Goal: Communication & Community: Answer question/provide support

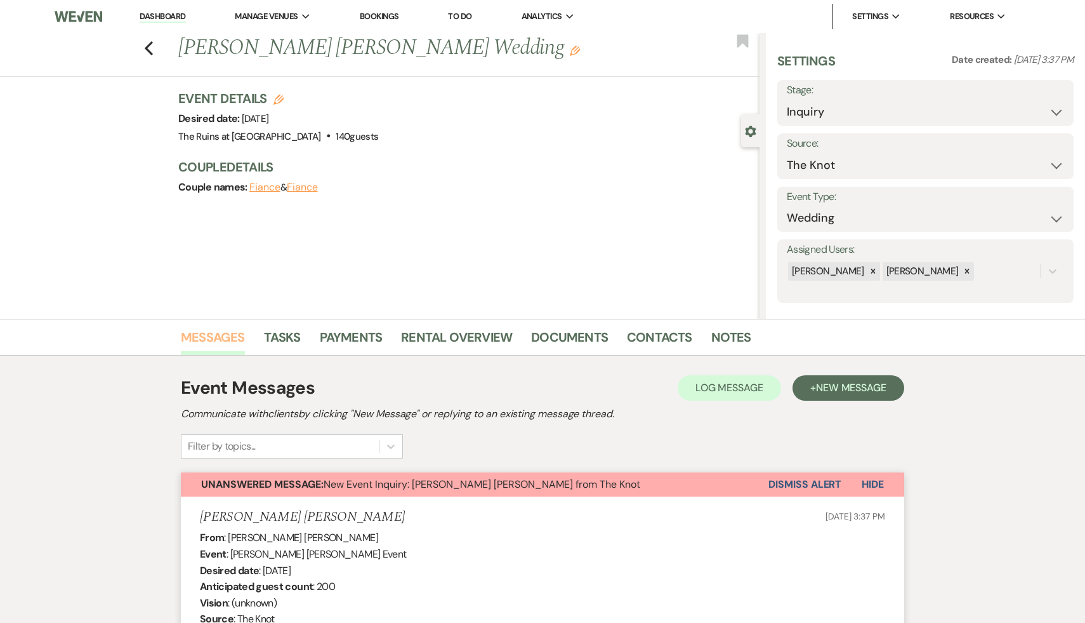
click at [215, 337] on link "Messages" at bounding box center [213, 341] width 64 height 28
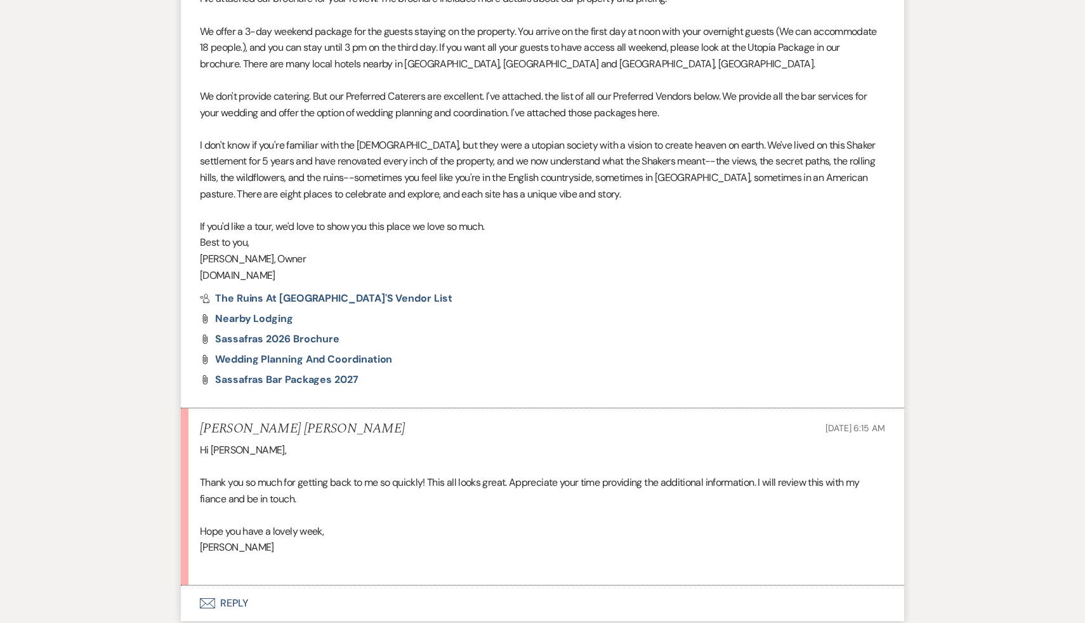
scroll to position [1346, 0]
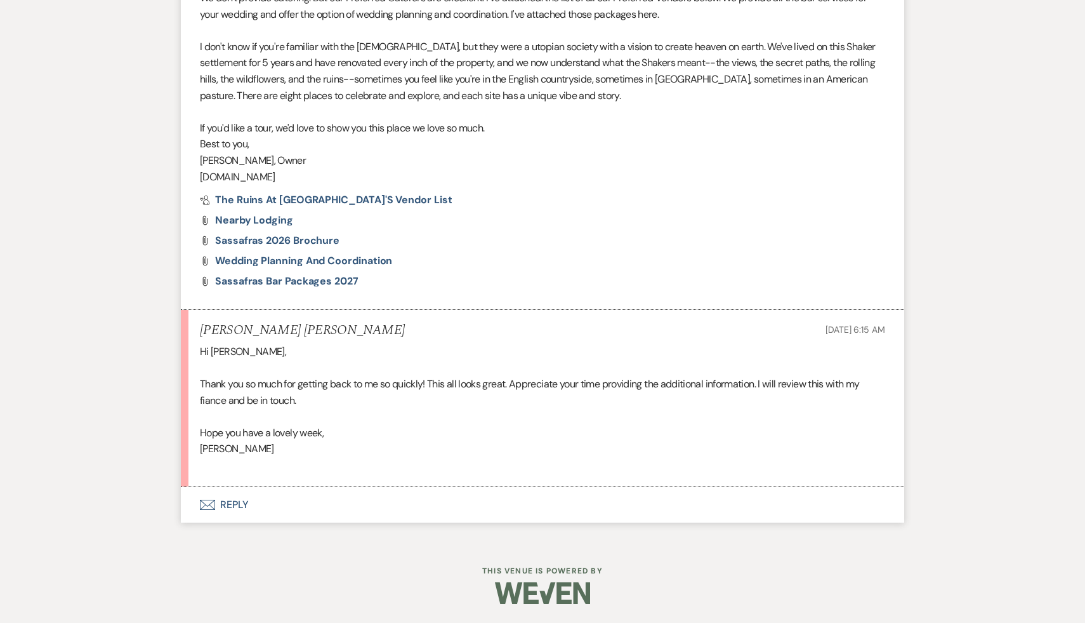
click at [228, 510] on button "Envelope Reply" at bounding box center [543, 505] width 724 height 36
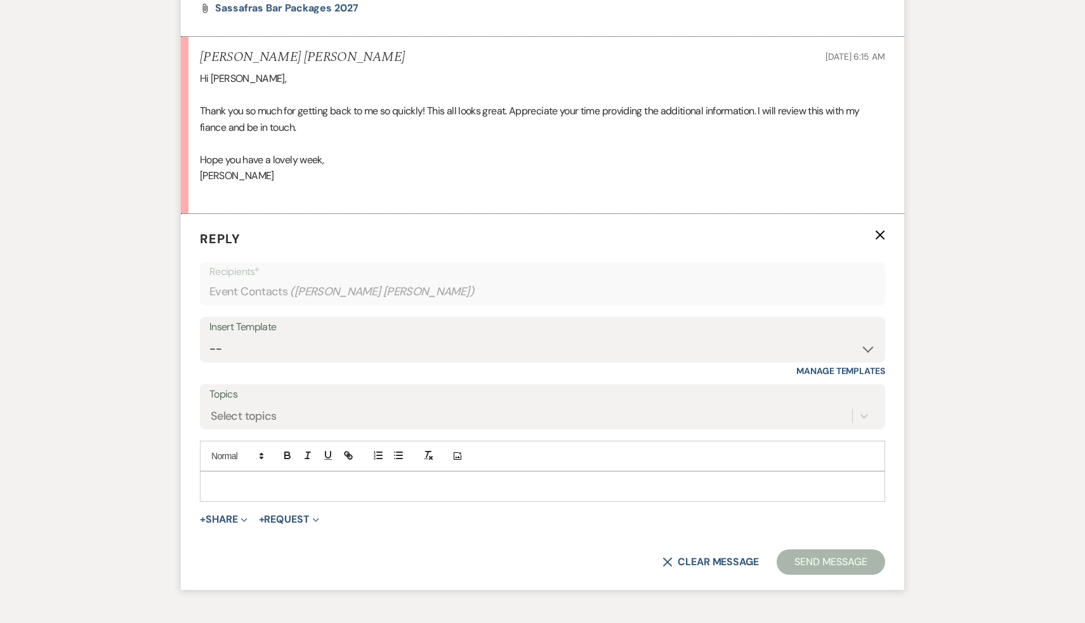
scroll to position [1701, 0]
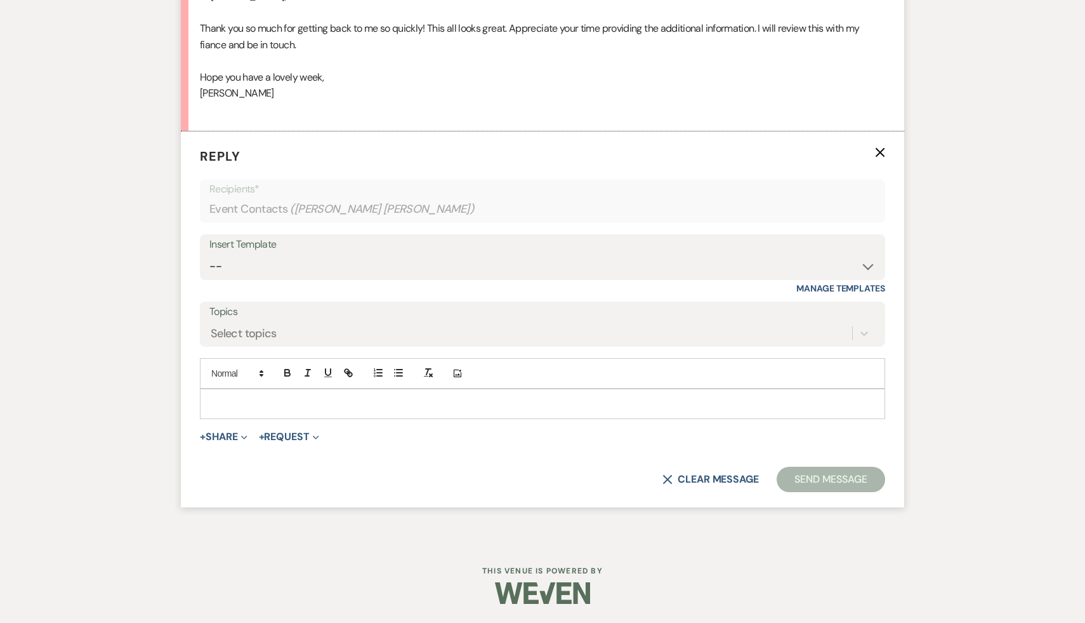
click at [317, 401] on p at bounding box center [542, 404] width 665 height 14
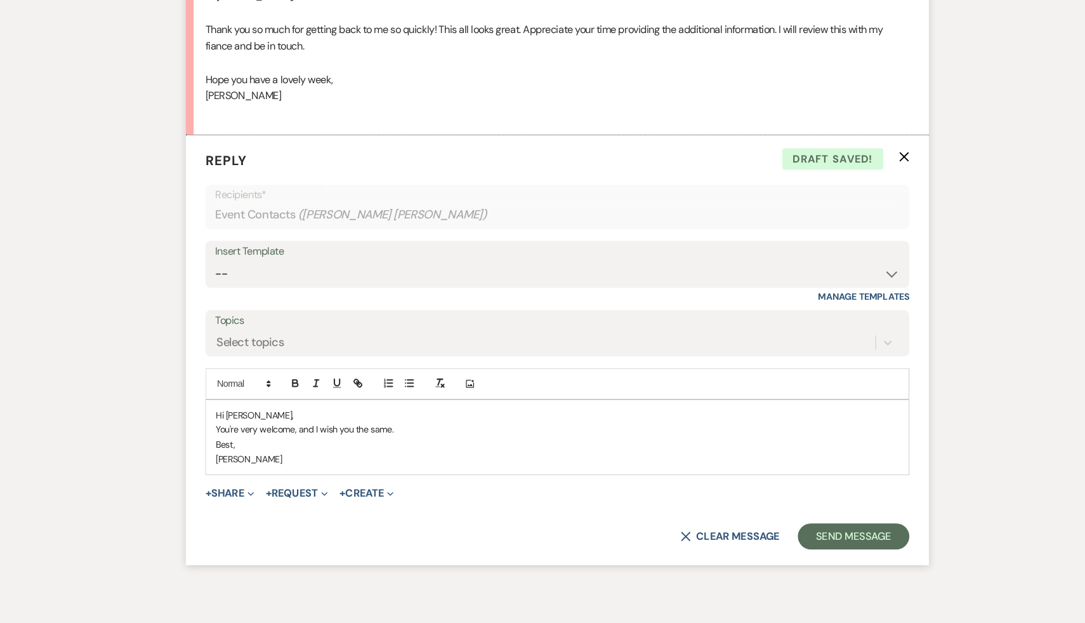
scroll to position [1686, 0]
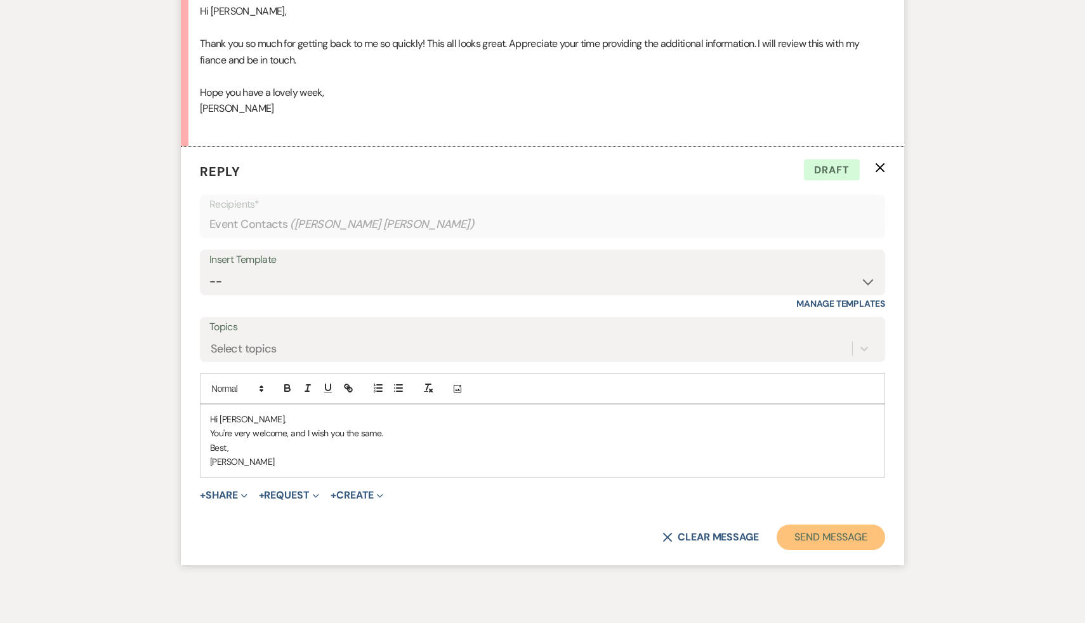
click at [861, 534] on button "Send Message" at bounding box center [831, 536] width 109 height 25
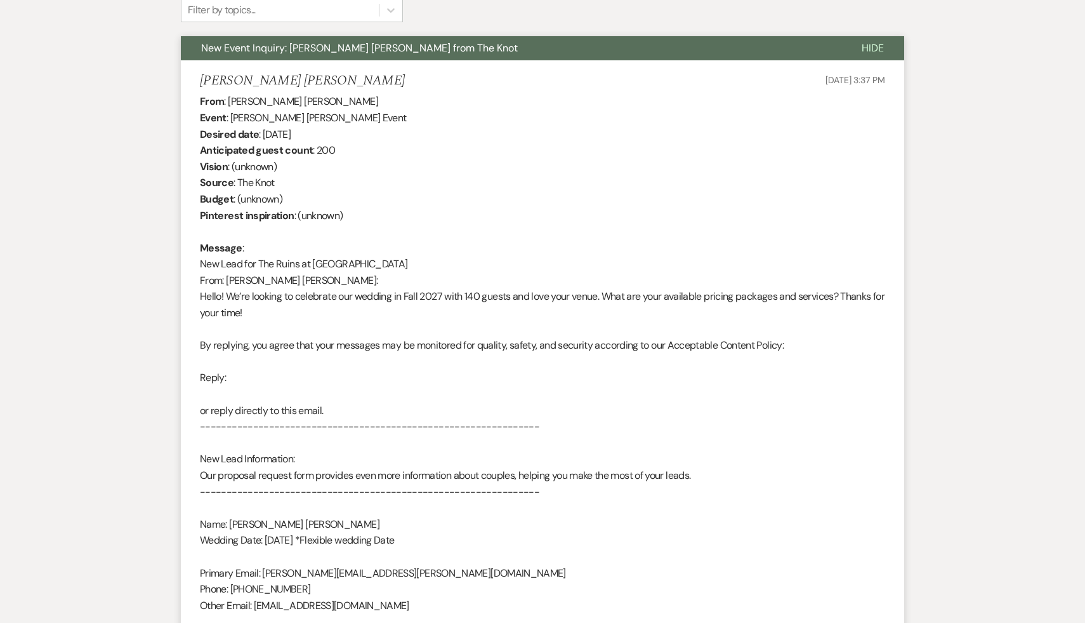
scroll to position [0, 0]
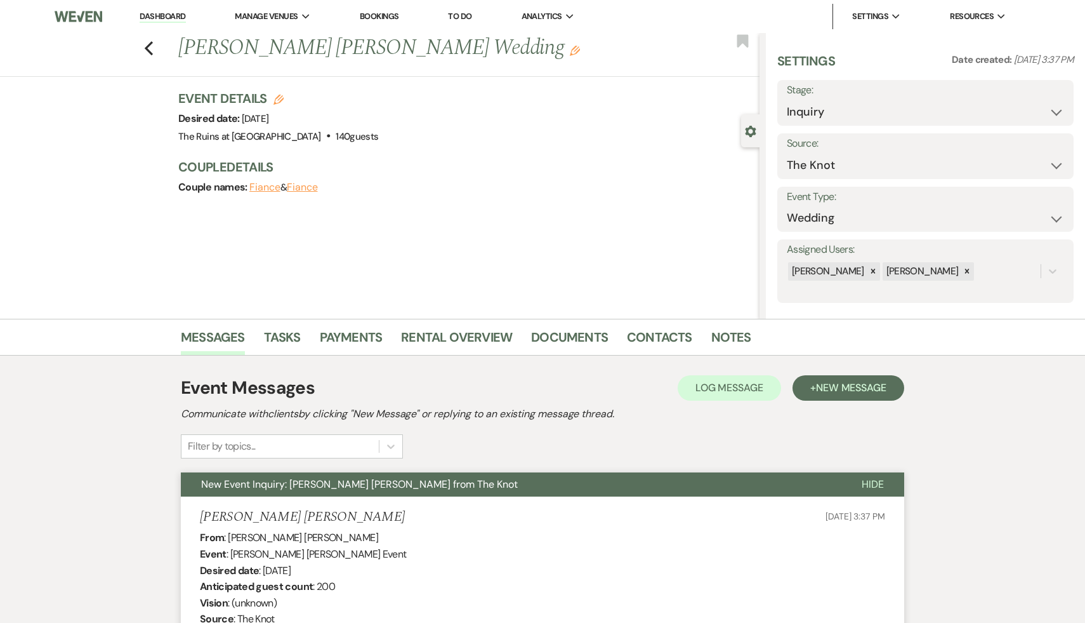
click at [168, 15] on link "Dashboard" at bounding box center [163, 17] width 46 height 12
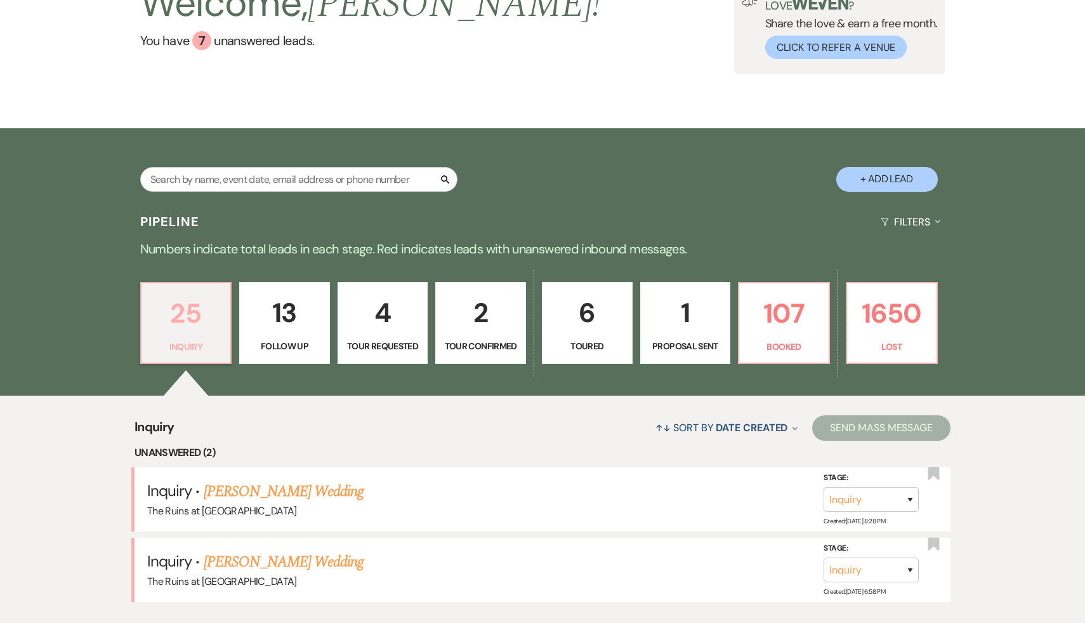
scroll to position [214, 0]
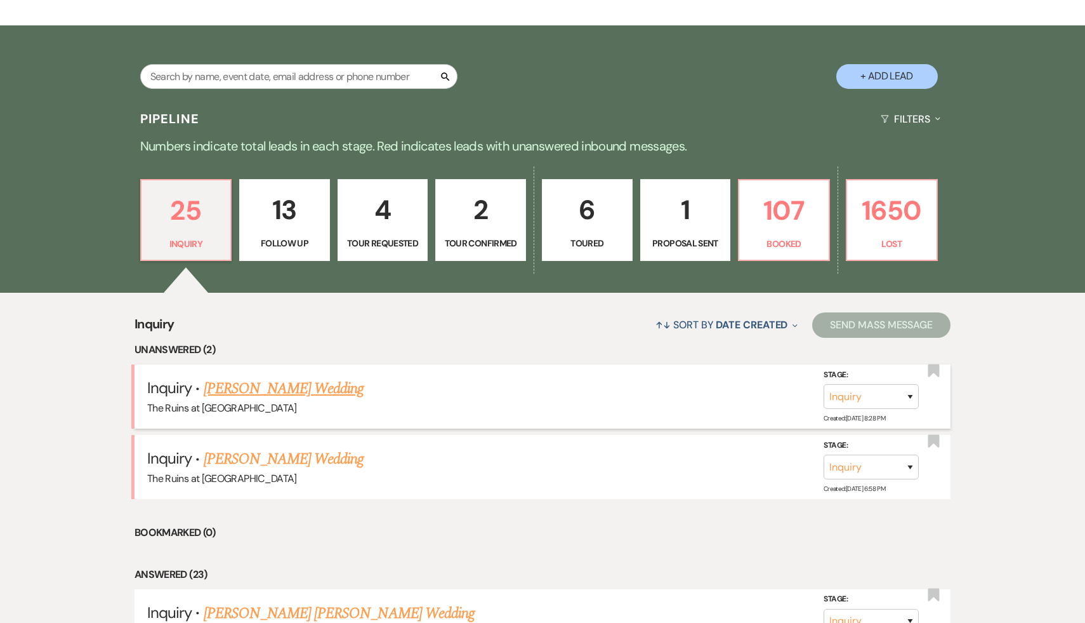
click at [255, 387] on link "[PERSON_NAME] Wedding" at bounding box center [284, 388] width 161 height 23
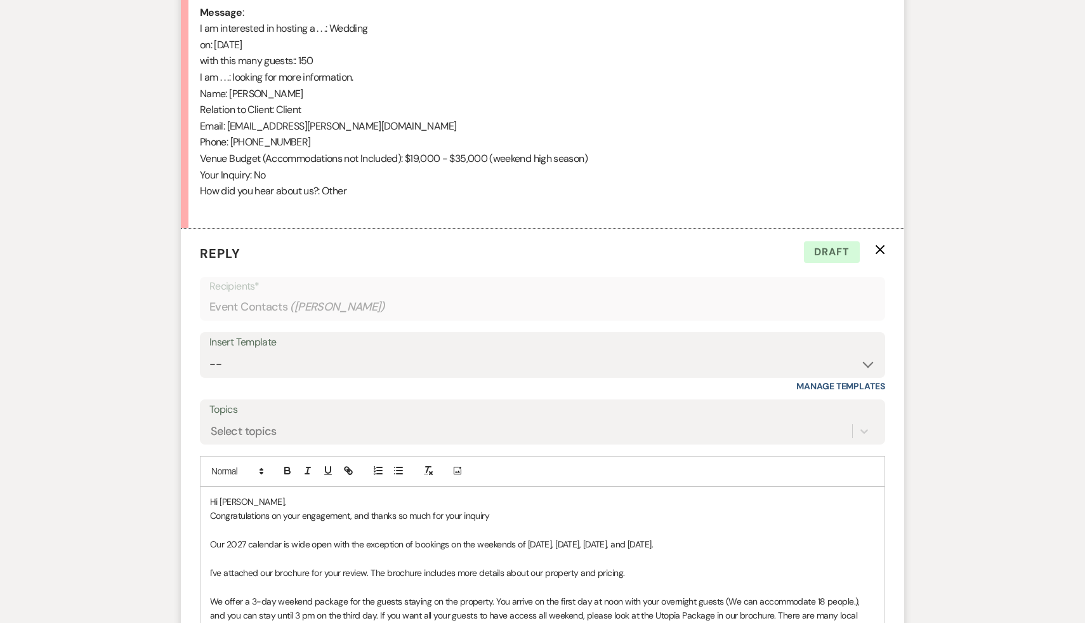
select select "5"
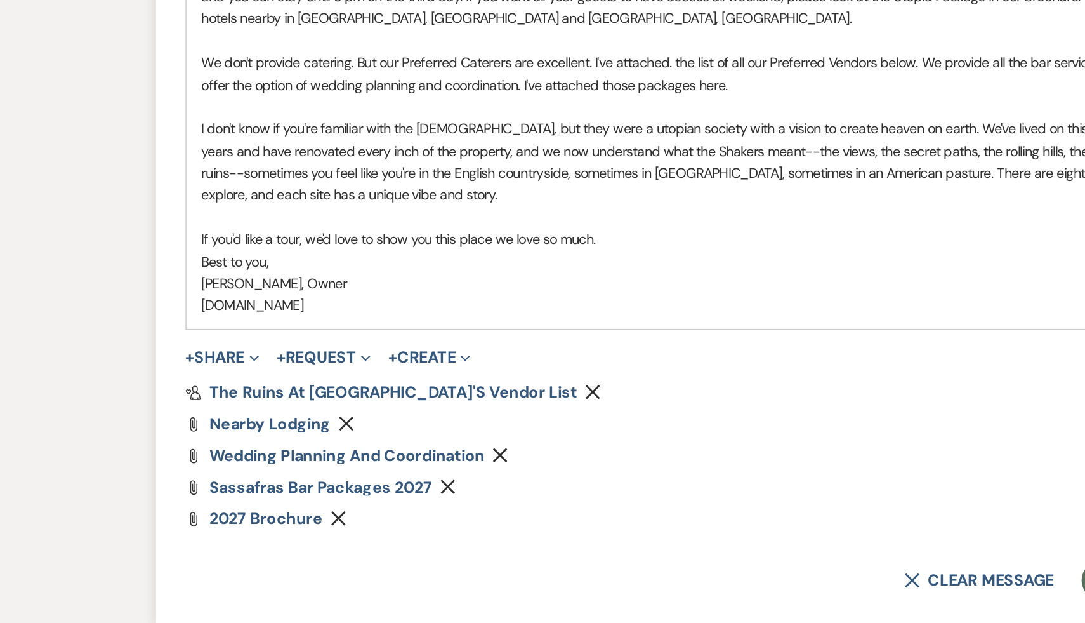
scroll to position [1087, 0]
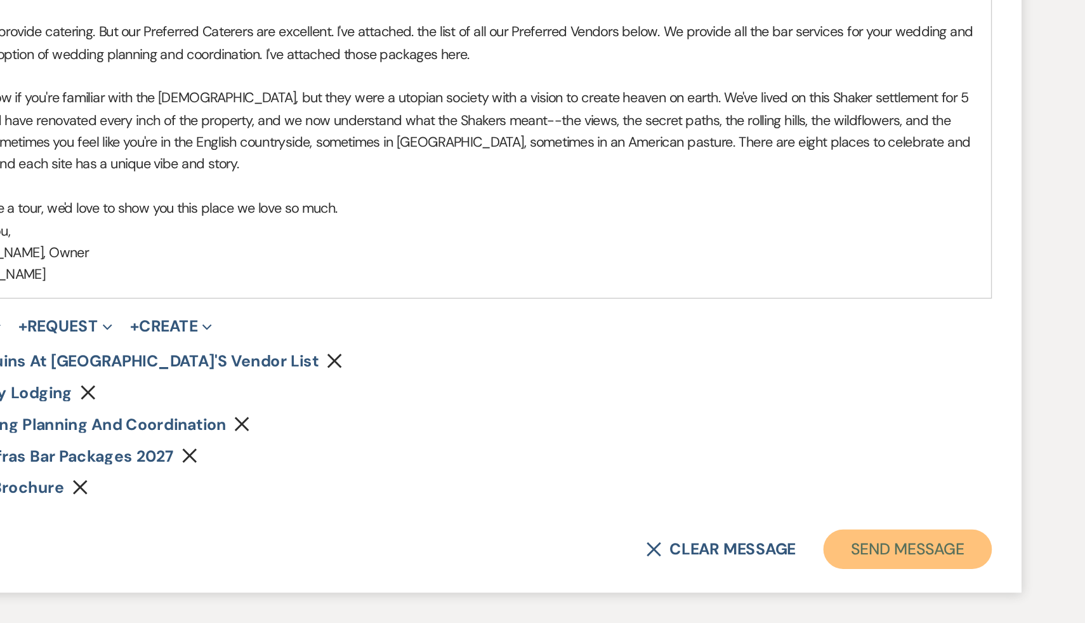
click at [811, 576] on button "Send Message" at bounding box center [831, 574] width 109 height 25
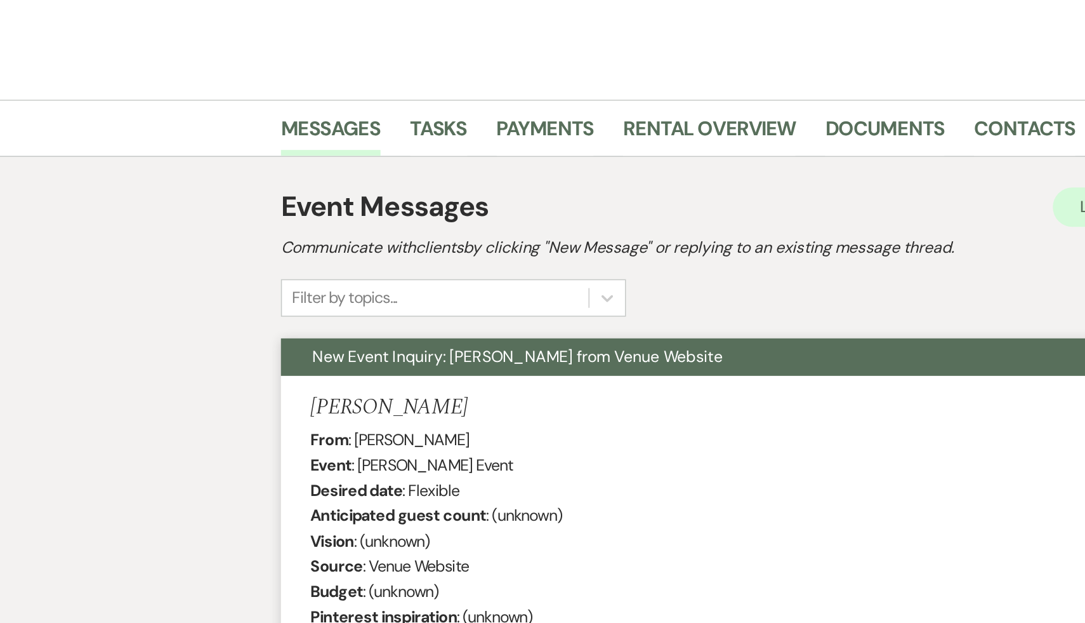
scroll to position [0, 0]
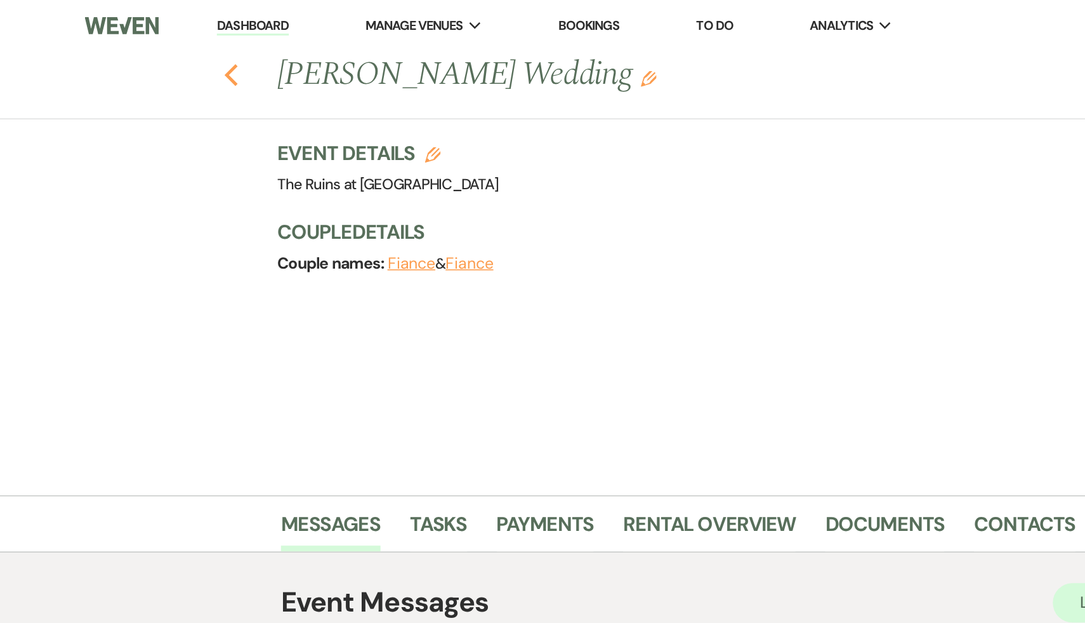
click at [147, 43] on icon "Previous" at bounding box center [149, 48] width 10 height 15
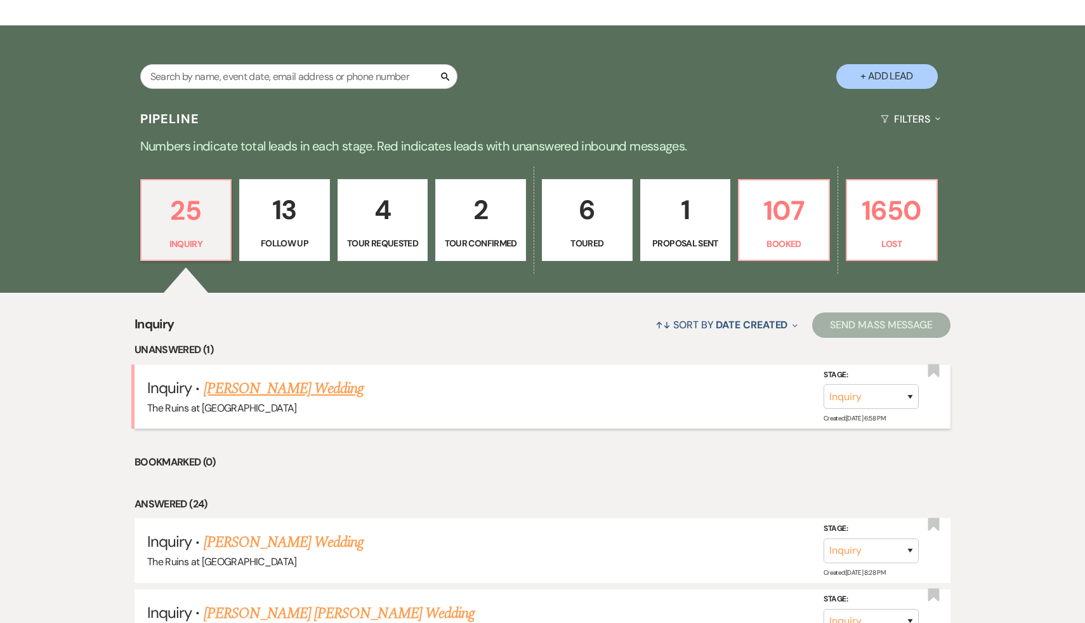
click at [297, 386] on link "[PERSON_NAME] Wedding" at bounding box center [284, 388] width 161 height 23
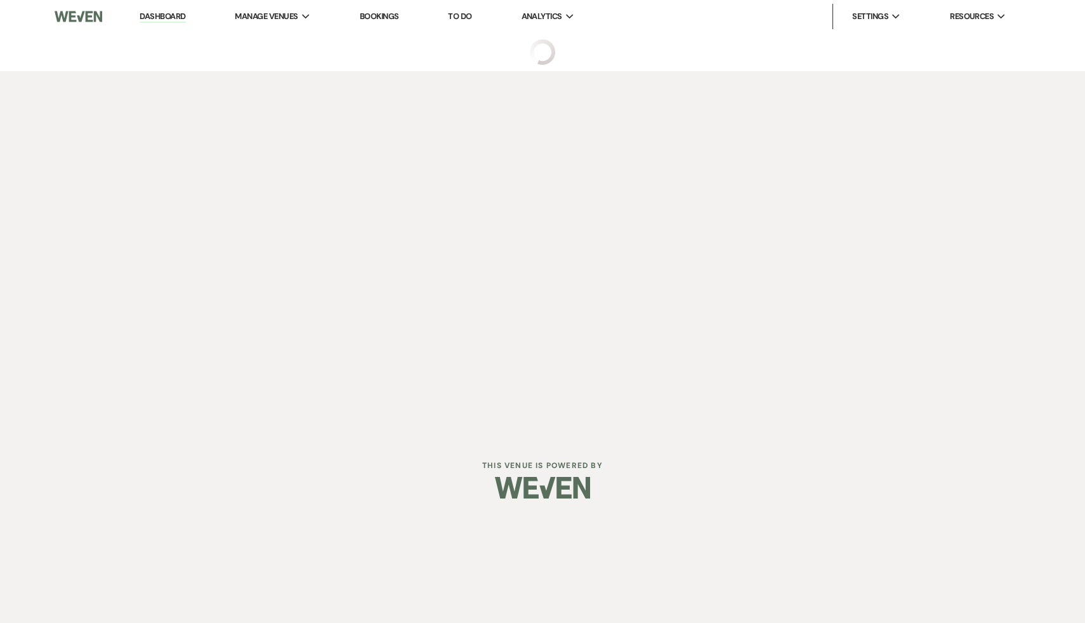
select select "5"
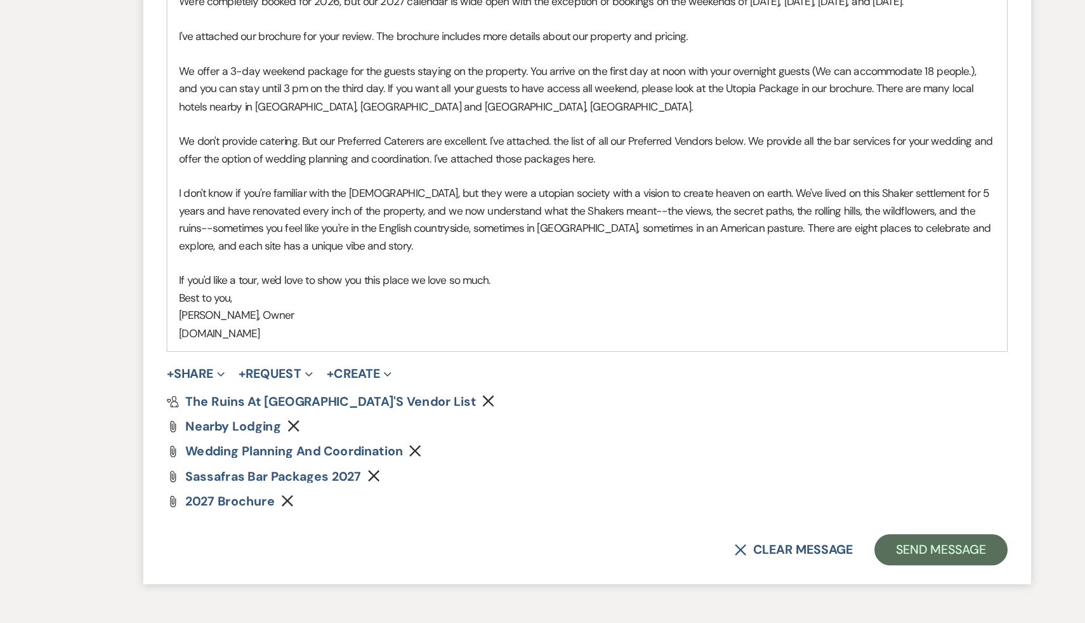
scroll to position [1132, 0]
click at [826, 568] on button "Send Message" at bounding box center [831, 562] width 109 height 25
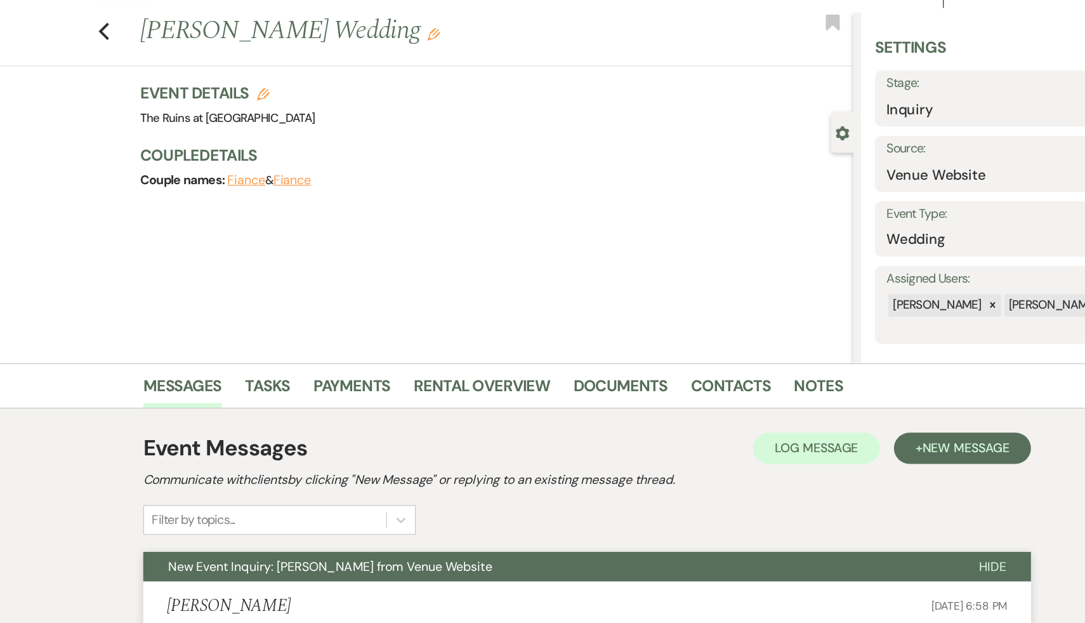
scroll to position [0, 0]
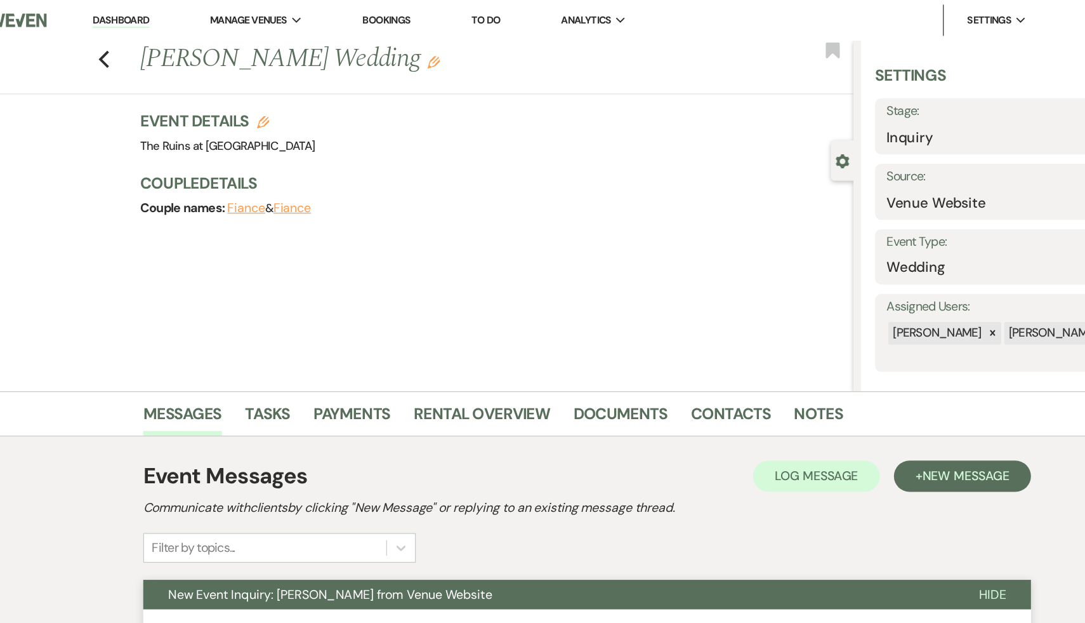
click at [163, 15] on link "Dashboard" at bounding box center [163, 17] width 46 height 12
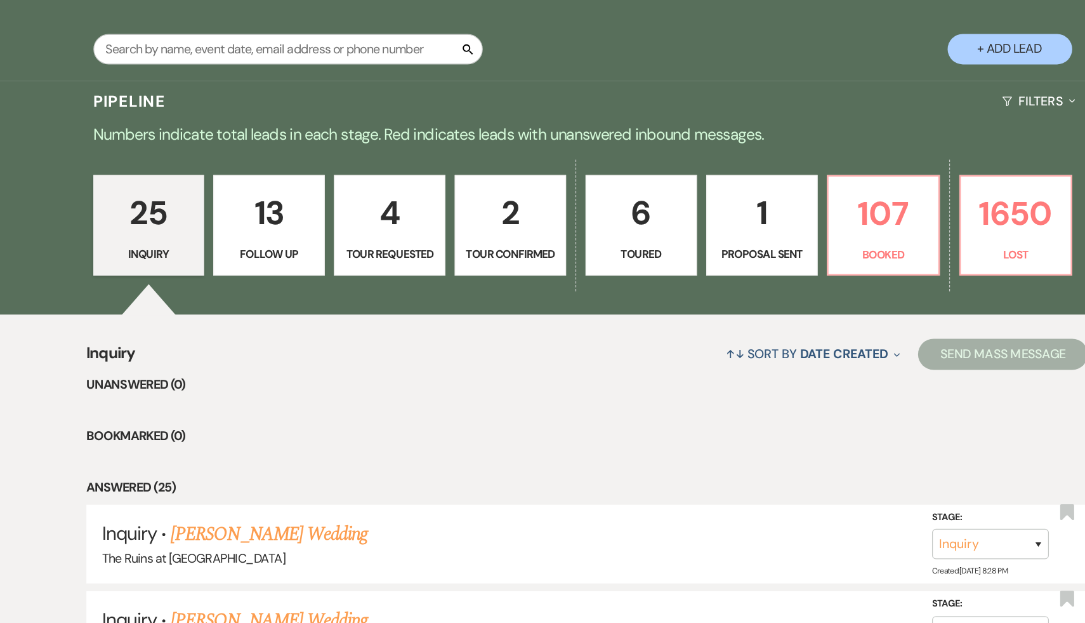
scroll to position [249, 0]
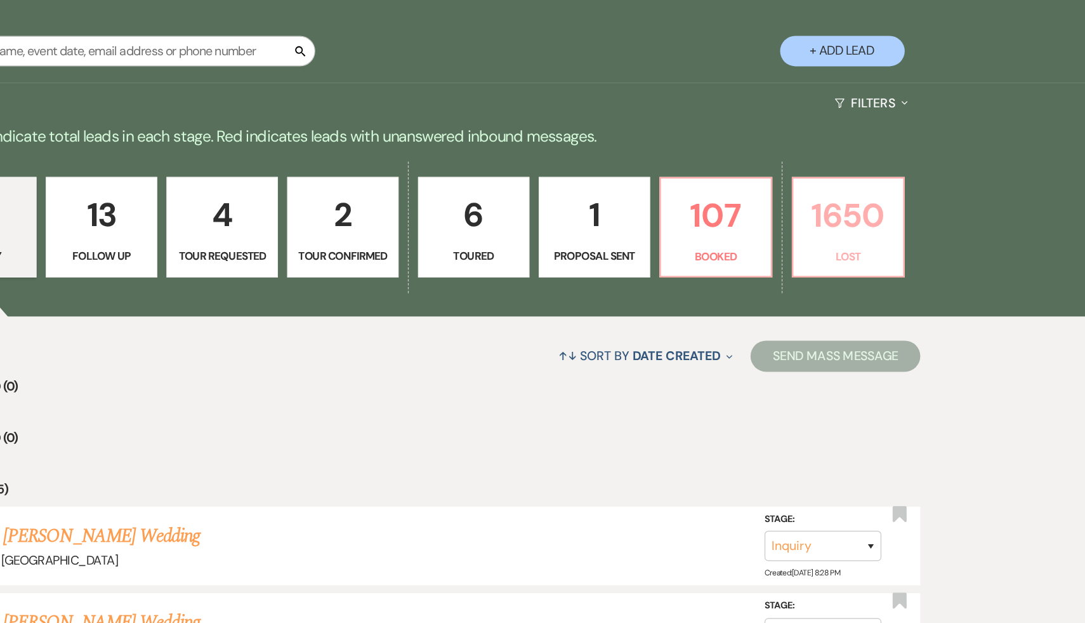
click at [880, 182] on p "1650" at bounding box center [892, 175] width 74 height 43
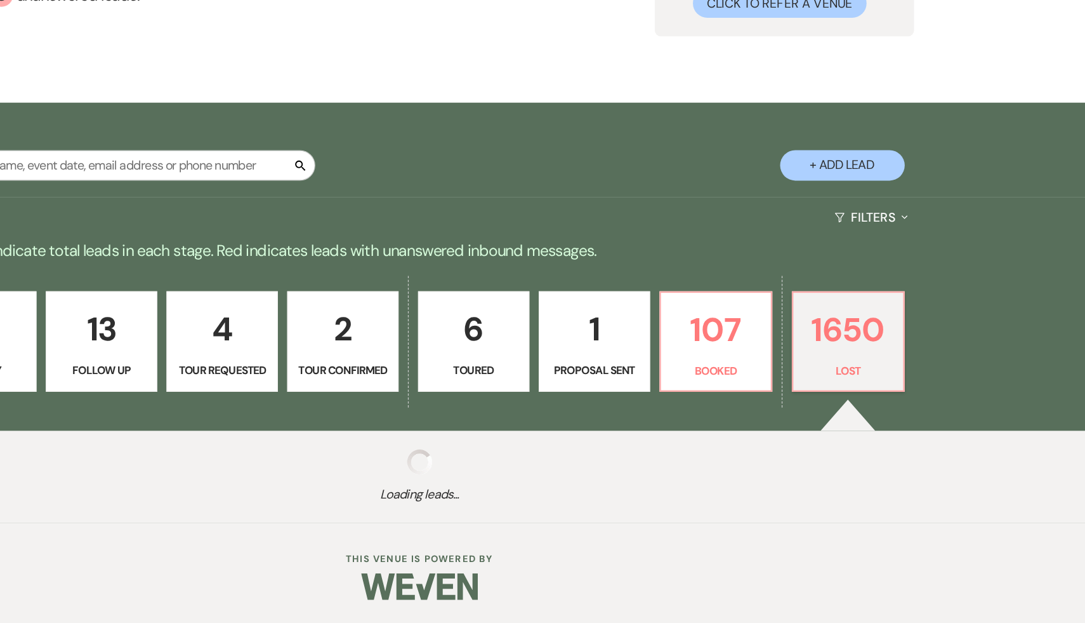
select select "8"
select select "7"
select select "8"
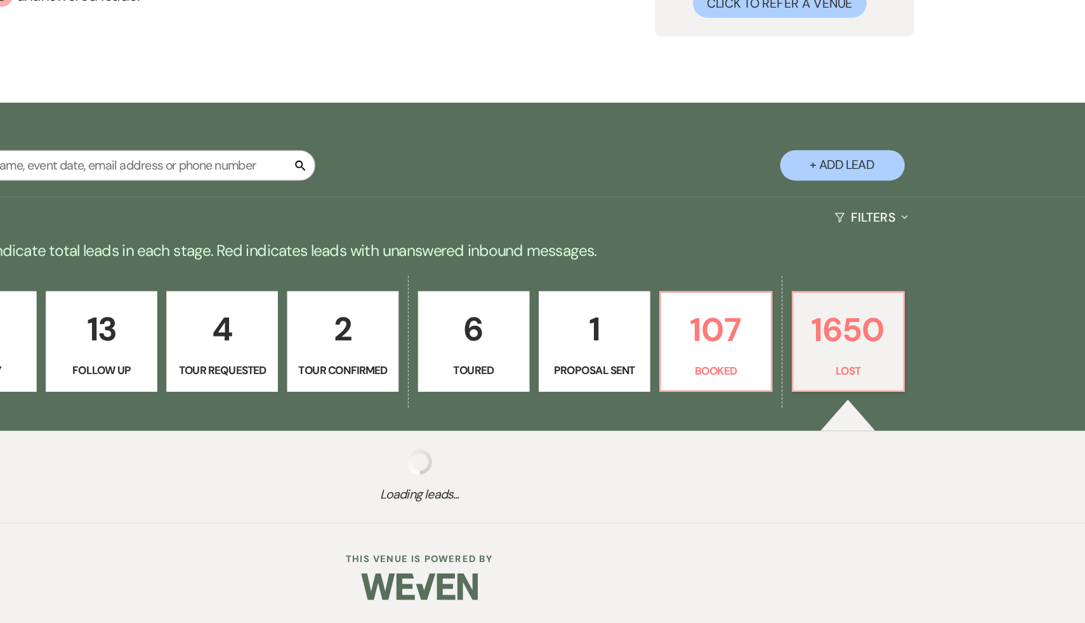
select select "8"
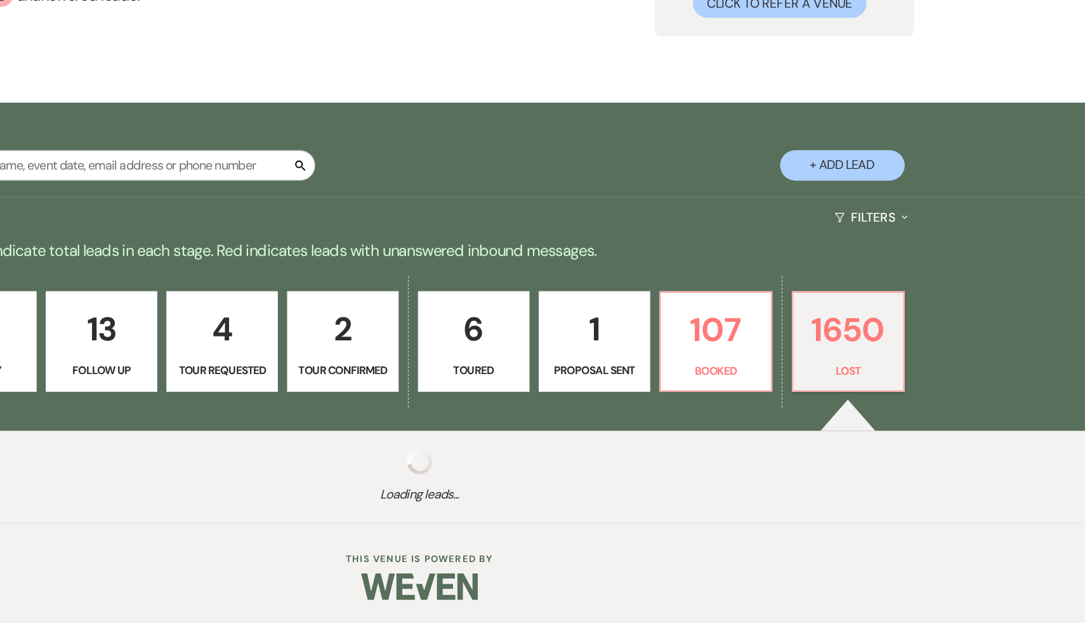
select select "8"
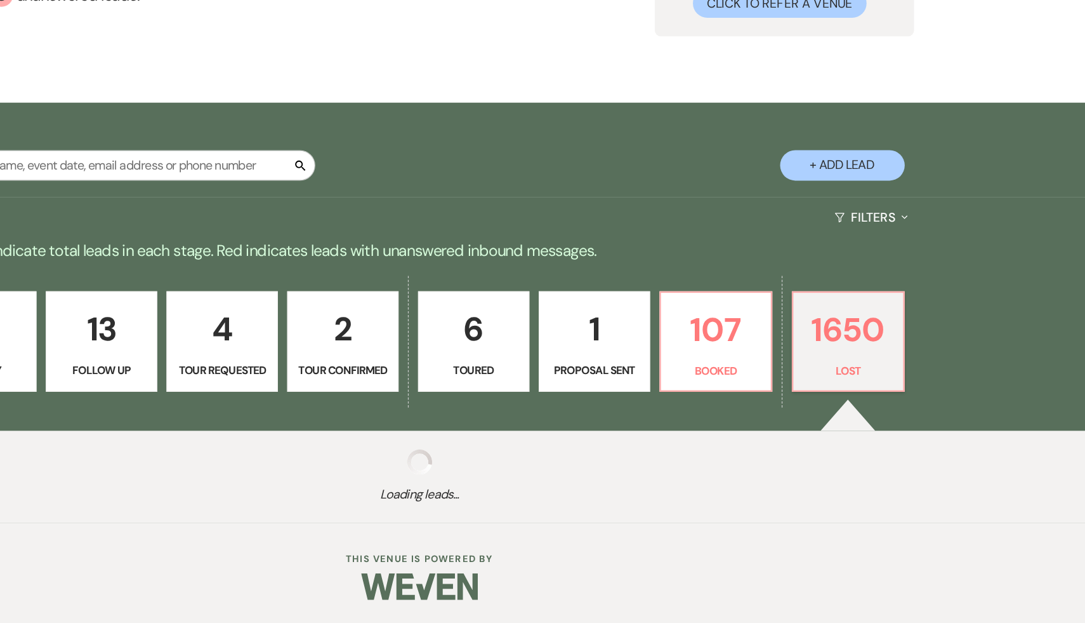
select select "8"
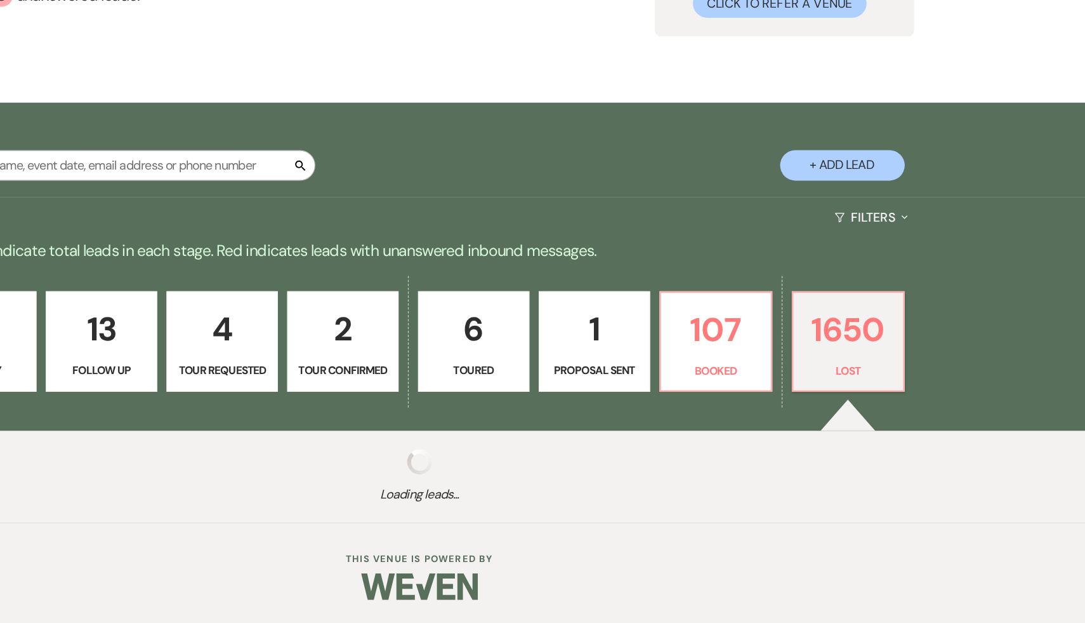
select select "8"
select select "7"
select select "8"
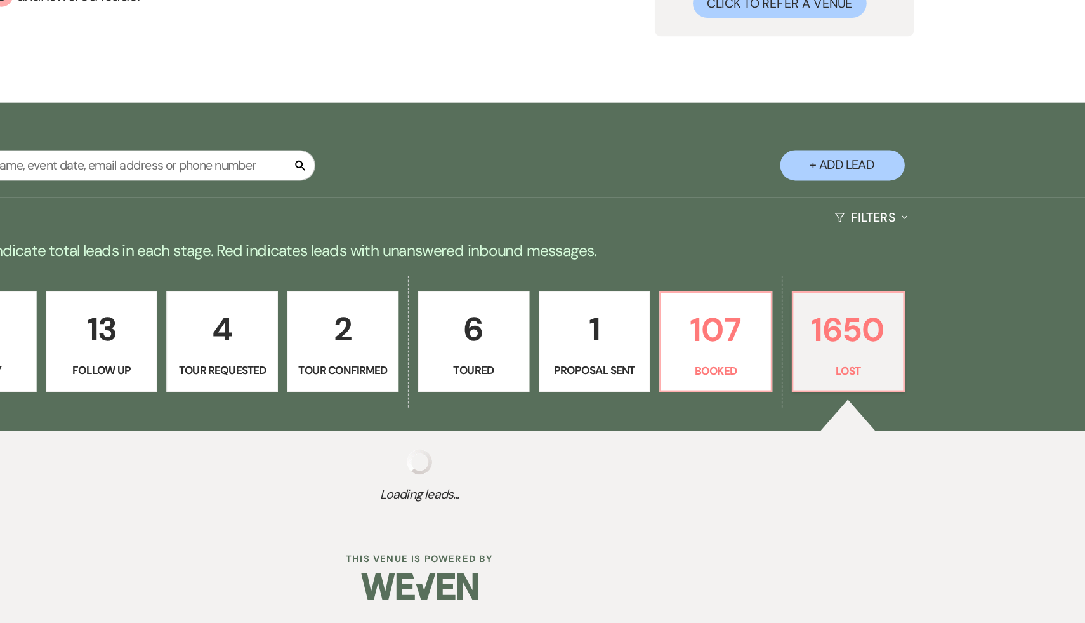
select select "8"
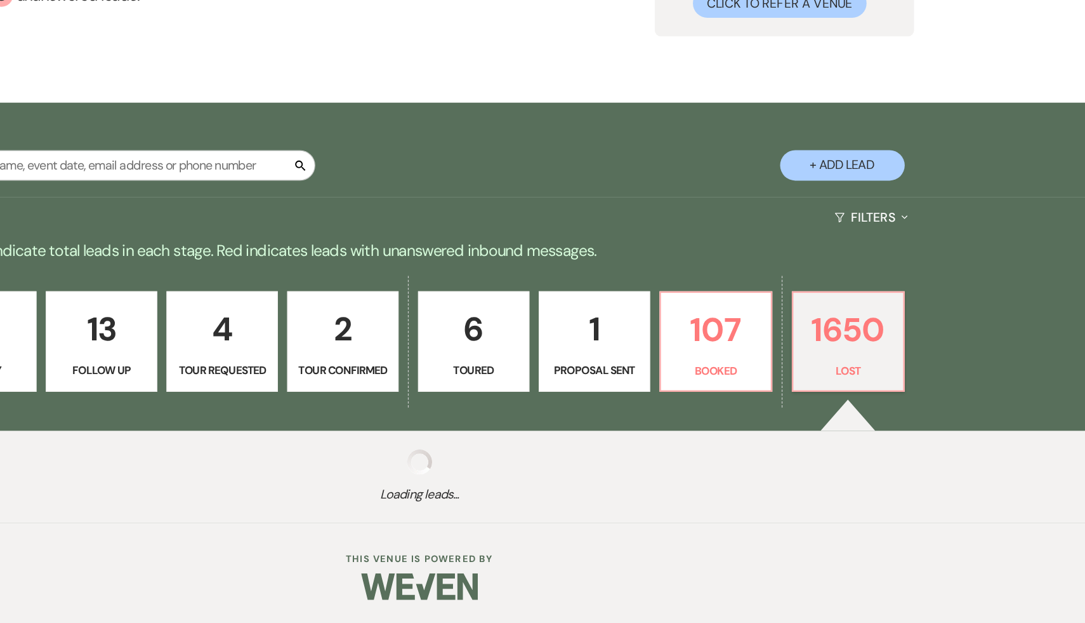
select select "8"
select select "5"
select select "8"
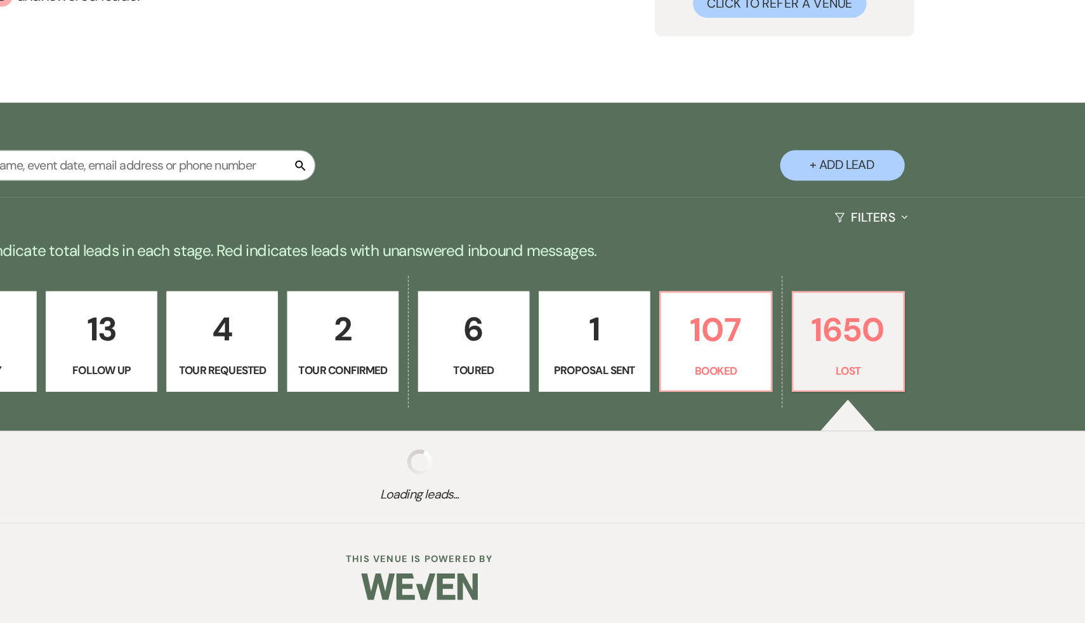
select select "8"
select select "1"
select select "8"
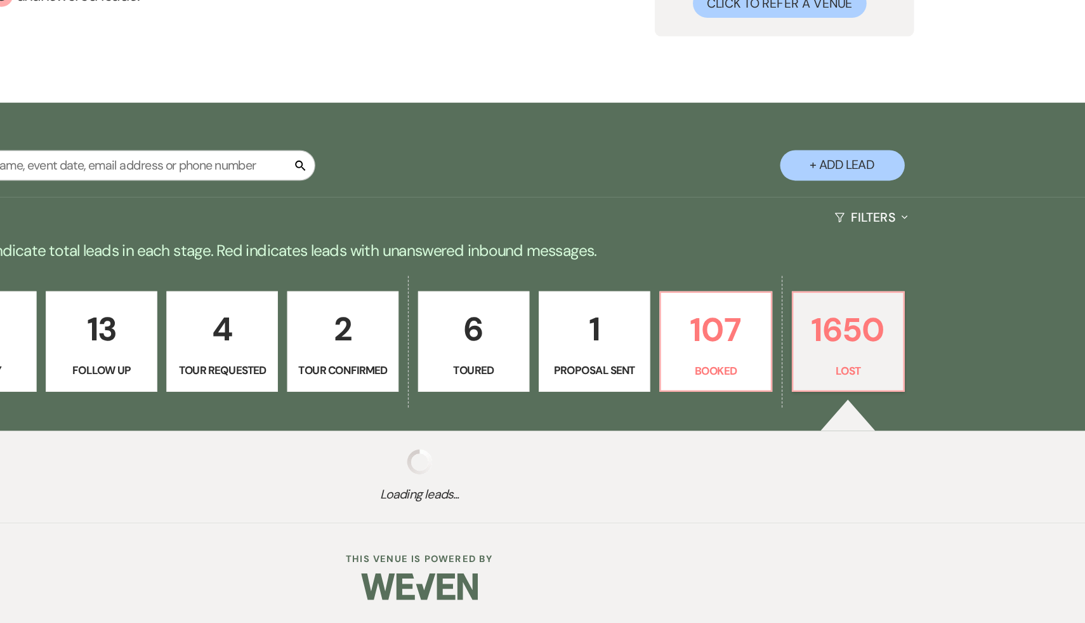
select select "8"
select select "5"
select select "8"
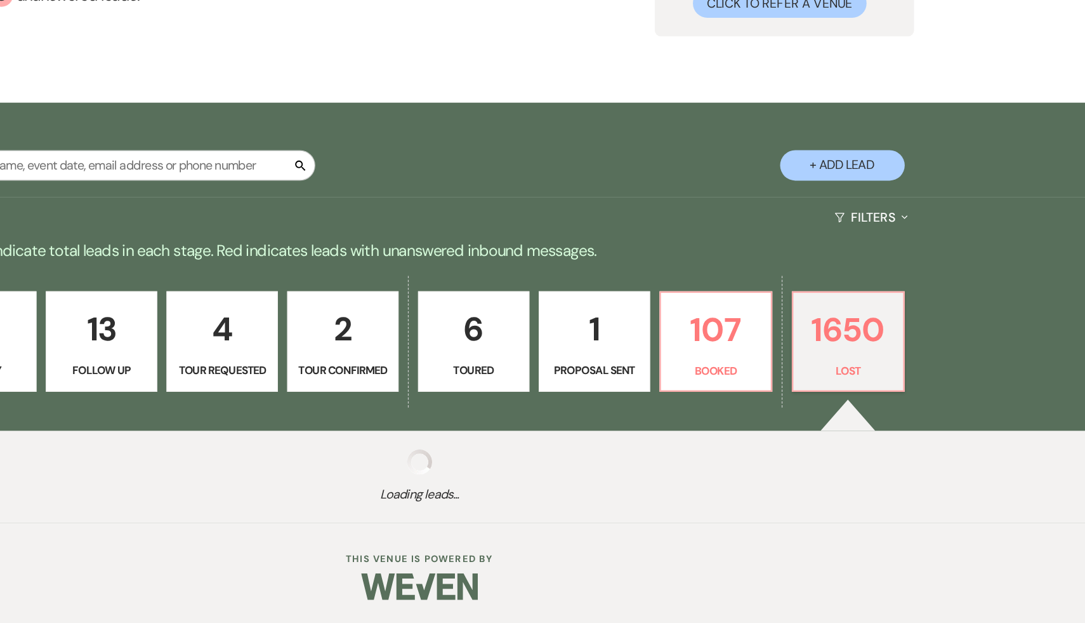
select select "5"
select select "8"
select select "7"
select select "8"
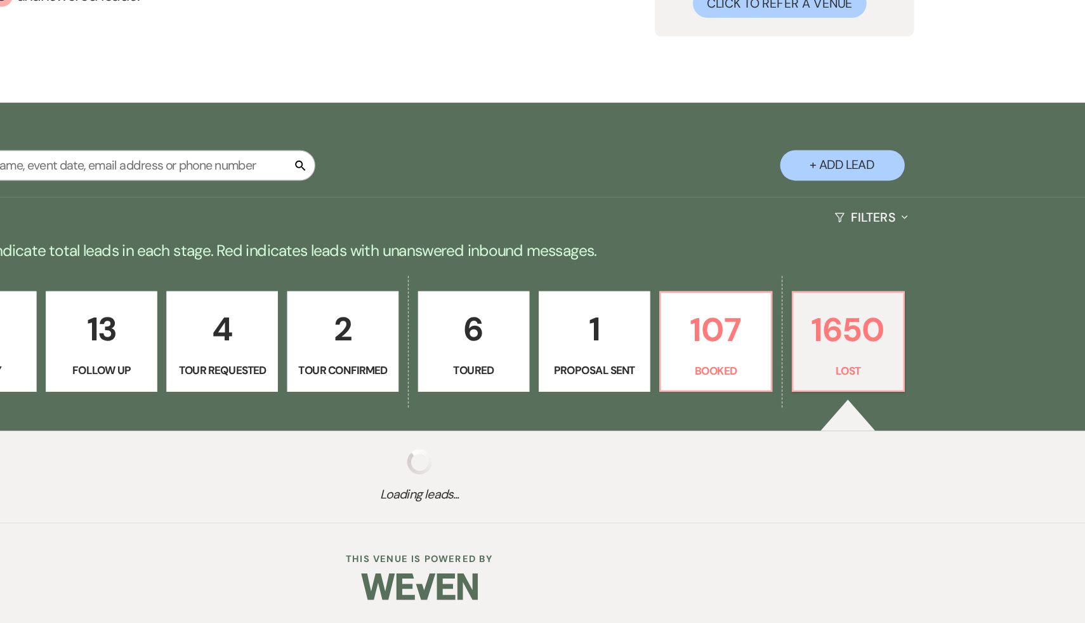
select select "8"
select select "6"
select select "8"
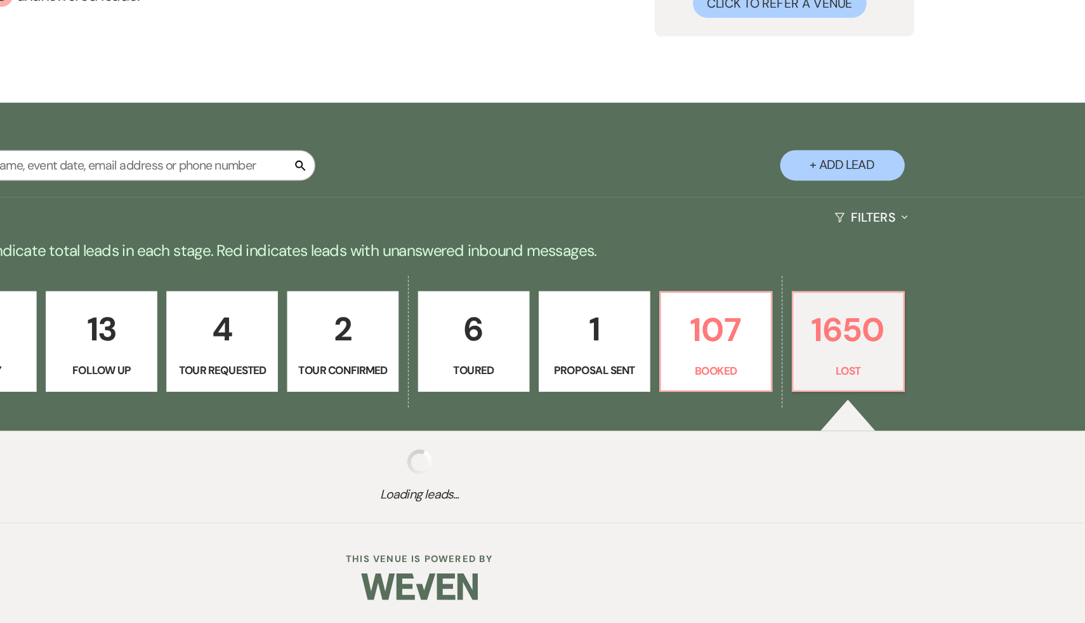
select select "5"
select select "8"
select select "7"
select select "8"
select select "5"
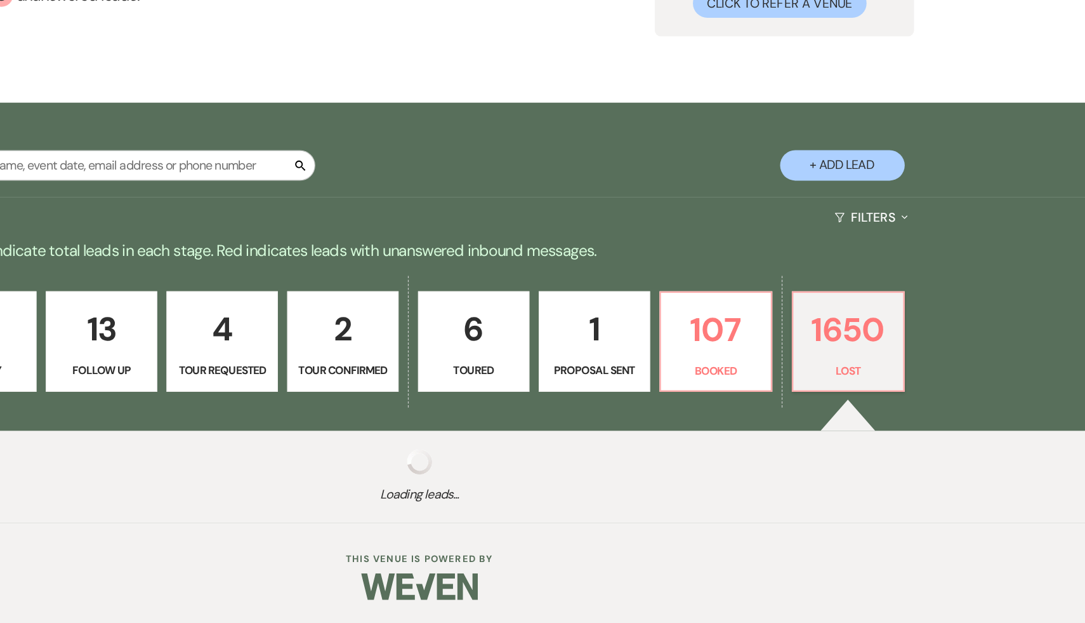
select select "8"
select select "5"
select select "8"
select select "5"
select select "8"
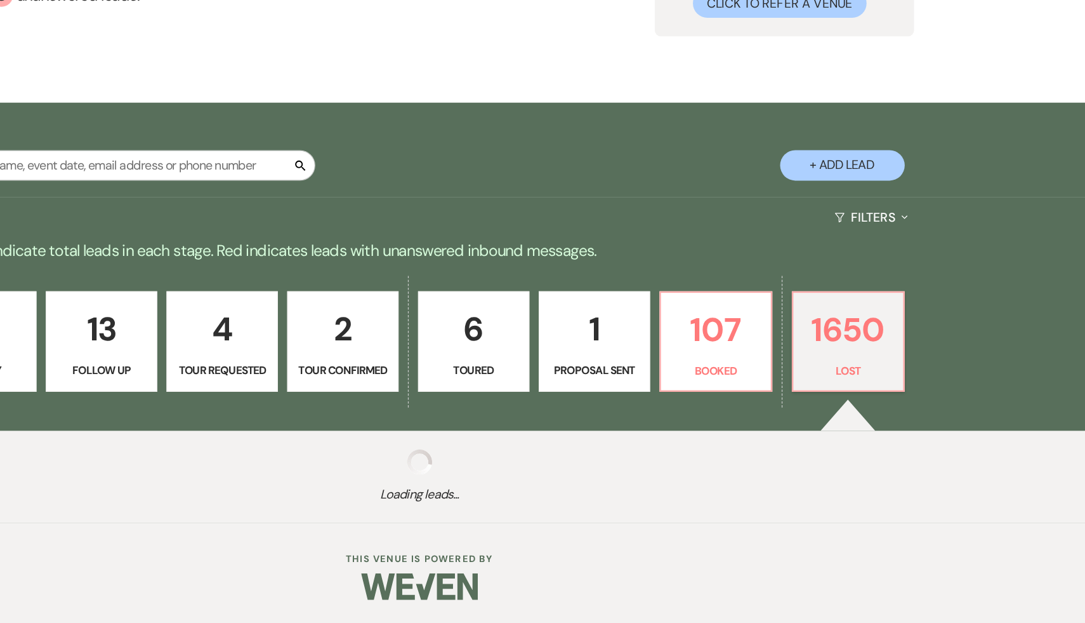
select select "5"
select select "8"
select select "5"
select select "8"
select select "7"
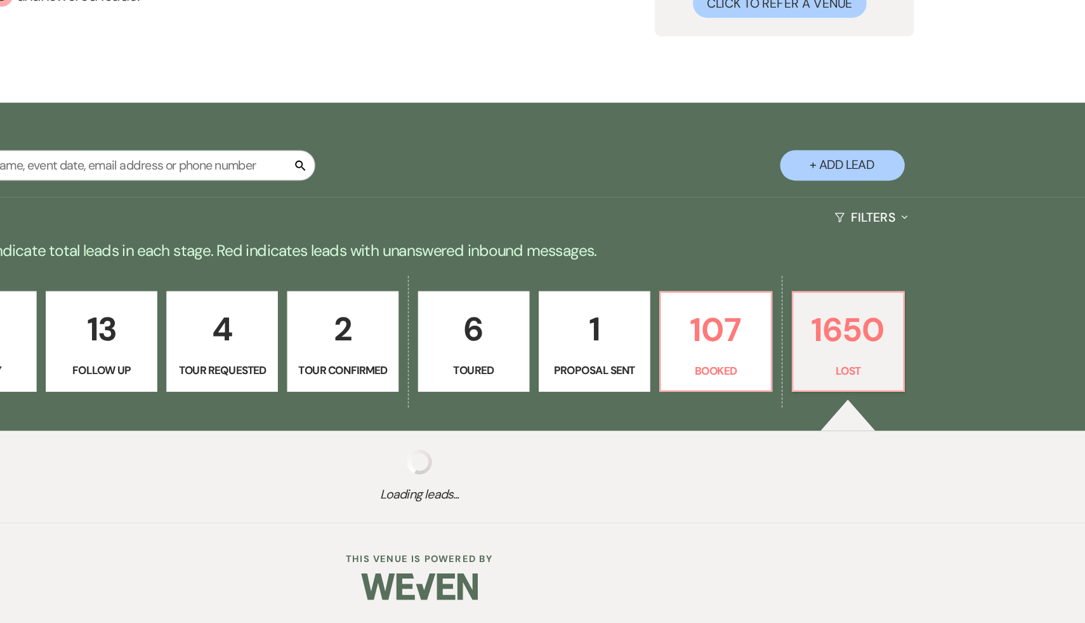
select select "8"
select select "5"
select select "8"
select select "7"
select select "8"
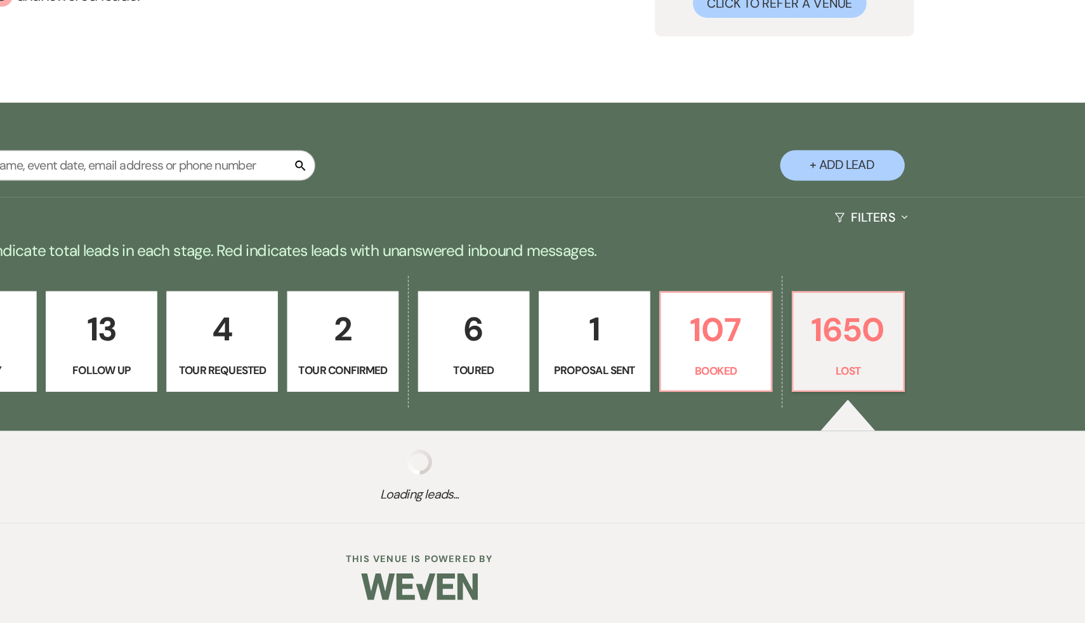
select select "8"
select select "5"
select select "8"
select select "5"
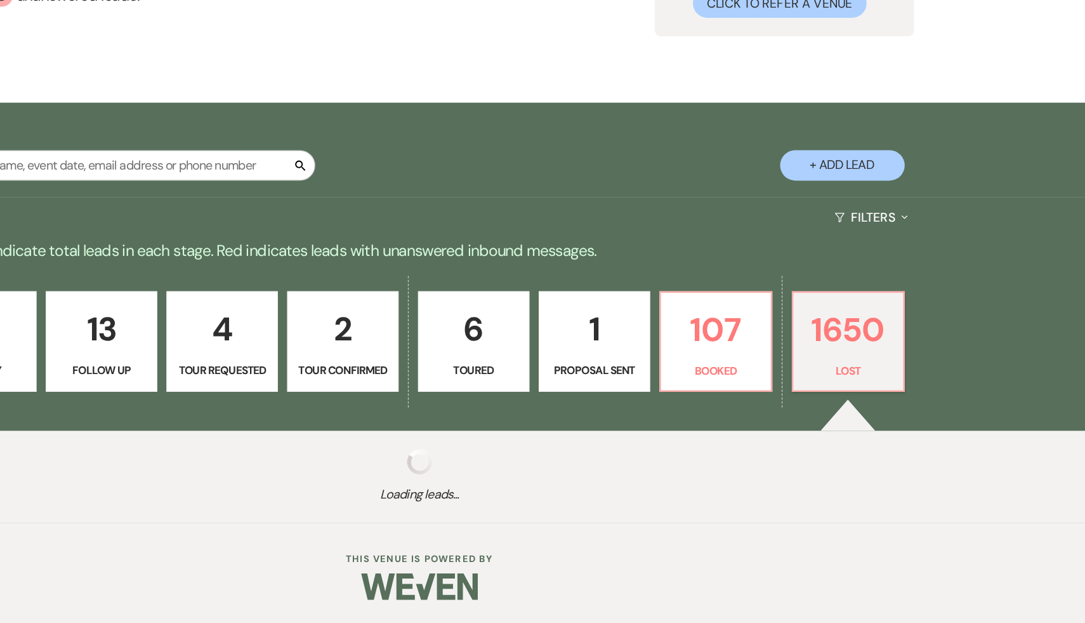
select select "8"
select select "5"
select select "8"
select select "7"
select select "8"
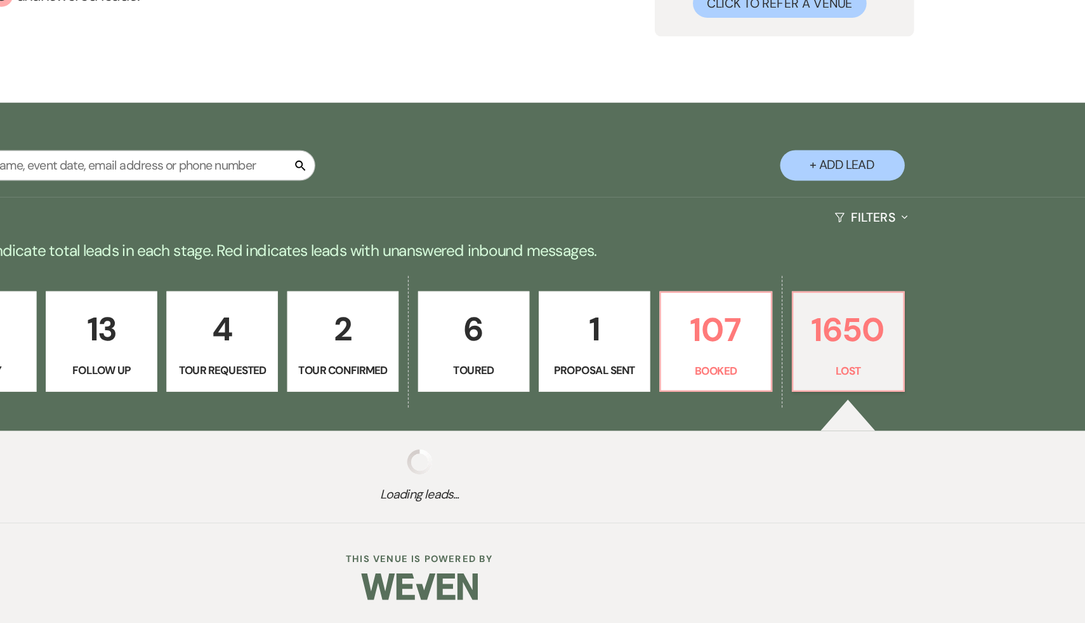
select select "5"
select select "8"
select select "5"
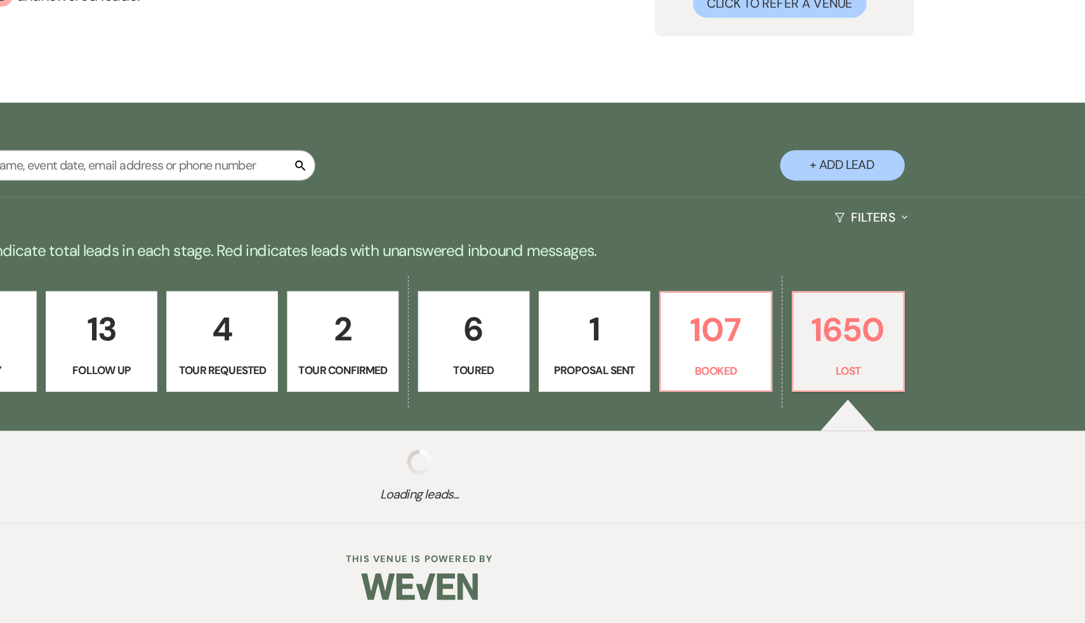
select select "8"
select select "5"
select select "8"
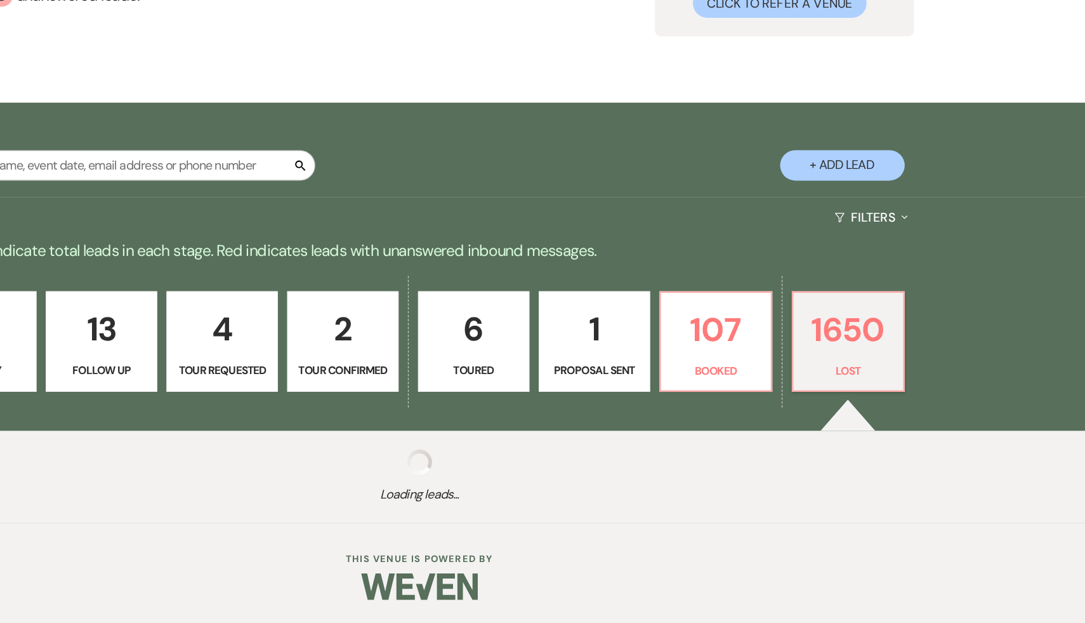
select select "7"
select select "8"
select select "5"
select select "8"
select select "5"
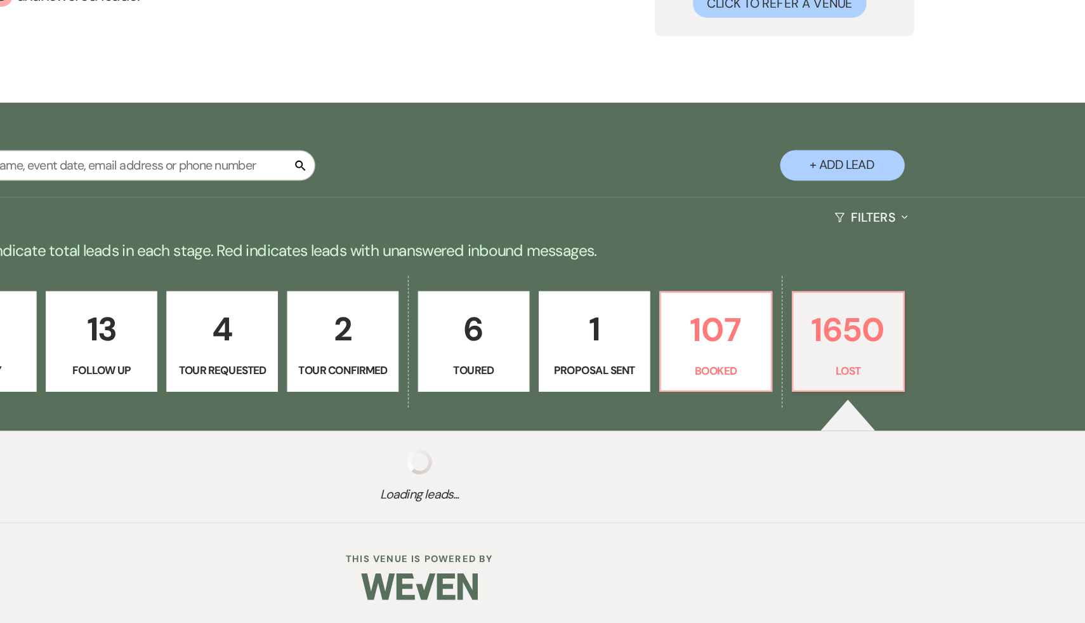
select select "8"
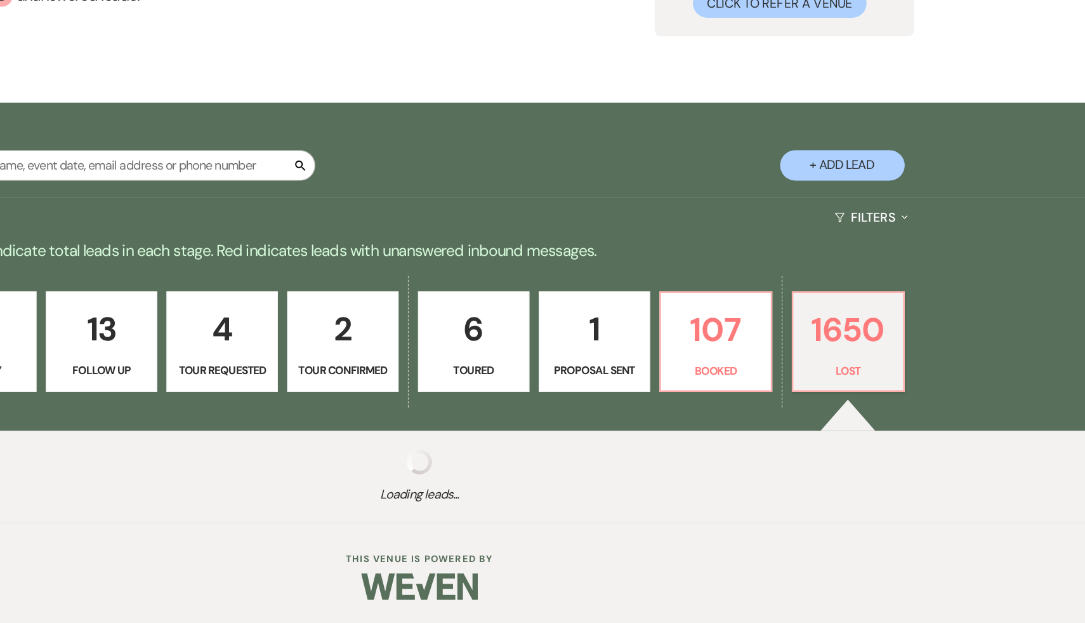
select select "10"
select select "8"
select select "5"
select select "8"
select select "10"
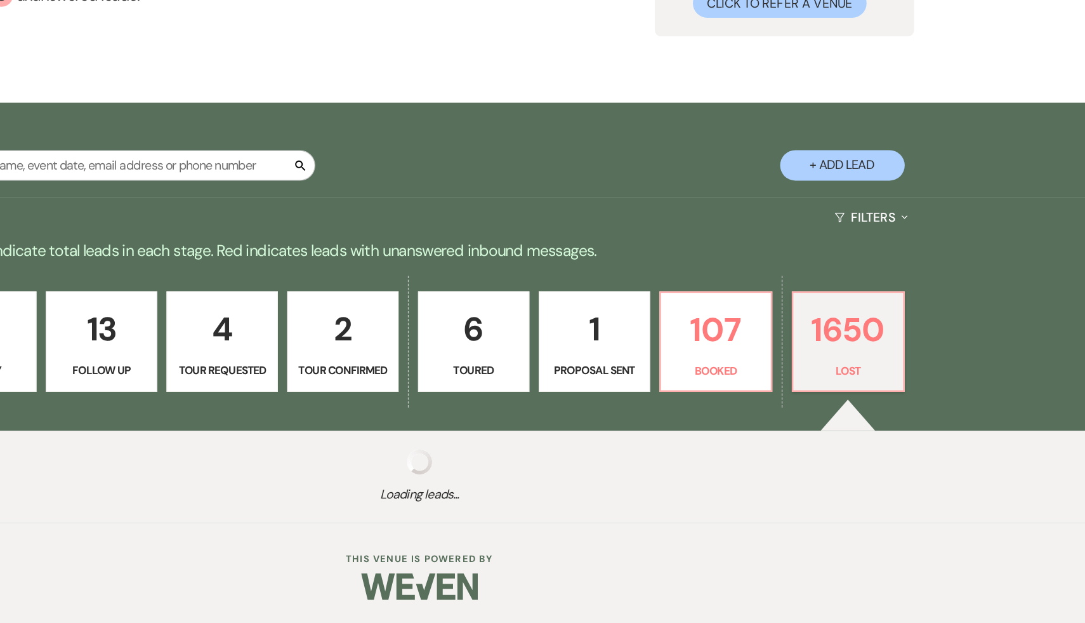
select select "8"
select select "5"
select select "8"
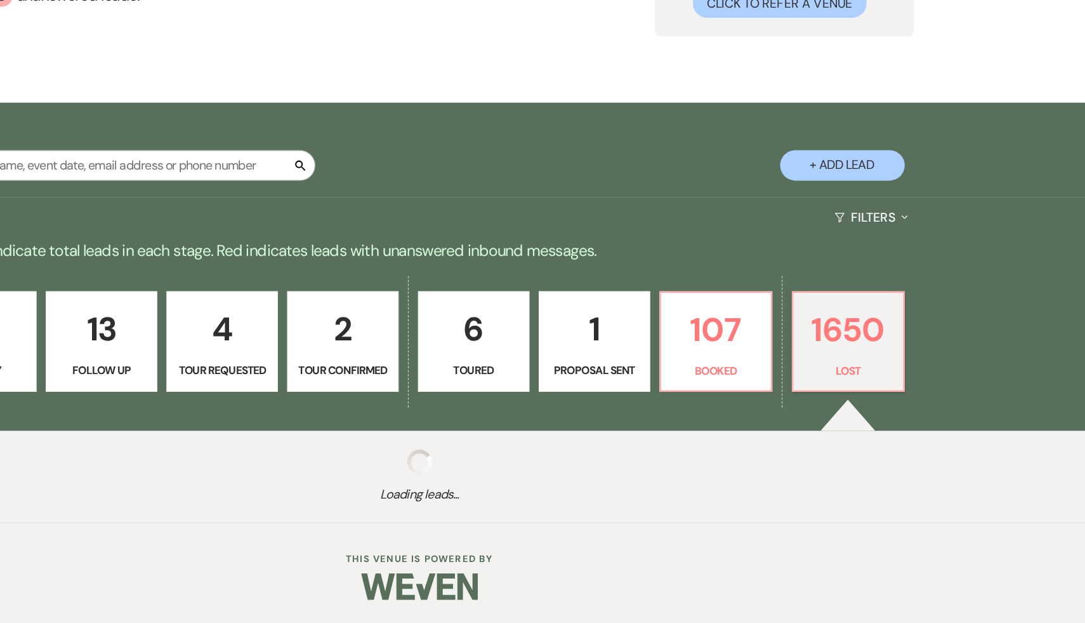
select select "8"
select select "5"
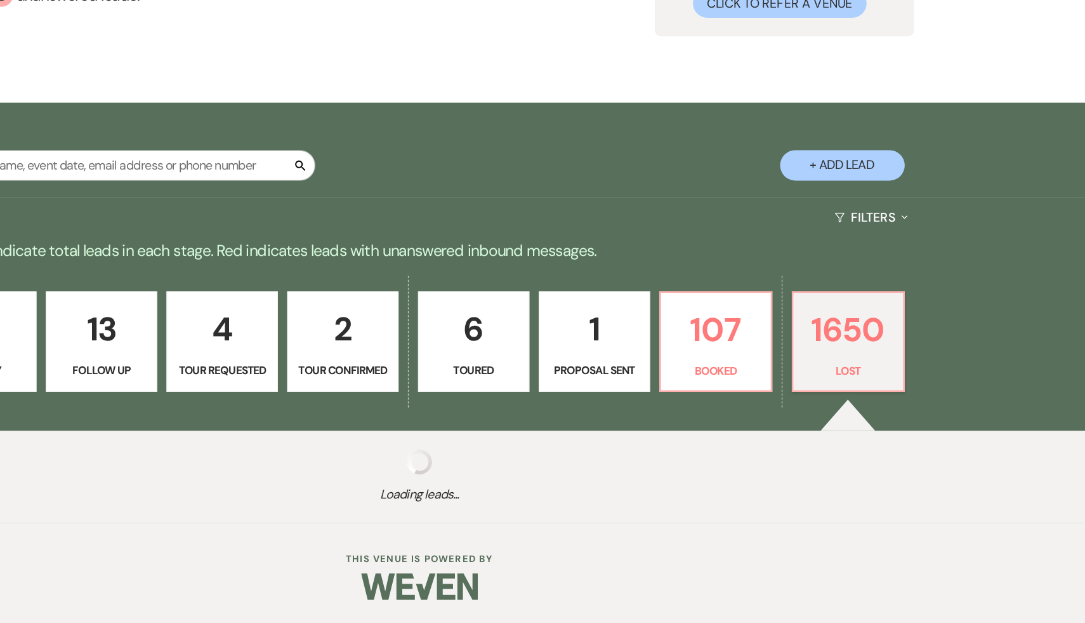
select select "8"
select select "5"
select select "8"
select select "5"
select select "8"
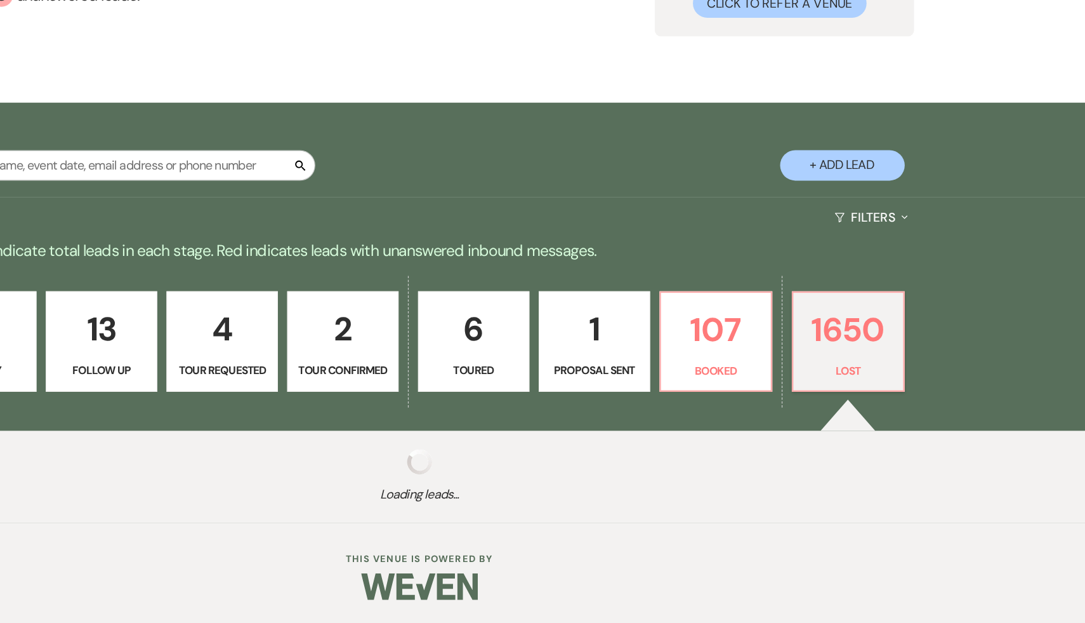
select select "8"
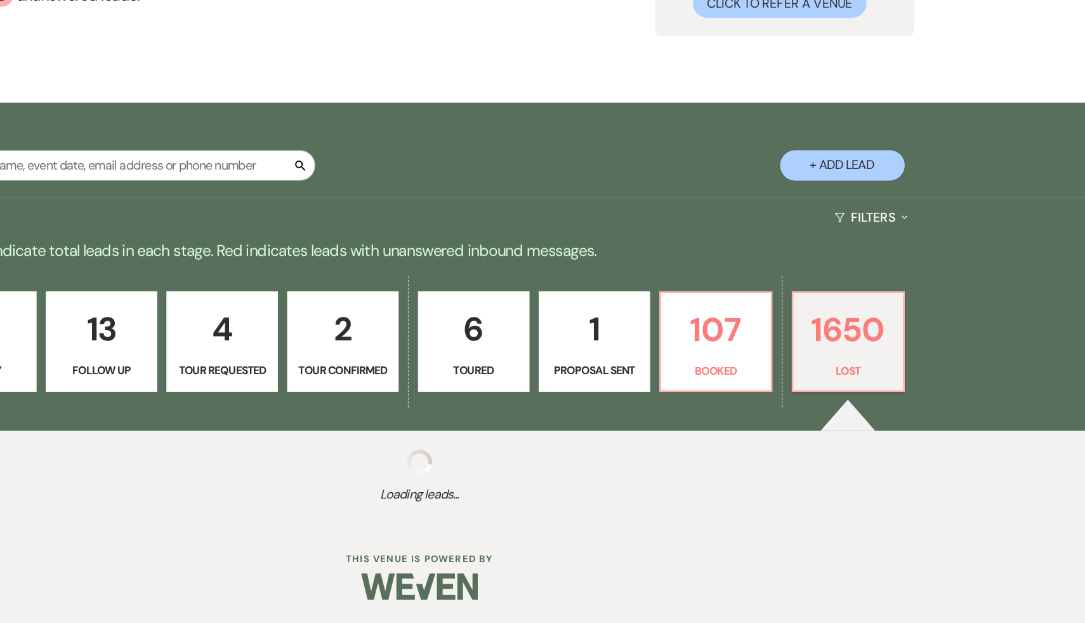
select select "8"
select select "7"
select select "8"
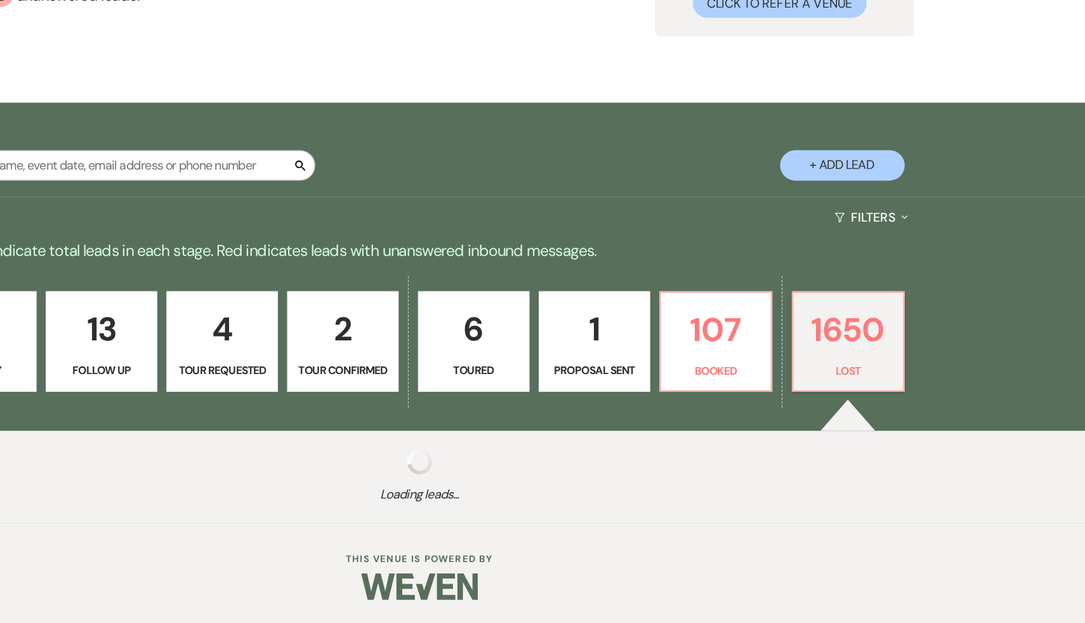
select select "8"
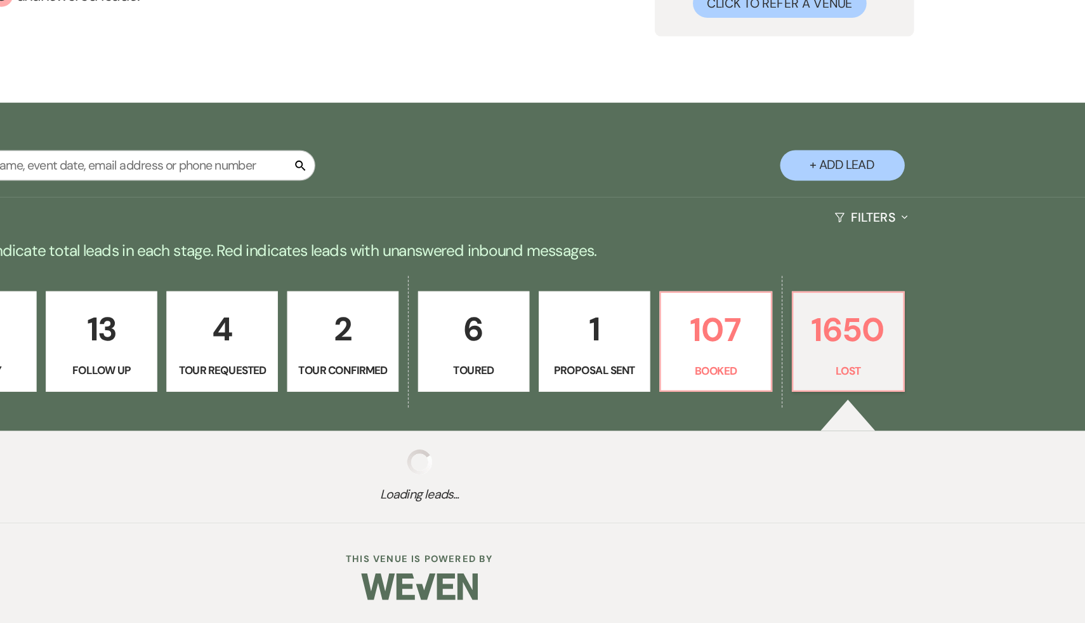
select select "8"
select select "7"
select select "8"
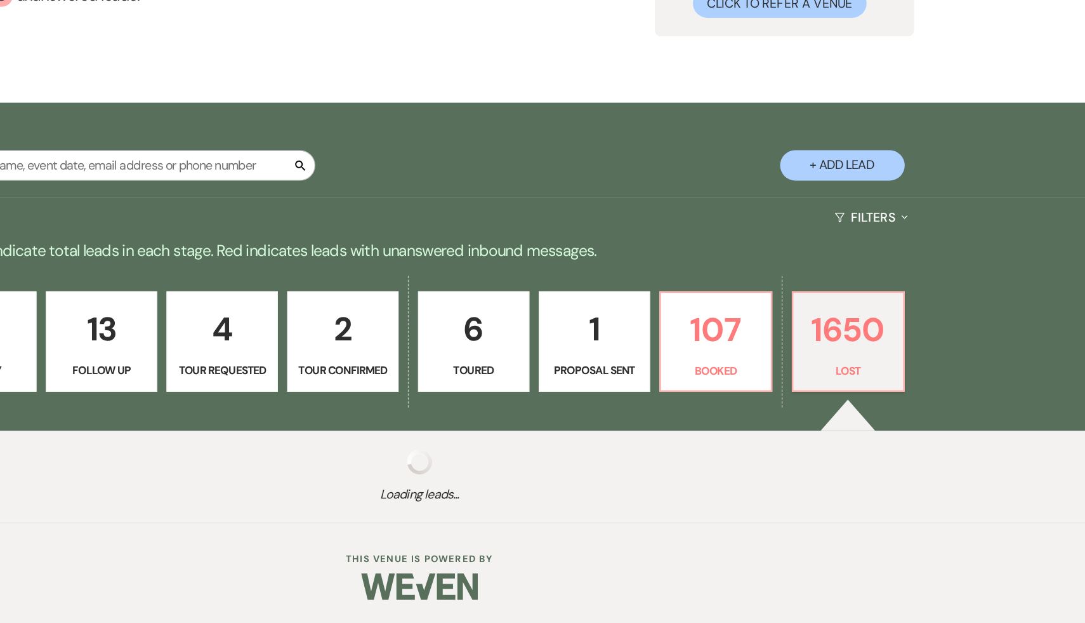
select select "8"
select select "7"
select select "8"
select select "5"
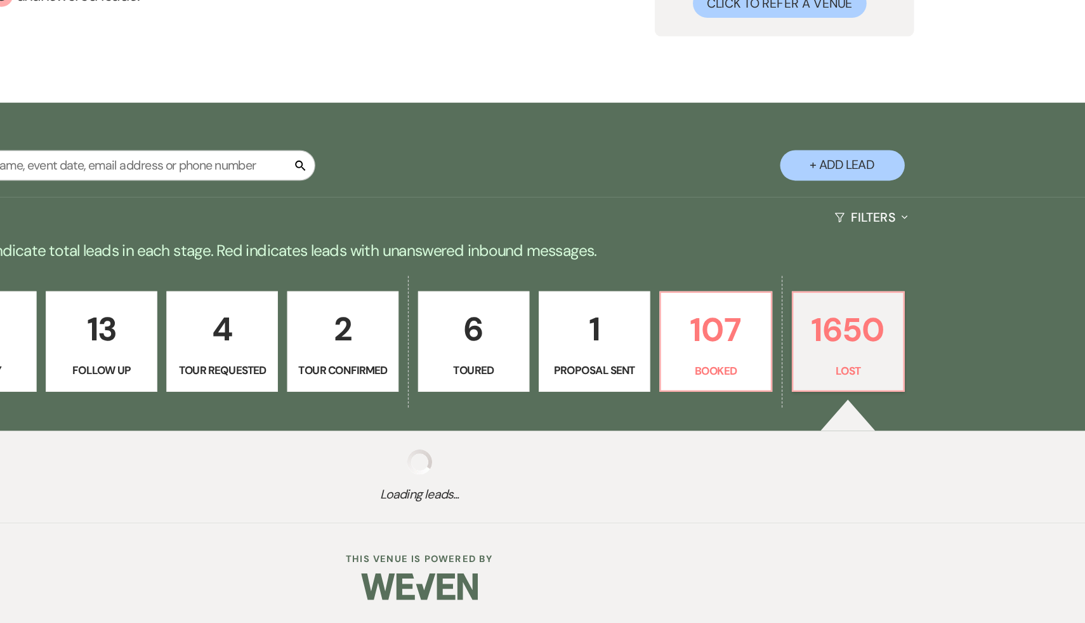
select select "8"
select select "5"
select select "8"
select select "5"
select select "8"
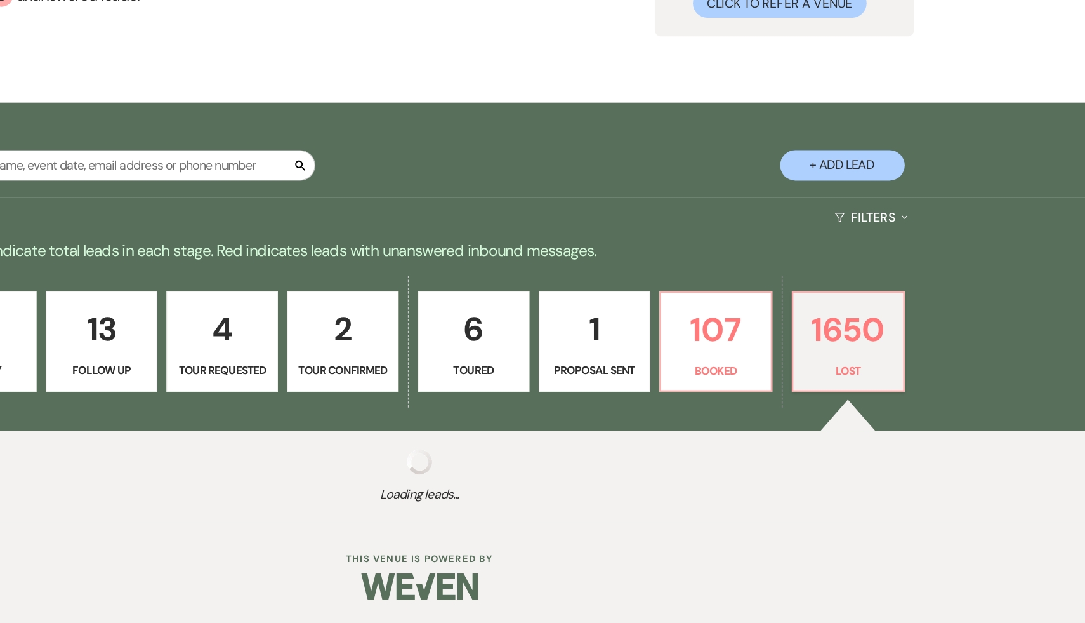
select select "8"
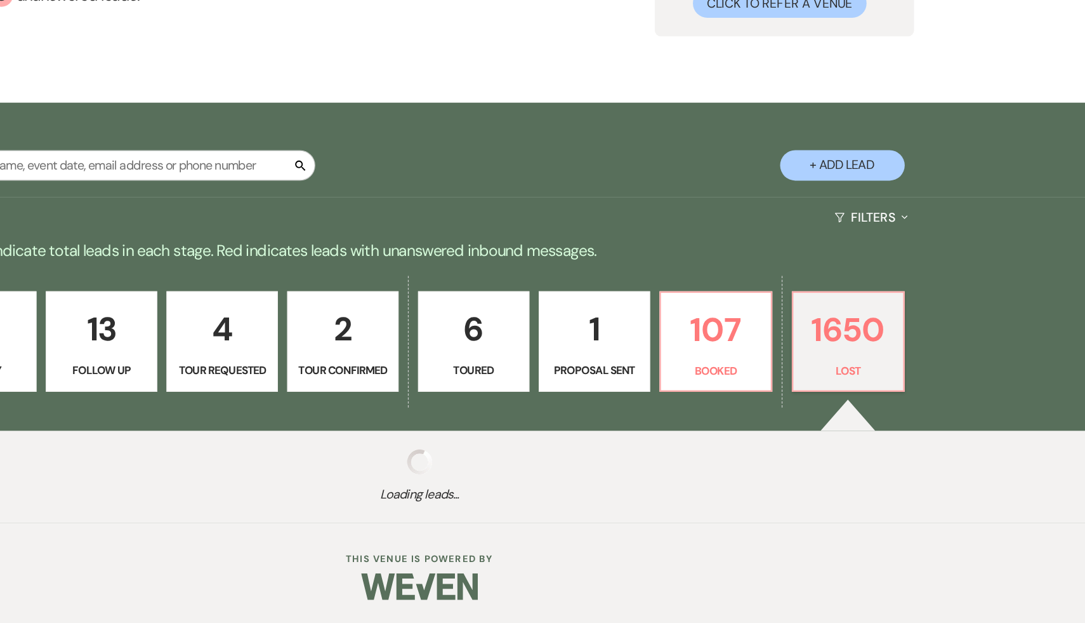
select select "8"
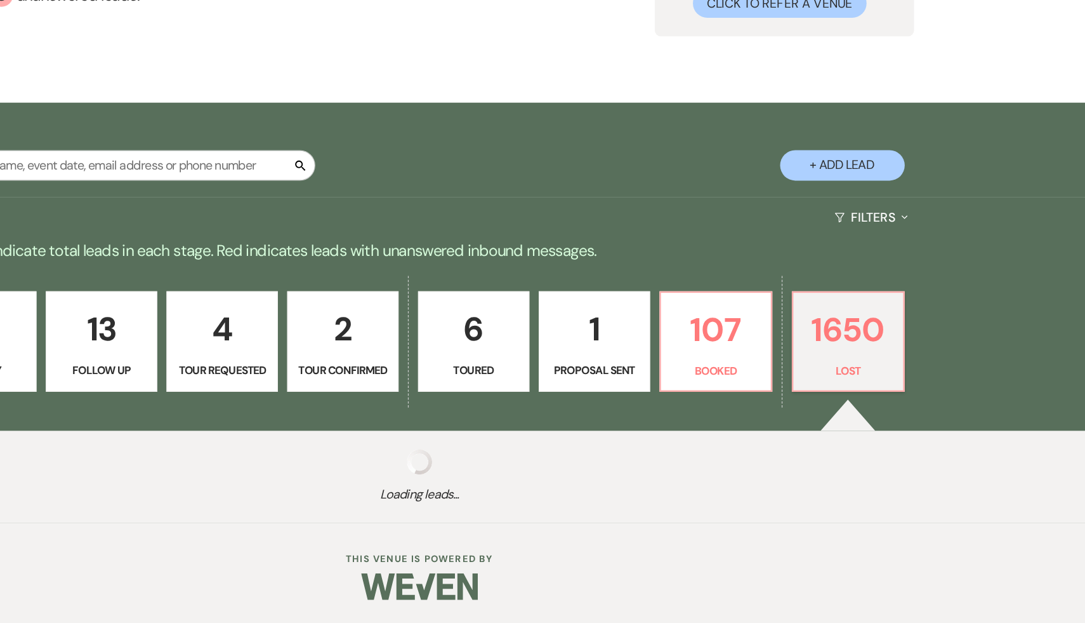
select select "8"
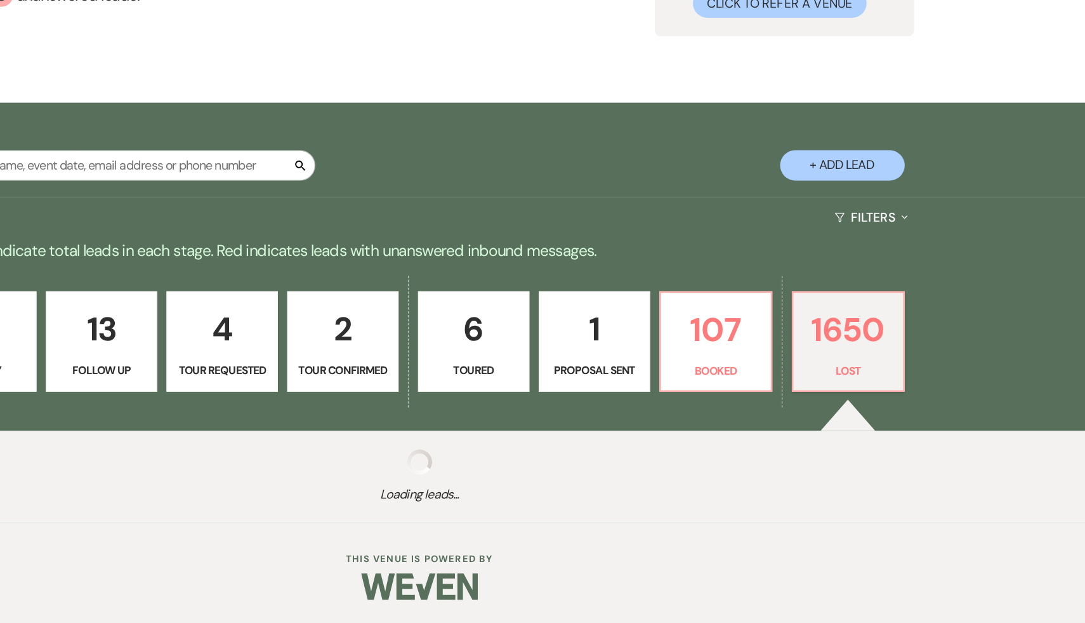
select select "8"
select select "5"
select select "8"
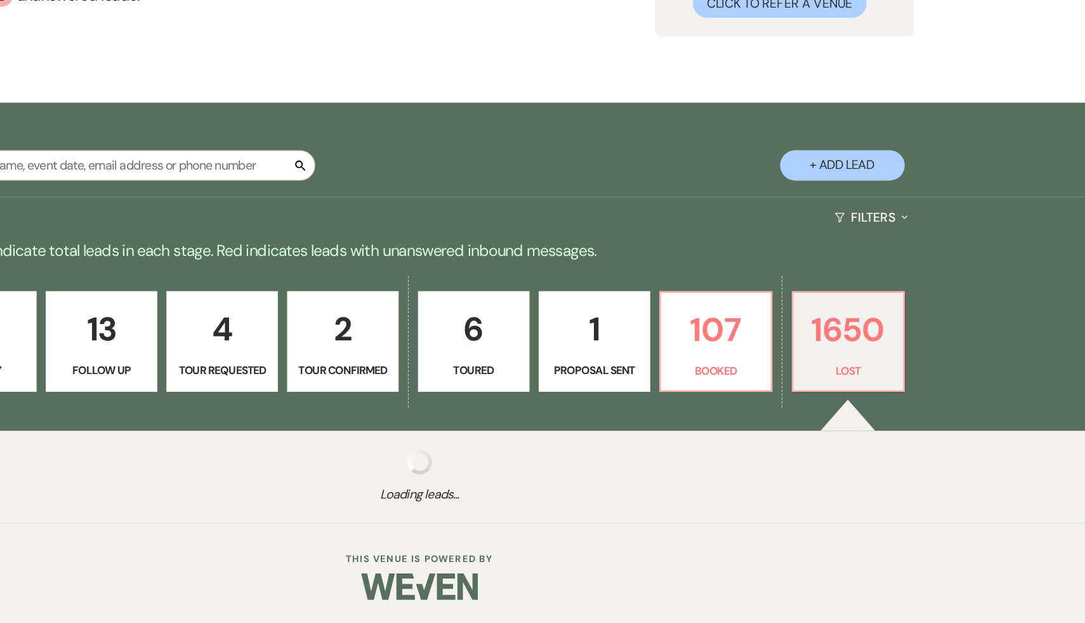
select select "5"
select select "8"
select select "5"
select select "8"
select select "5"
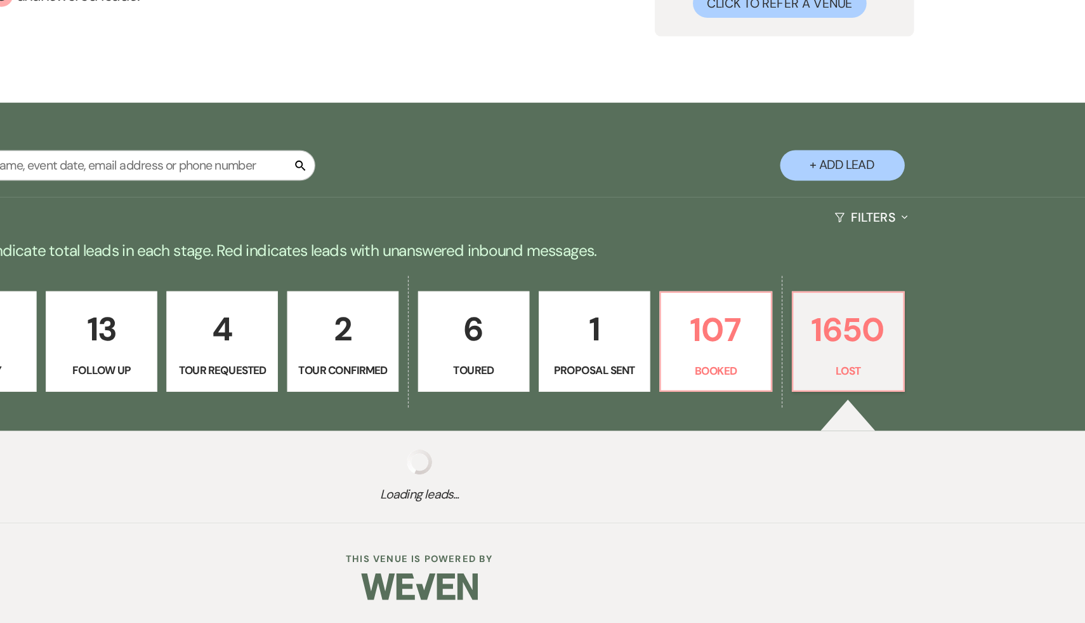
select select "8"
select select "5"
select select "8"
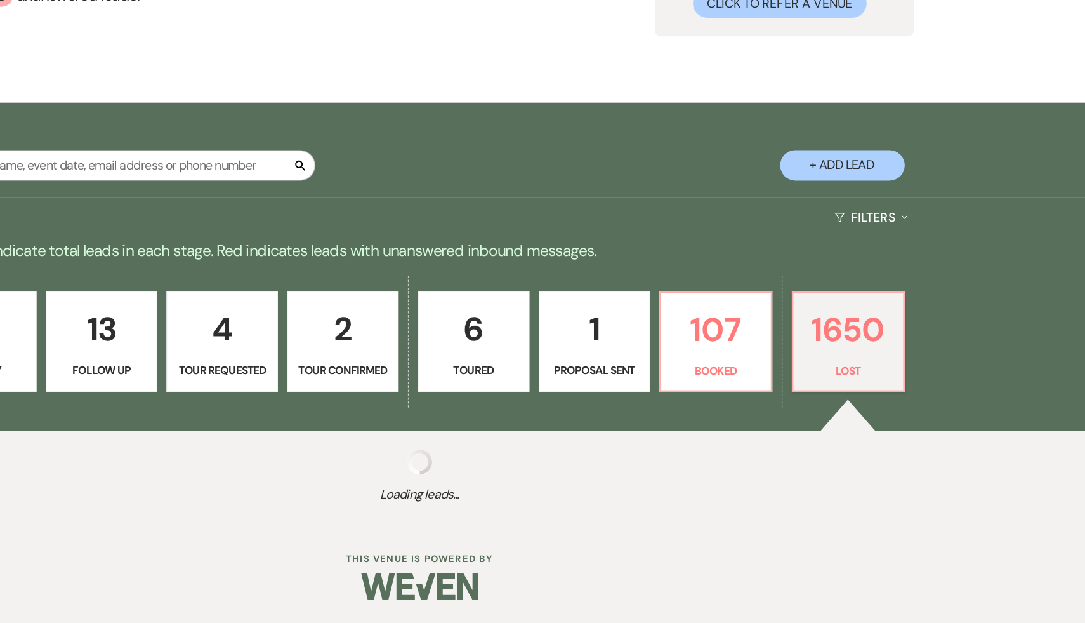
select select "8"
select select "5"
select select "8"
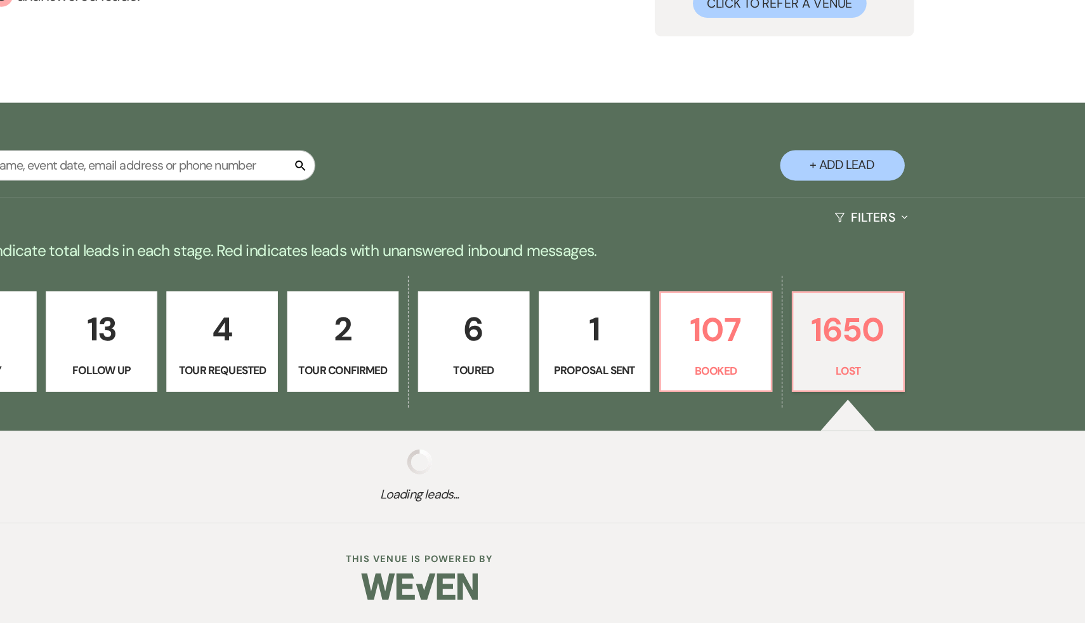
select select "8"
select select "5"
select select "8"
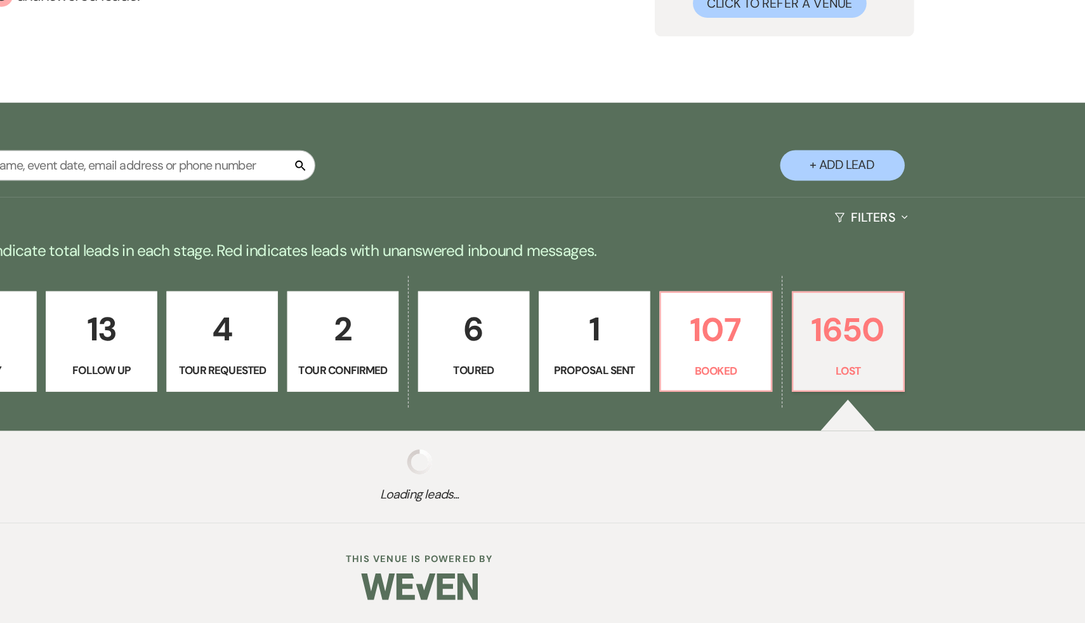
select select "8"
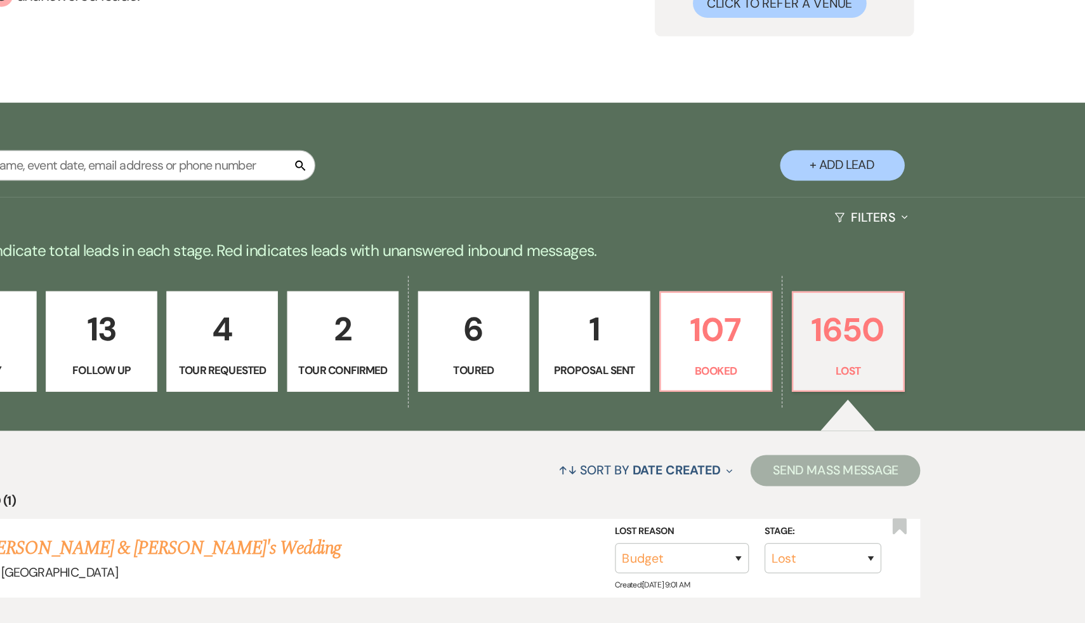
scroll to position [133, 0]
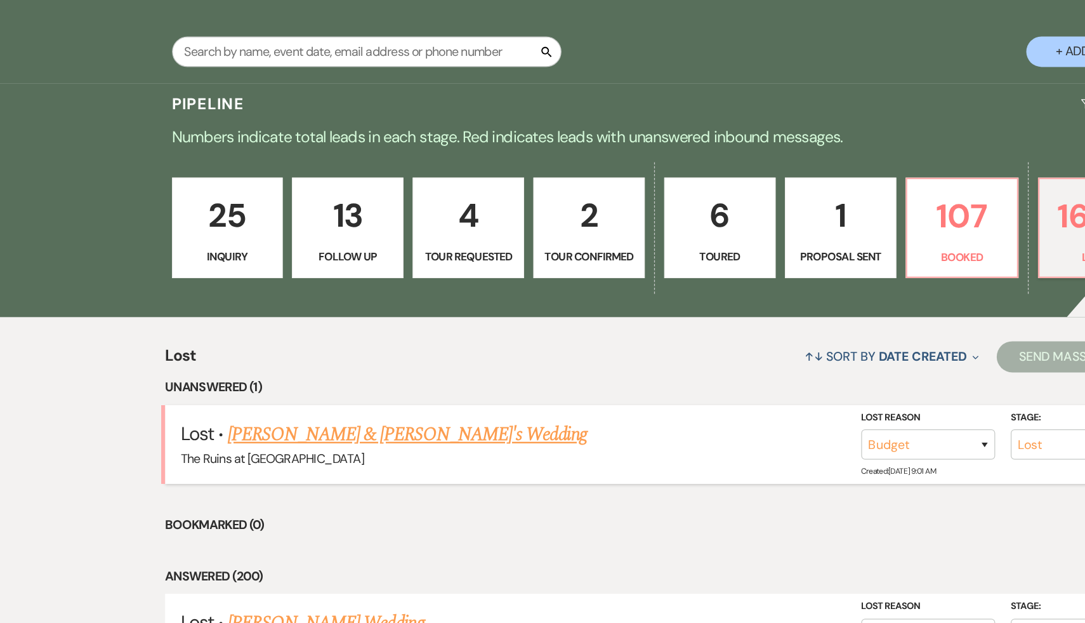
click at [298, 474] on link "Brie Rawson & Kevin's Wedding" at bounding box center [332, 469] width 293 height 23
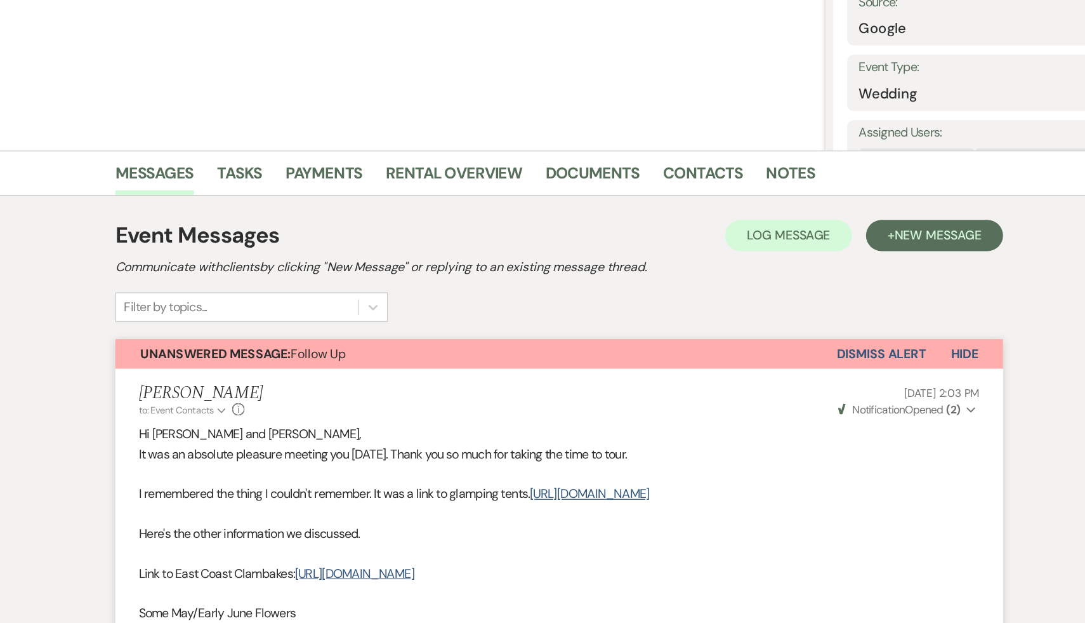
scroll to position [185, 0]
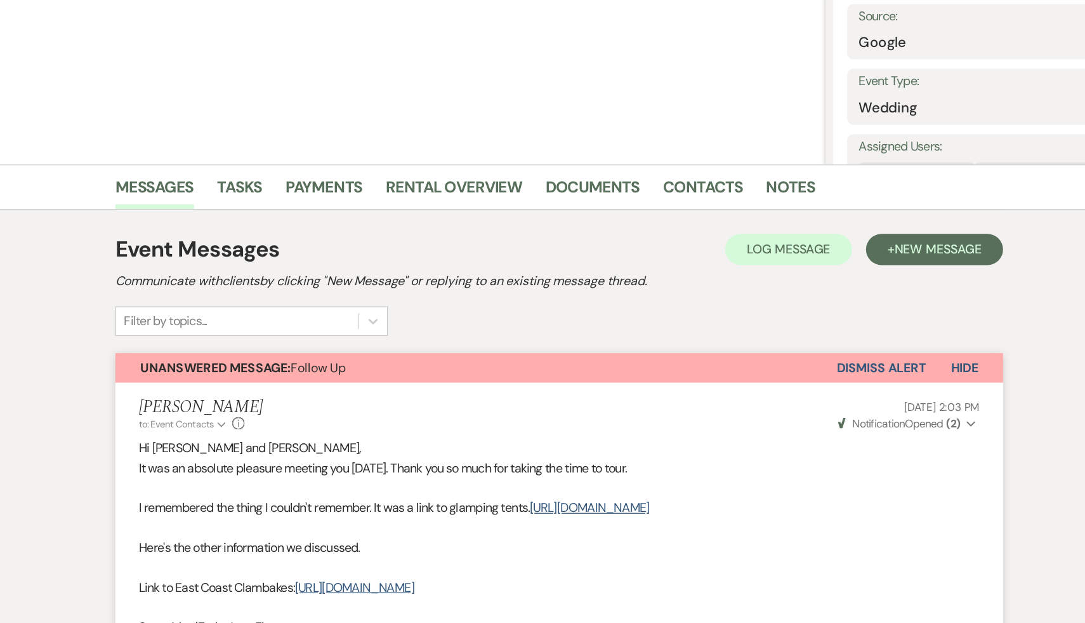
click at [809, 296] on button "Dismiss Alert" at bounding box center [805, 300] width 73 height 24
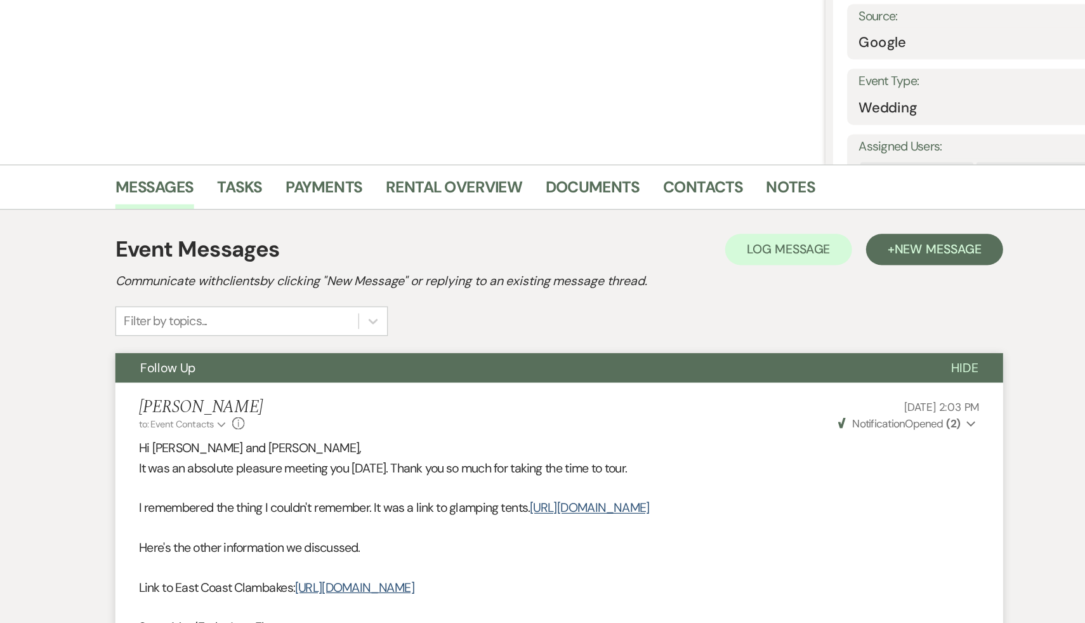
scroll to position [0, 0]
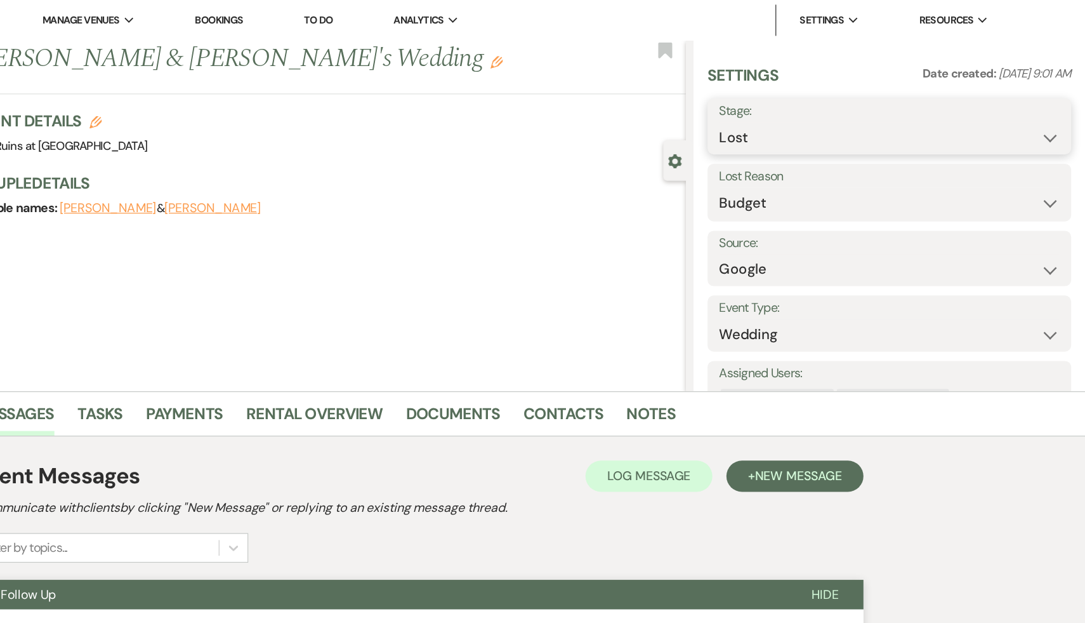
click at [1057, 112] on select "Inquiry Follow Up Tour Requested Tour Confirmed Toured Proposal Sent Booked Lost" at bounding box center [925, 112] width 277 height 25
click at [787, 100] on select "Inquiry Follow Up Tour Requested Tour Confirmed Toured Proposal Sent Booked Lost" at bounding box center [925, 112] width 277 height 25
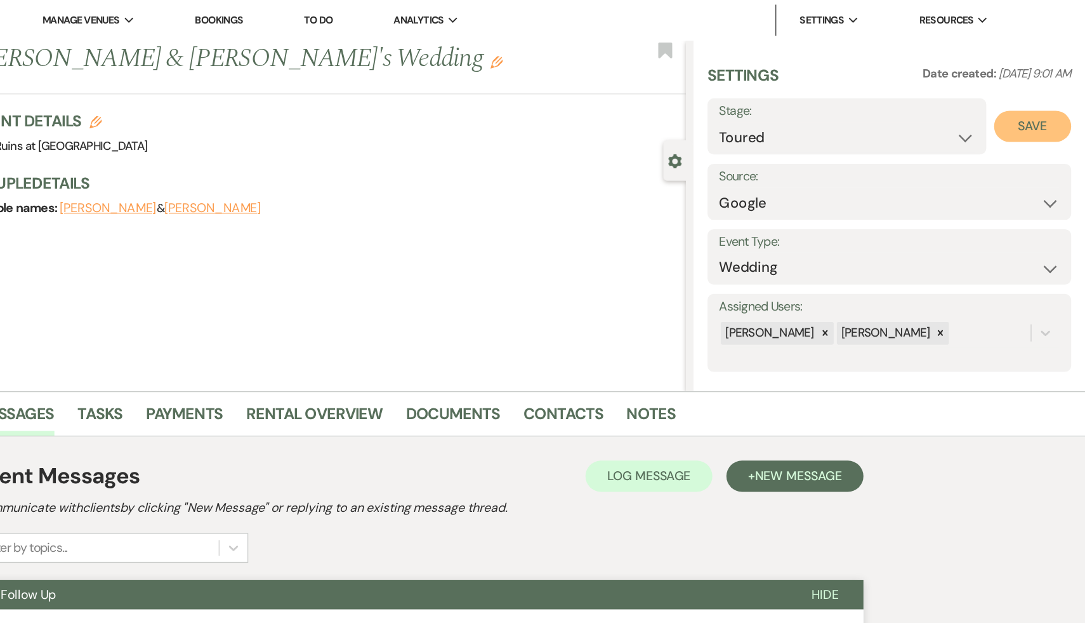
click at [1041, 103] on button "Save" at bounding box center [1042, 102] width 63 height 25
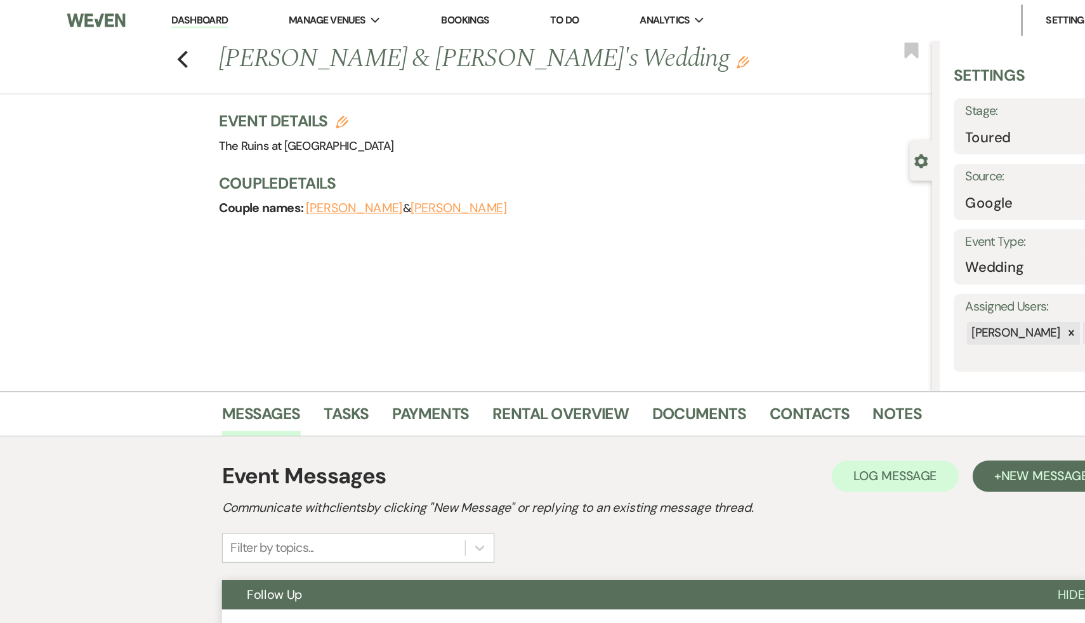
click at [161, 17] on link "Dashboard" at bounding box center [163, 17] width 46 height 12
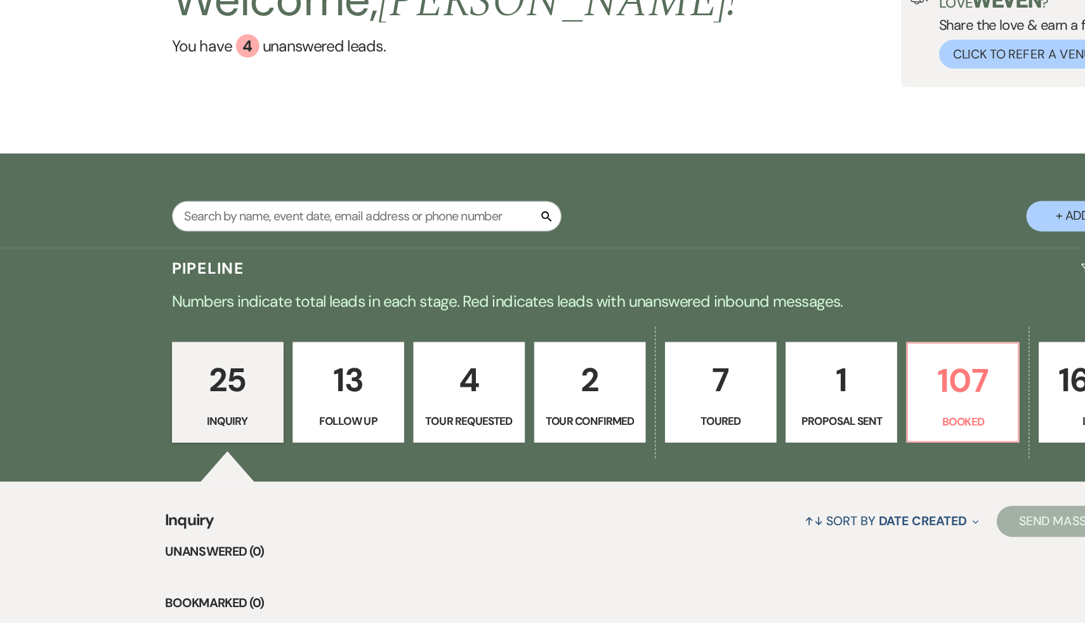
scroll to position [116, 0]
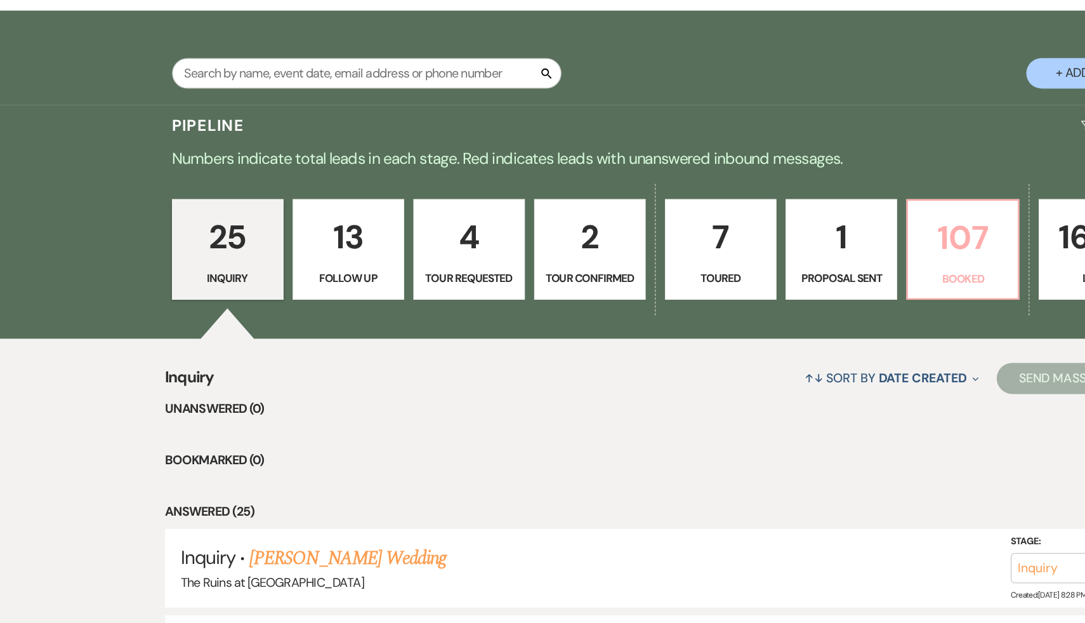
click at [783, 310] on p "107" at bounding box center [785, 309] width 74 height 43
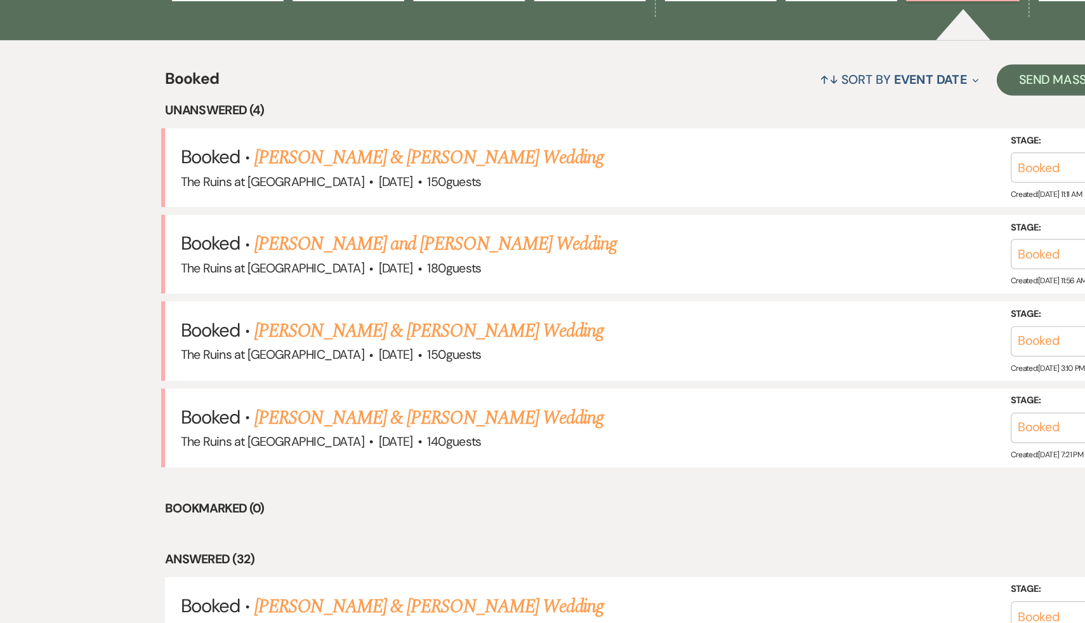
scroll to position [413, 0]
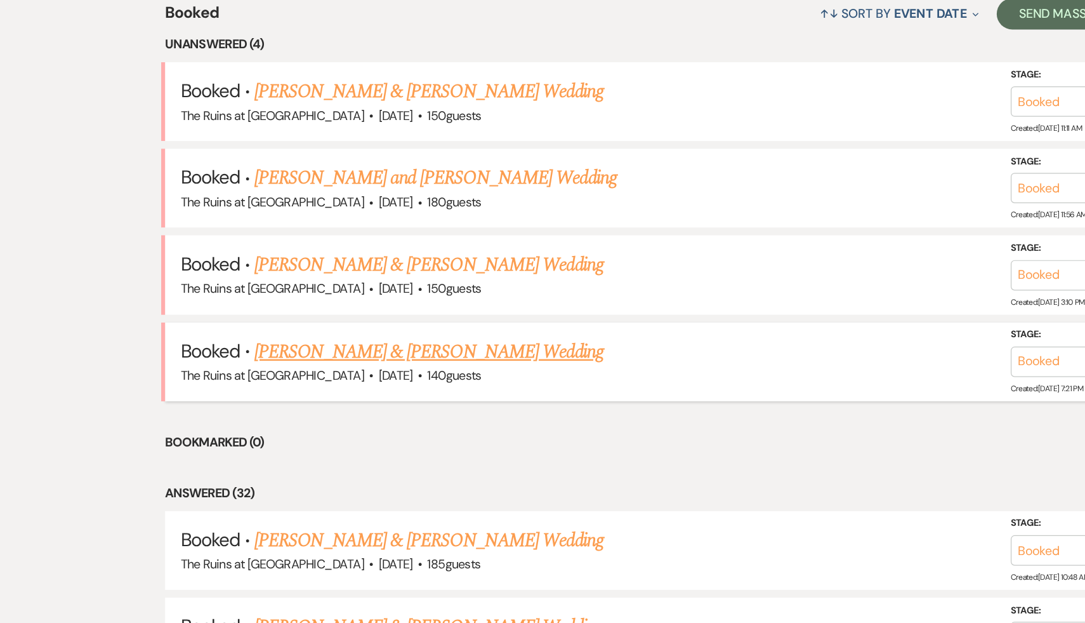
click at [412, 397] on link "[PERSON_NAME] & [PERSON_NAME] Wedding" at bounding box center [350, 401] width 284 height 23
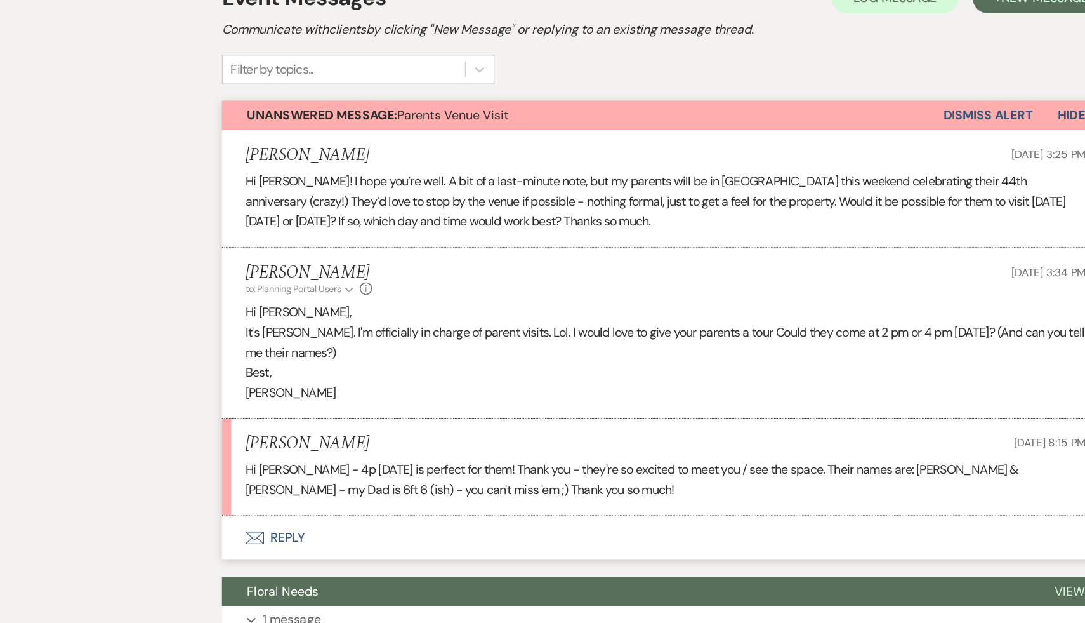
scroll to position [228, 0]
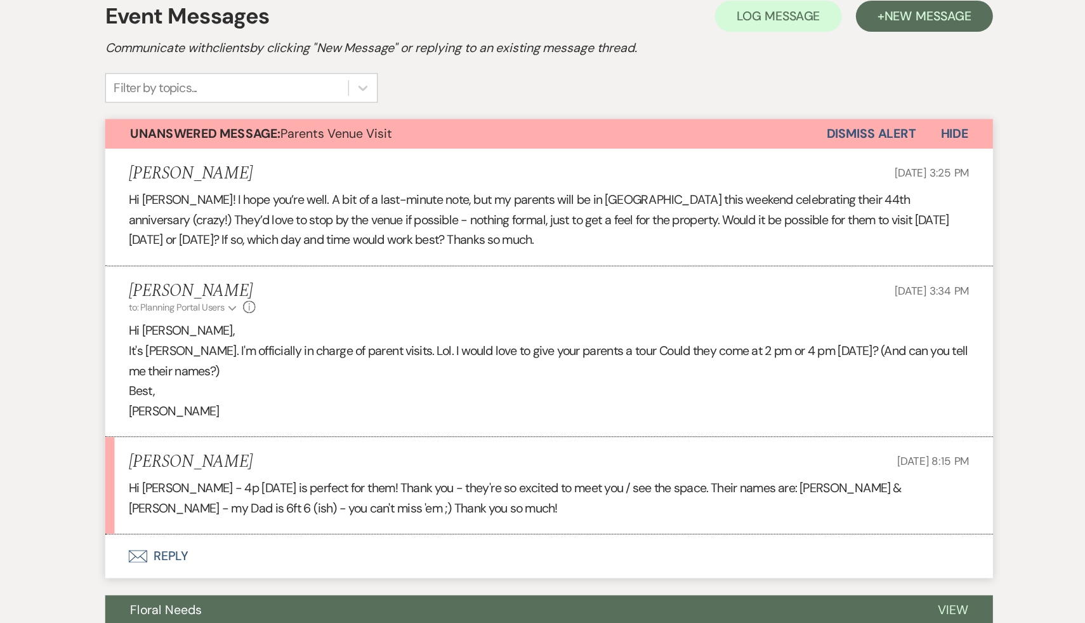
click at [233, 486] on button "Envelope Reply" at bounding box center [543, 490] width 724 height 36
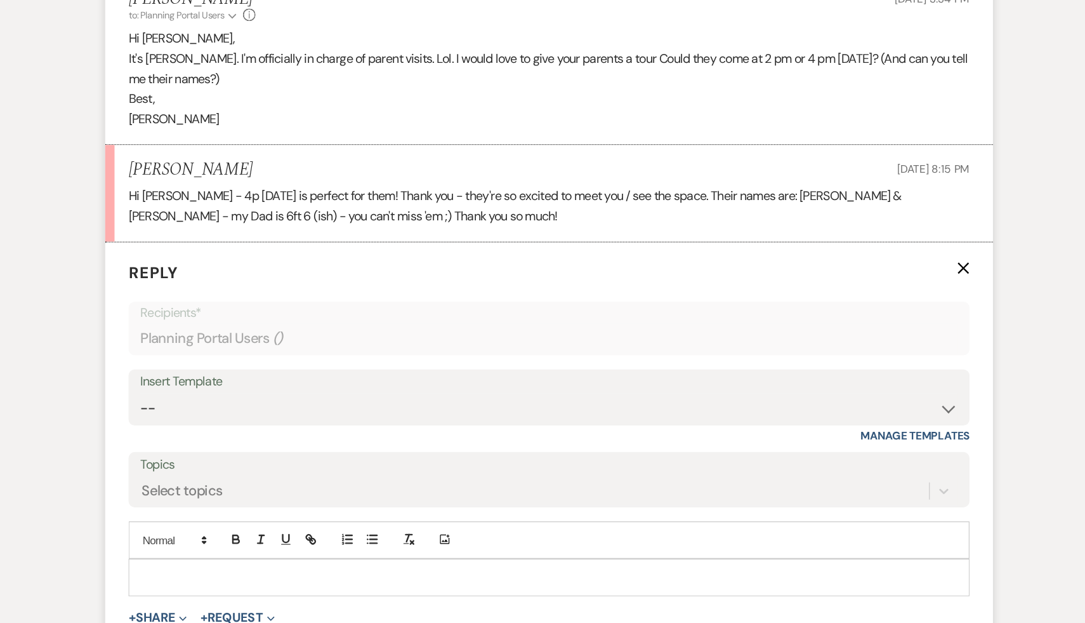
scroll to position [411, 0]
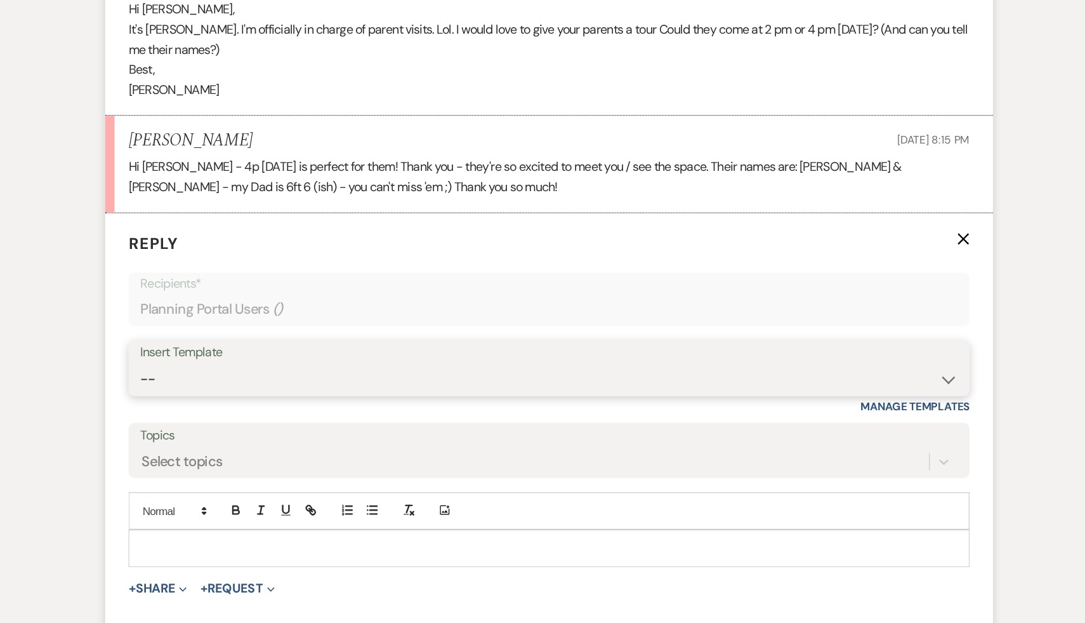
click at [864, 423] on select "-- Weven Planning Portal Introduction (Booked Events) Initial Inquiry Response …" at bounding box center [542, 424] width 666 height 25
click at [209, 412] on select "-- Weven Planning Portal Introduction (Booked Events) Initial Inquiry Response …" at bounding box center [542, 424] width 666 height 25
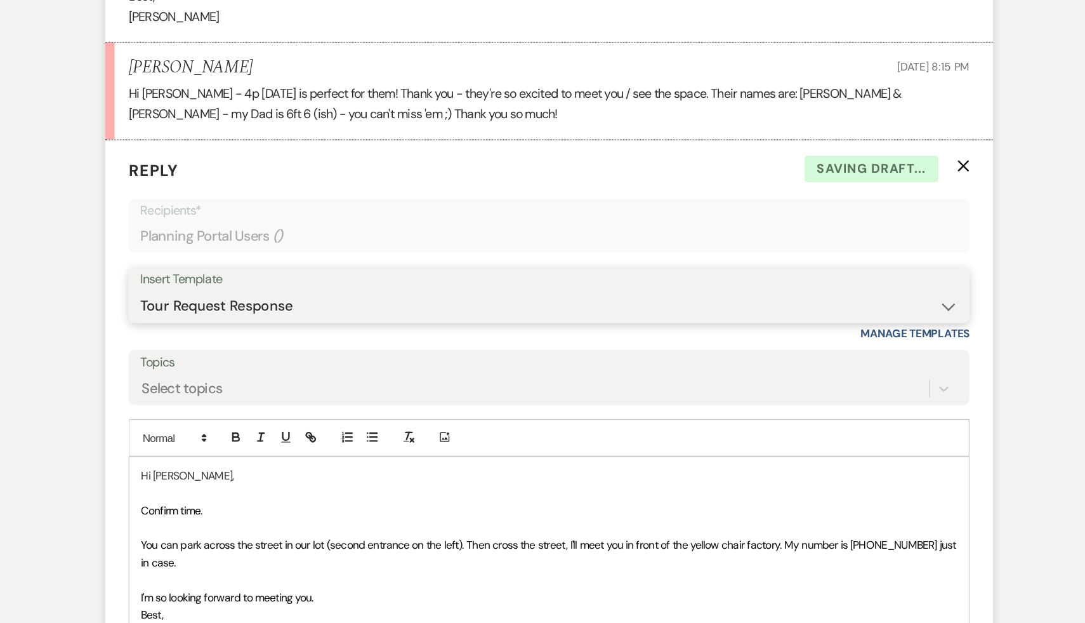
scroll to position [483, 0]
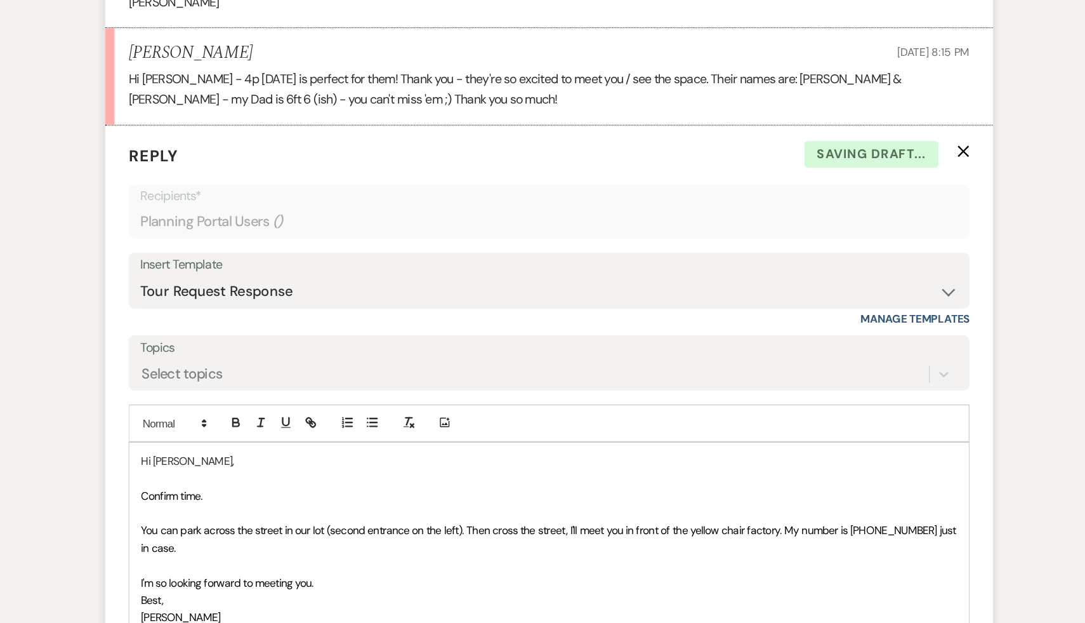
click at [281, 519] on p "Confirm time." at bounding box center [542, 519] width 665 height 14
drag, startPoint x: 241, startPoint y: 549, endPoint x: 206, endPoint y: 546, distance: 34.4
click at [206, 546] on div "Hi Katie, I'm so excited to meet them!!! You can park across the street in our …" at bounding box center [543, 553] width 684 height 157
drag, startPoint x: 314, startPoint y: 518, endPoint x: 295, endPoint y: 516, distance: 19.1
click at [295, 516] on p "I'm so excited to meet them!!!" at bounding box center [542, 519] width 665 height 14
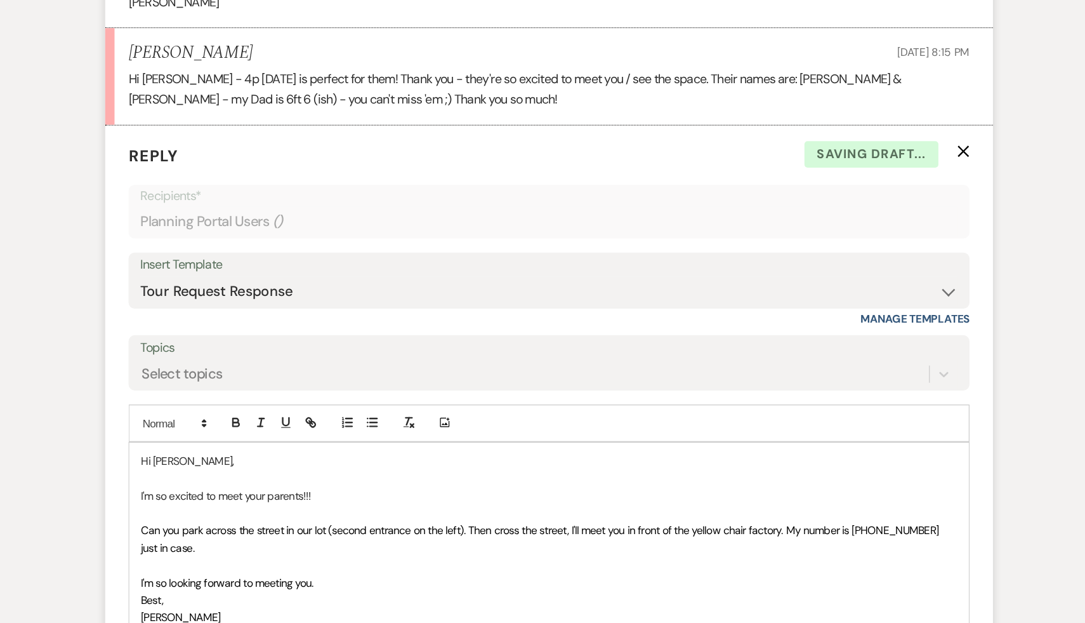
click at [244, 545] on span "Can you park across the street in our lot (second entrance on the left). Then c…" at bounding box center [536, 553] width 652 height 25
click at [604, 546] on span "Can you tell them to park across the street in our lot (second entrance on the …" at bounding box center [522, 553] width 624 height 25
click at [525, 546] on span "Can you tell them to park across the street in our lot (second entrance on the …" at bounding box center [522, 553] width 624 height 25
click at [556, 545] on span "Can you tell them to park across the street in our lot (second entrance on the …" at bounding box center [532, 553] width 644 height 25
click at [647, 544] on span "Can you tell them to park across the street in our lot (second entrance on the …" at bounding box center [521, 553] width 622 height 25
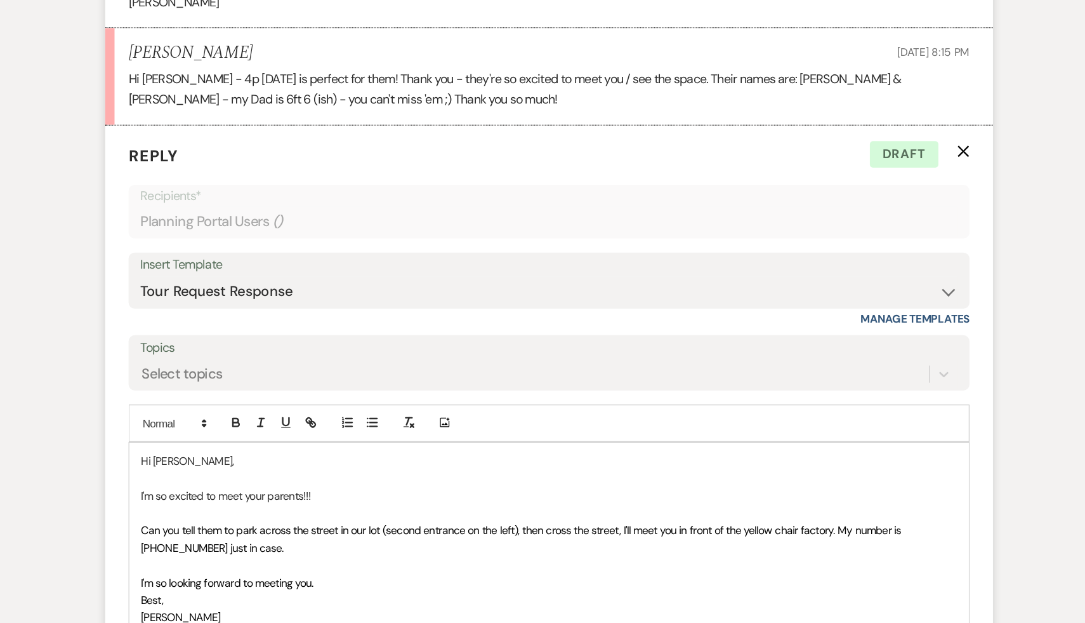
click at [604, 546] on span "Can you tell them to park across the street in our lot (second entrance on the …" at bounding box center [521, 553] width 622 height 25
drag, startPoint x: 665, startPoint y: 546, endPoint x: 651, endPoint y: 545, distance: 13.4
click at [651, 545] on span "Can you tell them to park across the street in our lot (second entrance on the …" at bounding box center [529, 553] width 639 height 25
drag, startPoint x: 812, startPoint y: 546, endPoint x: 804, endPoint y: 546, distance: 8.3
click at [804, 546] on span "Can you tell them to park across the street in our lot (second entrance on the …" at bounding box center [532, 553] width 645 height 25
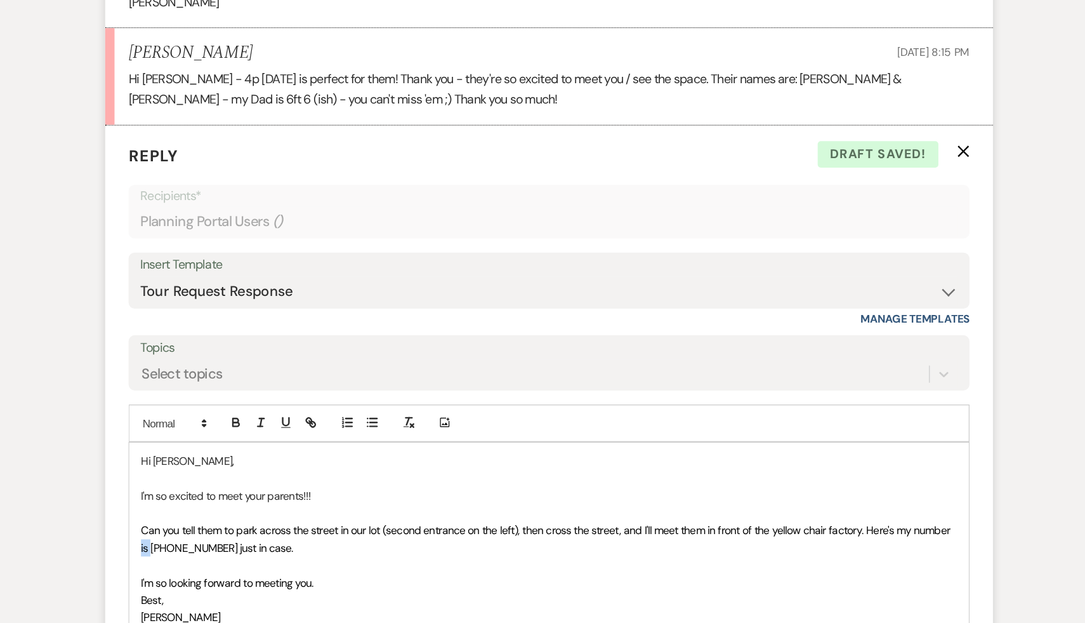
drag, startPoint x: 217, startPoint y: 560, endPoint x: 204, endPoint y: 560, distance: 13.3
click at [204, 560] on div "Hi Katie, I'm so excited to meet your parents!!! Can you tell them to park acro…" at bounding box center [543, 553] width 684 height 157
drag, startPoint x: 364, startPoint y: 588, endPoint x: 189, endPoint y: 582, distance: 175.9
click at [189, 582] on form "Reply X Draft saved! Recipients* Planning Portal Users ( ) Insert Template -- W…" at bounding box center [543, 468] width 724 height 503
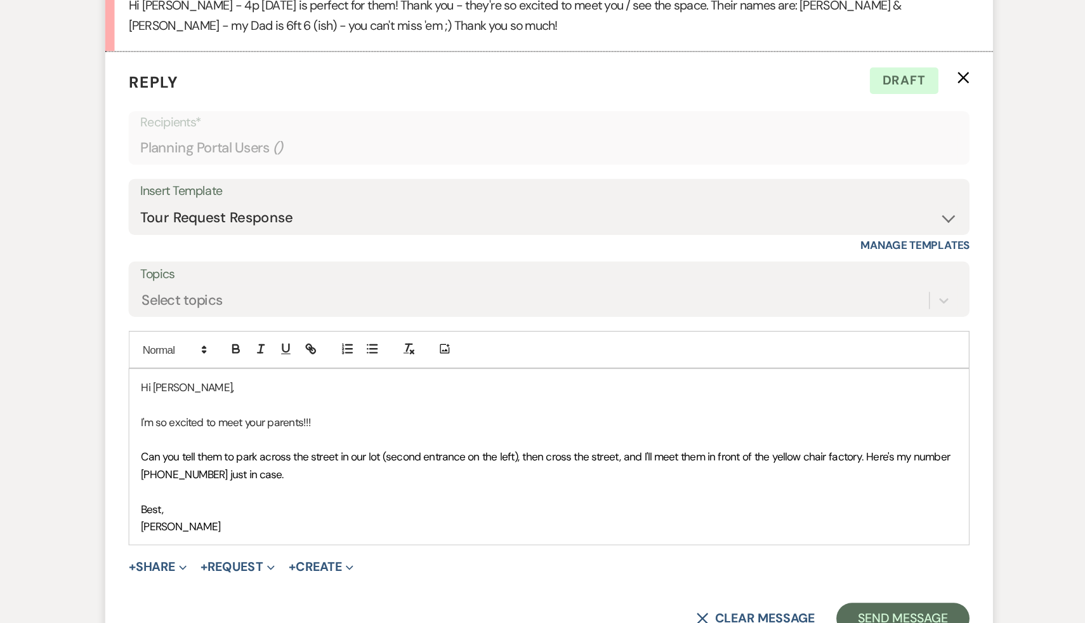
scroll to position [546, 0]
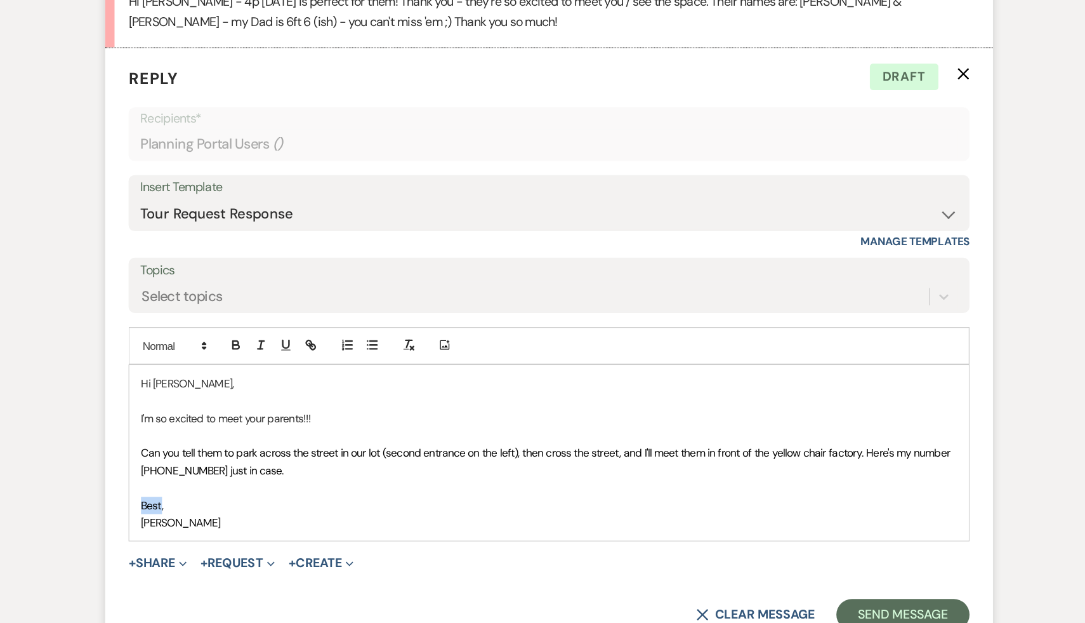
drag, startPoint x: 226, startPoint y: 527, endPoint x: 193, endPoint y: 526, distance: 33.0
click at [193, 526] on form "Reply X Draft Recipients* Planning Portal Users ( ) Insert Template -- Weven Pl…" at bounding box center [543, 398] width 724 height 489
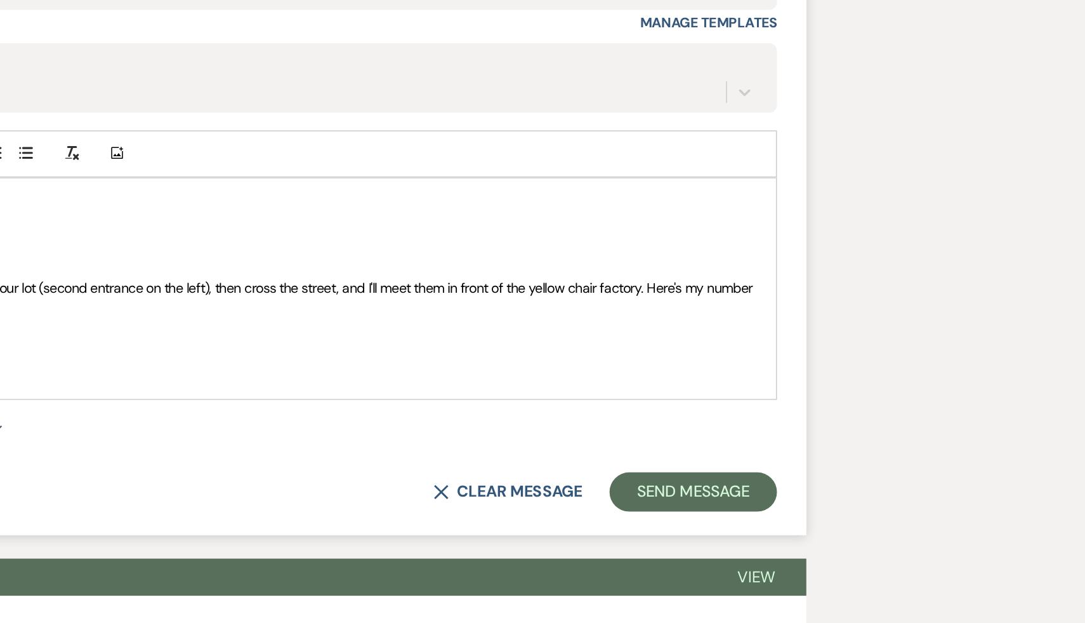
scroll to position [637, 0]
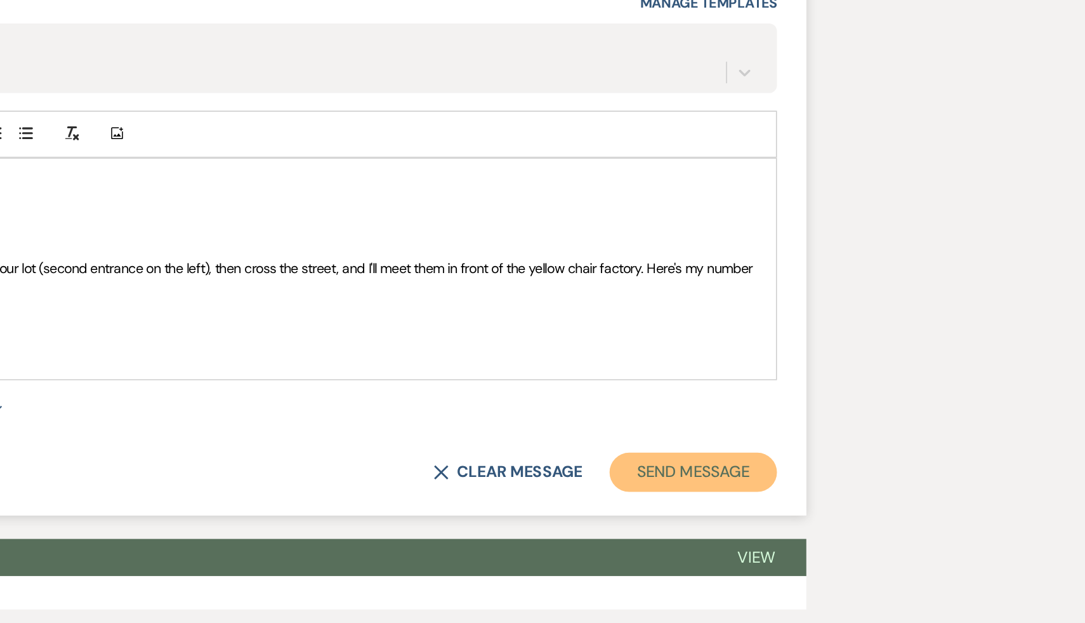
click at [821, 524] on button "Send Message" at bounding box center [831, 524] width 109 height 25
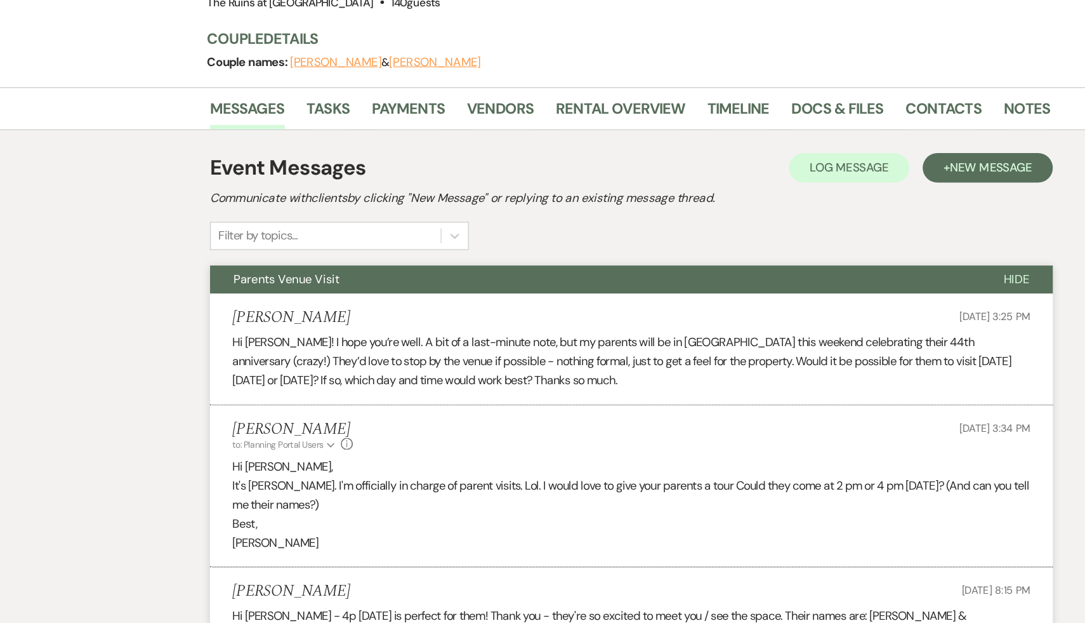
scroll to position [0, 0]
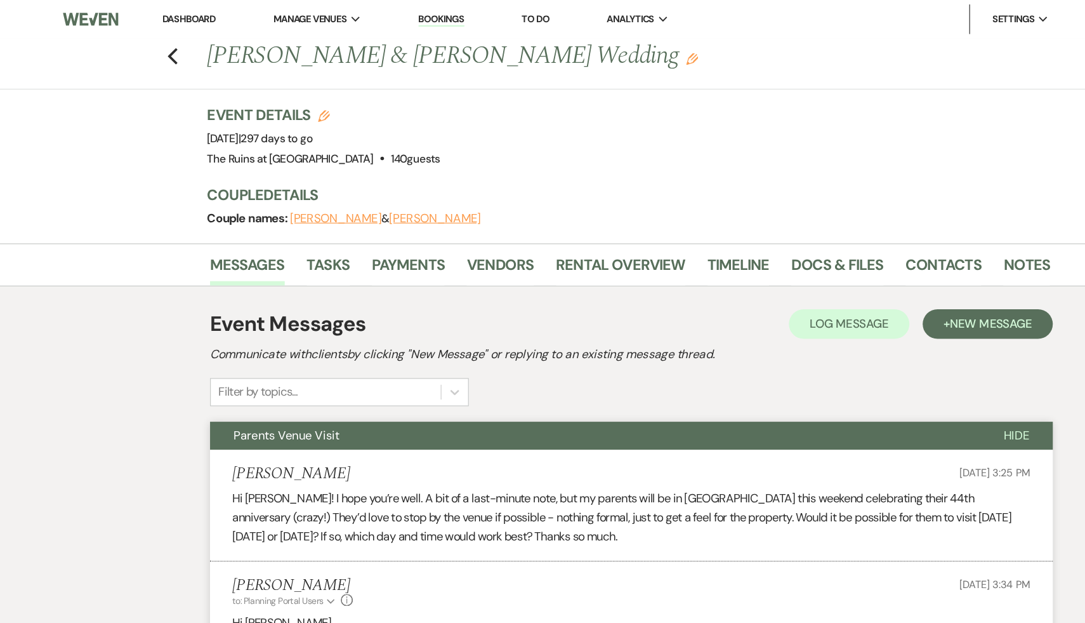
click at [169, 16] on link "Dashboard" at bounding box center [163, 16] width 46 height 11
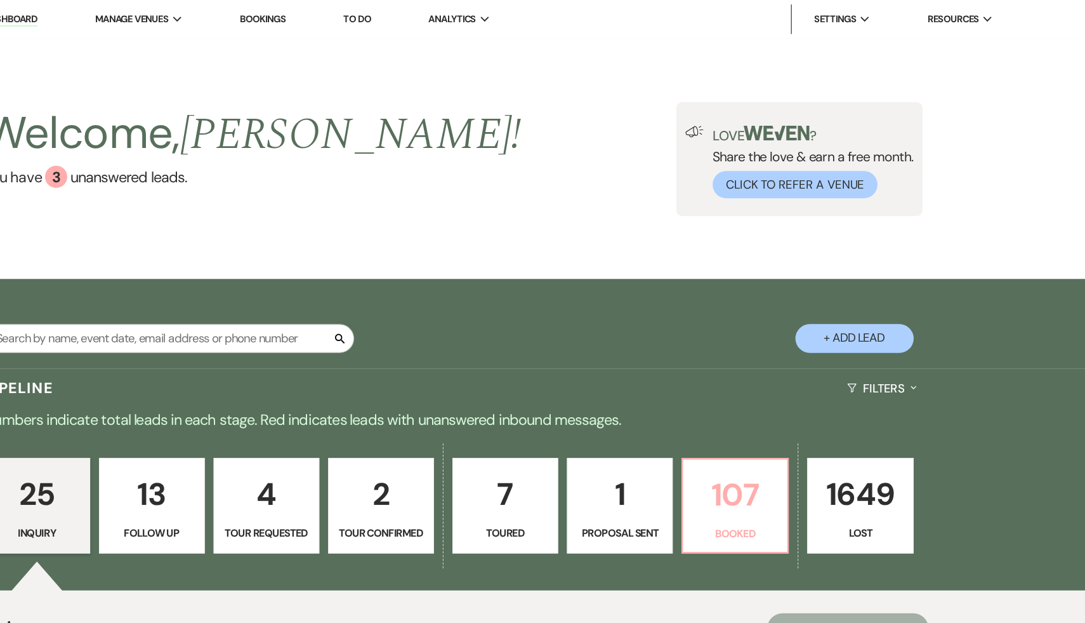
click at [786, 432] on p "107" at bounding box center [785, 424] width 74 height 43
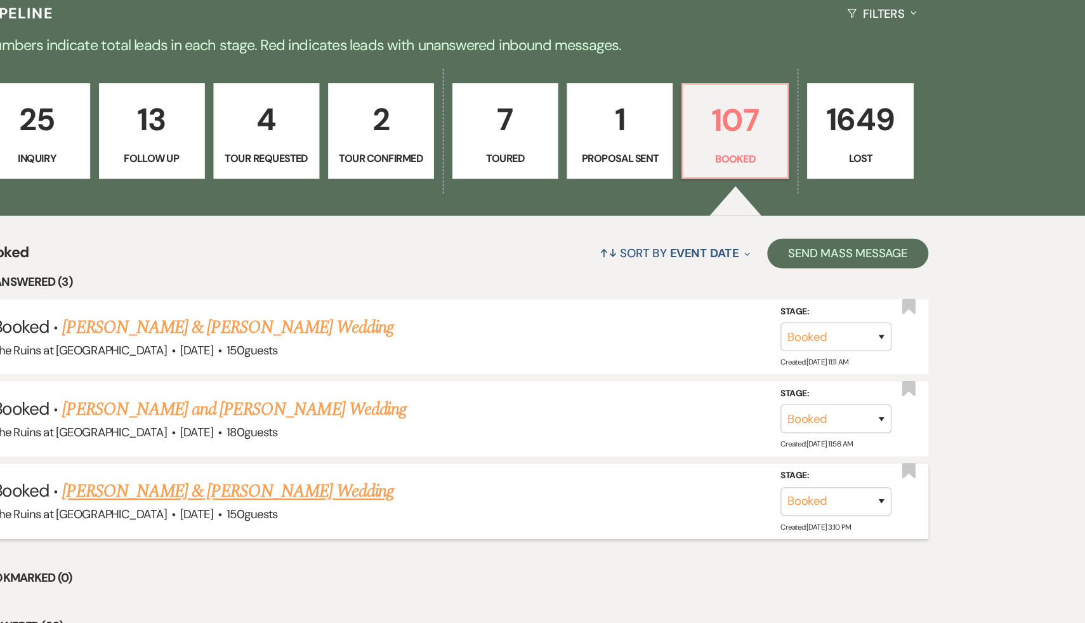
scroll to position [235, 0]
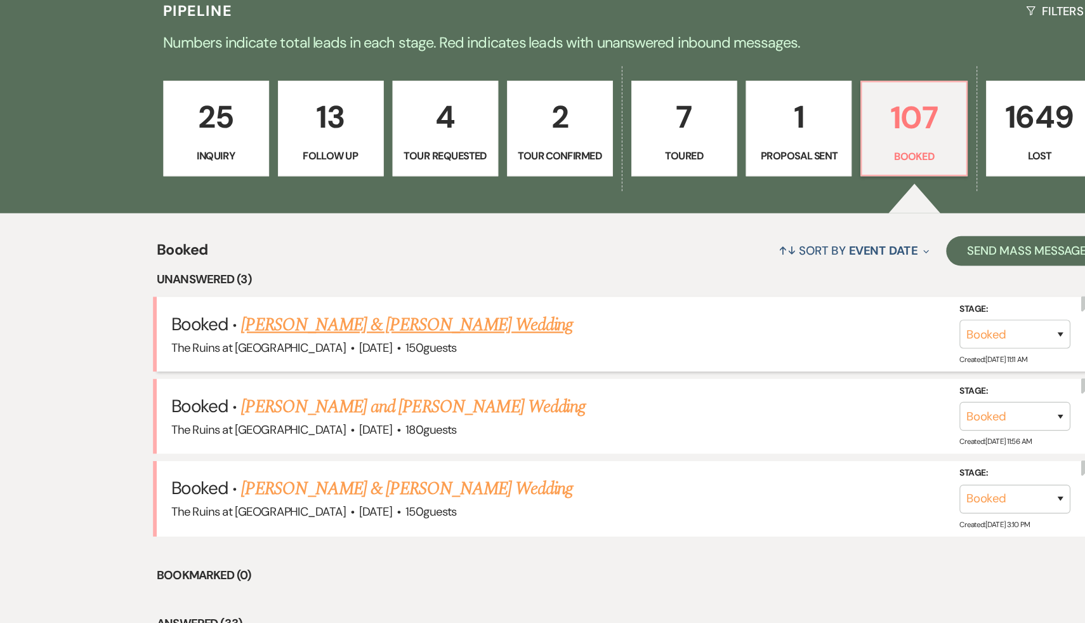
click at [385, 366] on link "[PERSON_NAME] & [PERSON_NAME] Wedding" at bounding box center [350, 366] width 284 height 23
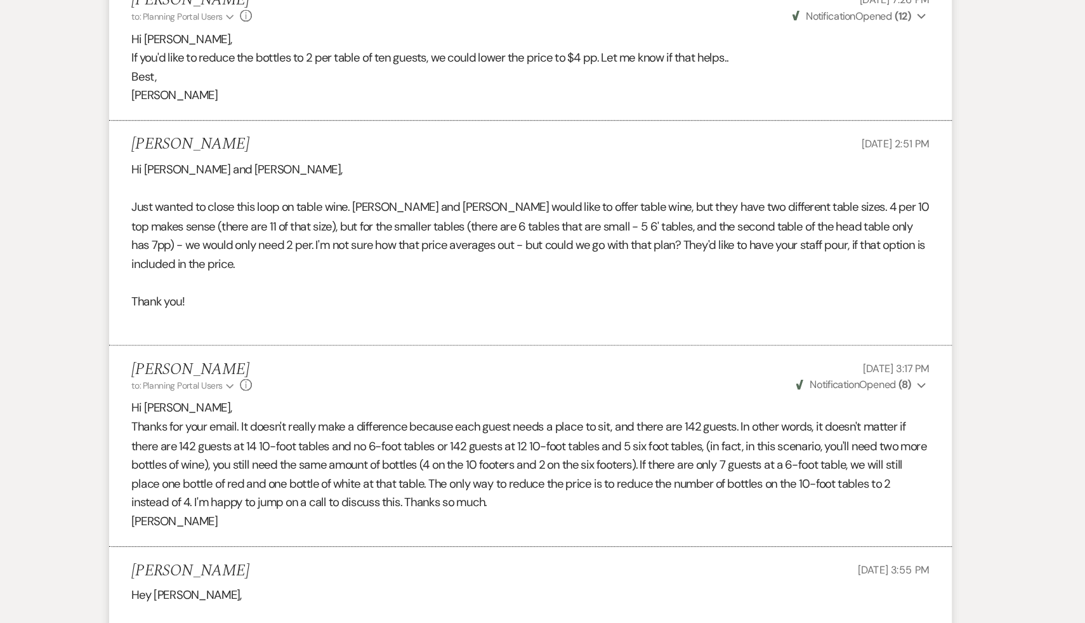
scroll to position [1774, 0]
click at [488, 571] on li "Shannon Ramon Oct 13, 2025, 3:55 PM Hey Carol, Thanks for this! I see what you'…" at bounding box center [543, 605] width 724 height 96
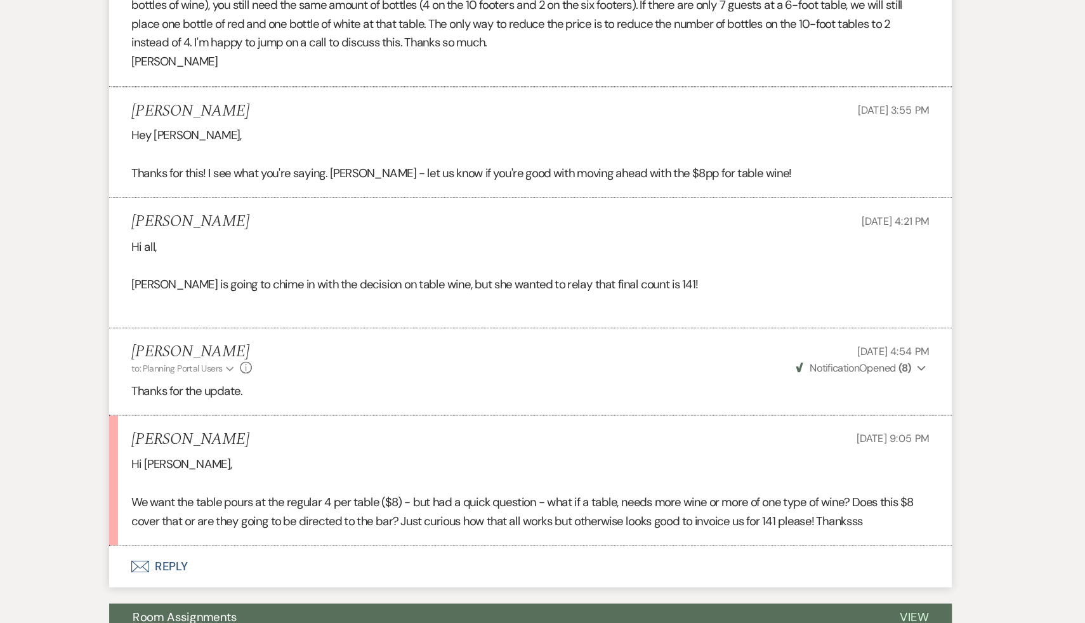
scroll to position [2169, 0]
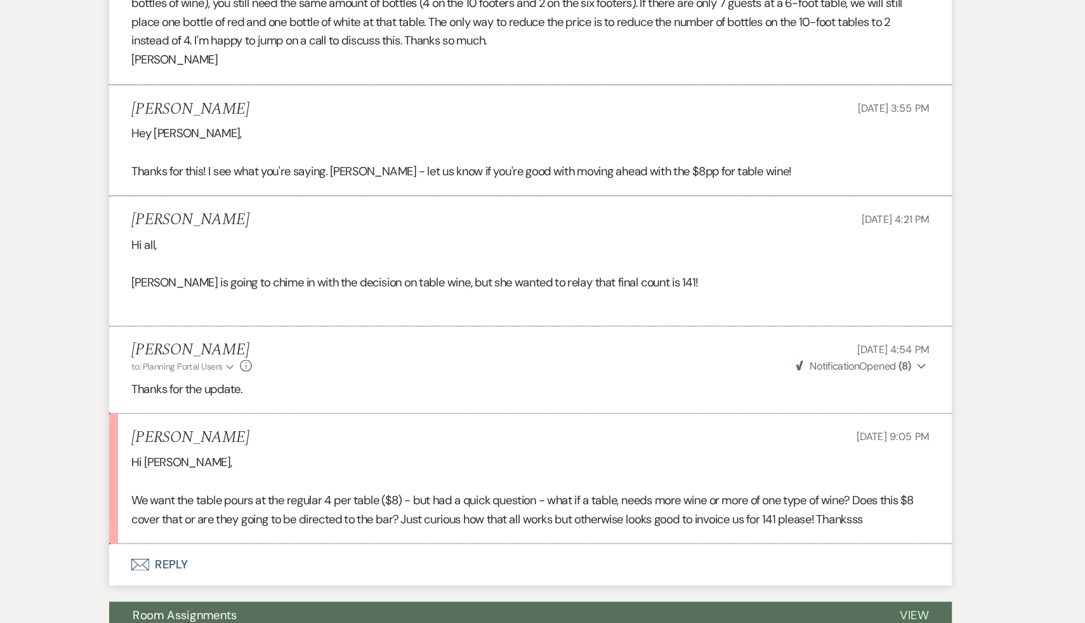
click at [234, 556] on button "Envelope Reply" at bounding box center [543, 573] width 724 height 36
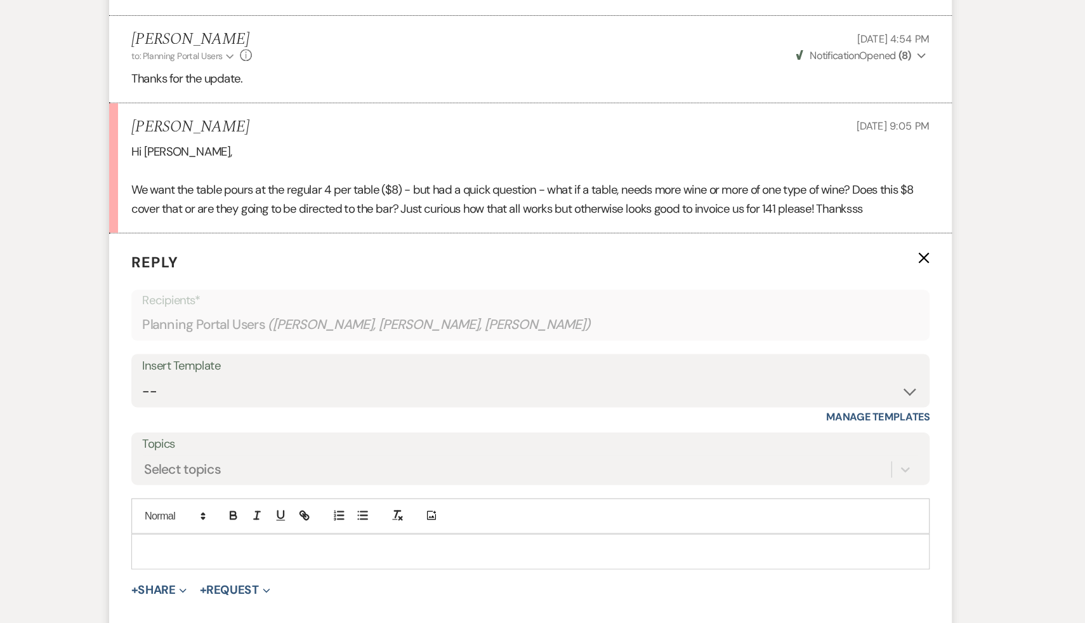
scroll to position [2535, 0]
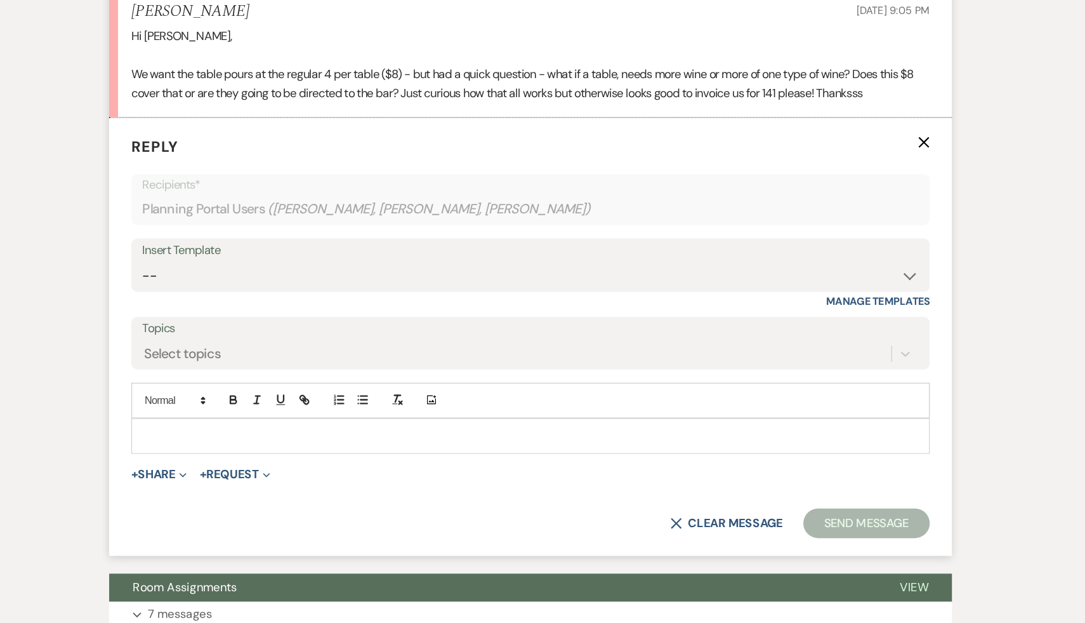
click at [305, 455] on p at bounding box center [542, 462] width 665 height 14
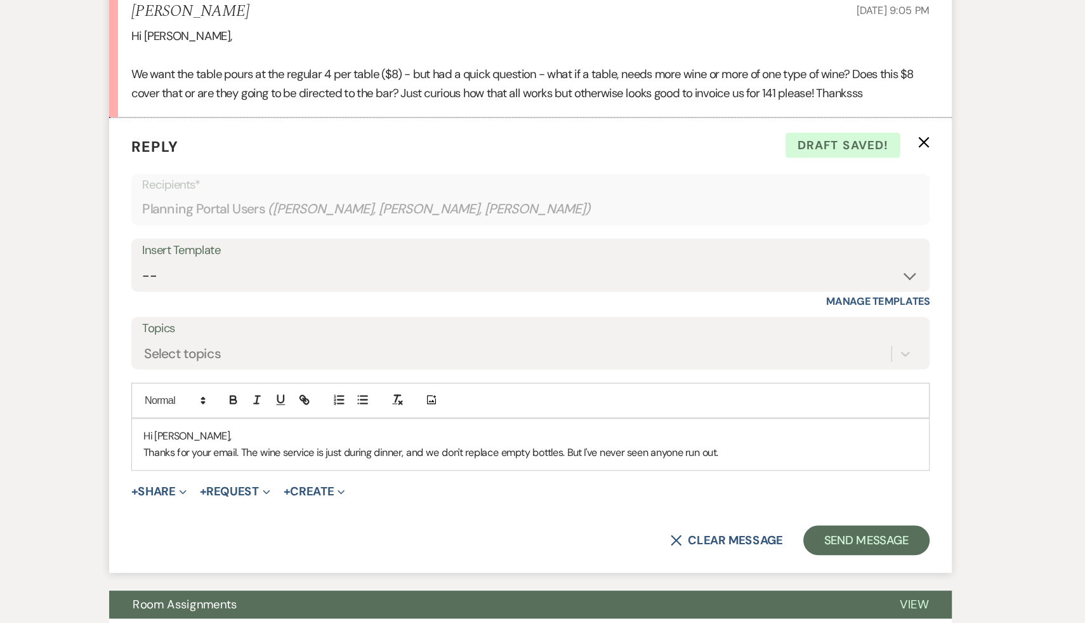
click at [671, 469] on p "Thanks for your email. The wine service is just during dinner, and we don't rep…" at bounding box center [542, 476] width 665 height 14
click at [733, 469] on p "Thanks for your email. The wine service is just during dinner, and we don't rep…" at bounding box center [542, 476] width 665 height 14
click at [658, 469] on p "Thanks for your email. The wine service is just during dinner, and we don't rep…" at bounding box center [542, 476] width 665 height 14
click at [732, 469] on p "Thanks for your email. The wine service is just during dinner, and we don't rep…" at bounding box center [542, 476] width 665 height 14
click at [586, 469] on p "Thanks for your email. The wine service is just during dinner, and we don't rep…" at bounding box center [542, 476] width 665 height 14
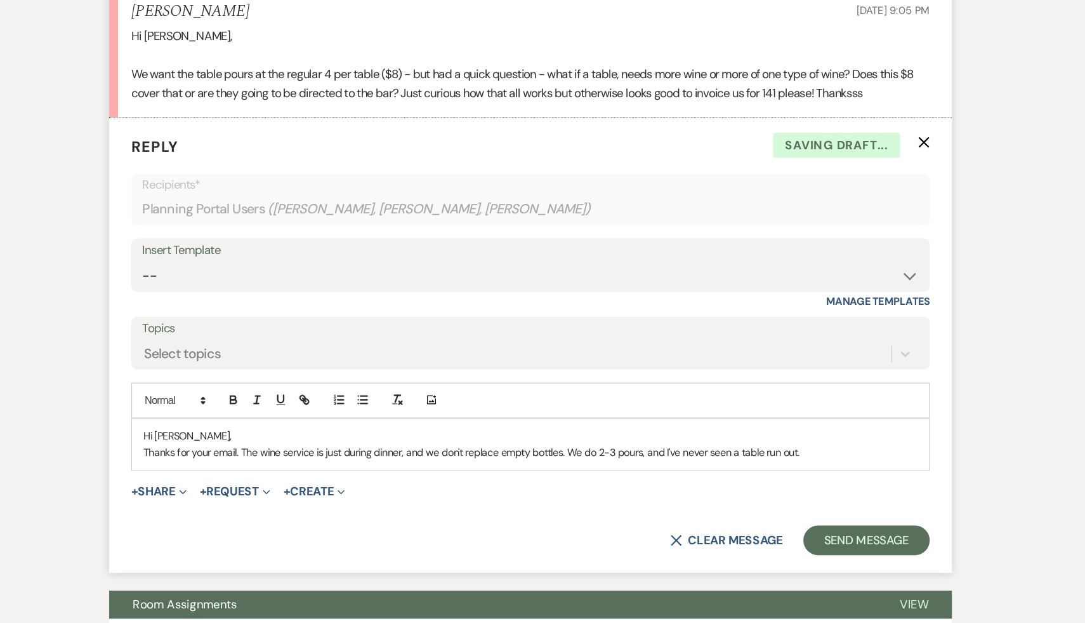
click at [793, 469] on p "Thanks for your email. The wine service is just during dinner, and we don't rep…" at bounding box center [542, 476] width 665 height 14
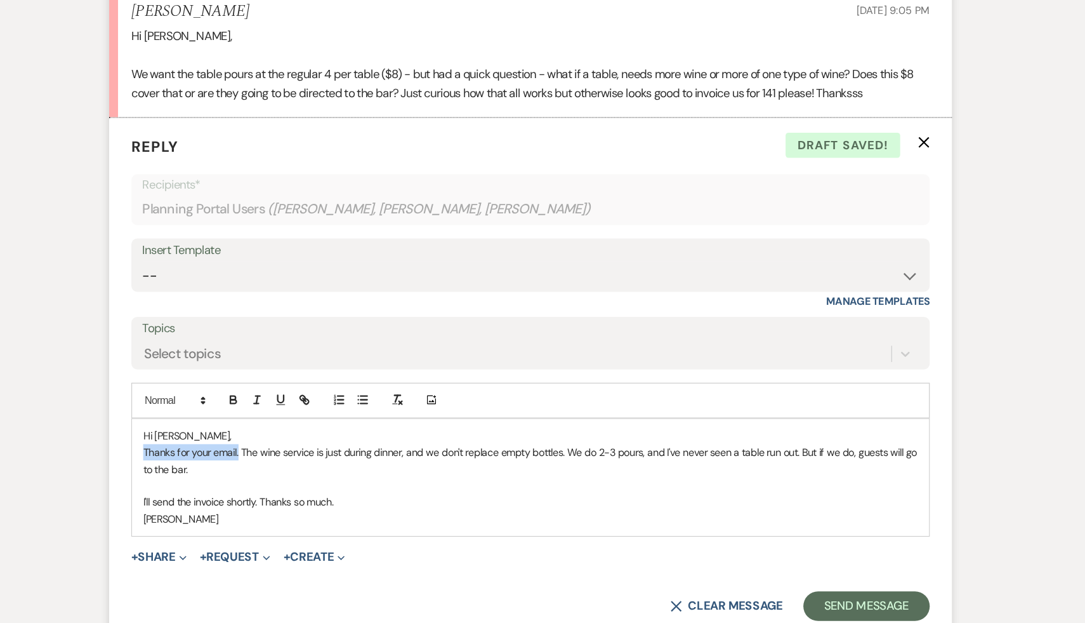
drag, startPoint x: 292, startPoint y: 458, endPoint x: 182, endPoint y: 458, distance: 110.4
click at [182, 458] on form "Reply X Draft saved! Recipients* Planning Portal Users ( Alex Fafoutis, Lenore …" at bounding box center [543, 412] width 724 height 447
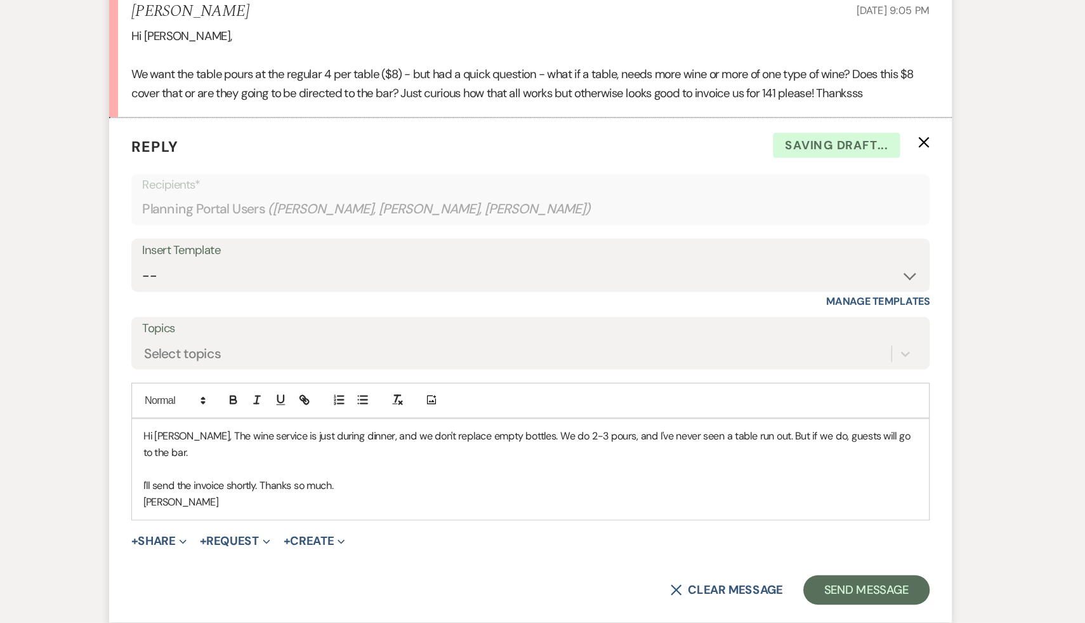
click at [248, 455] on p "Hi Lenore, The wine service is just during dinner, and we don't replace empty b…" at bounding box center [542, 469] width 665 height 29
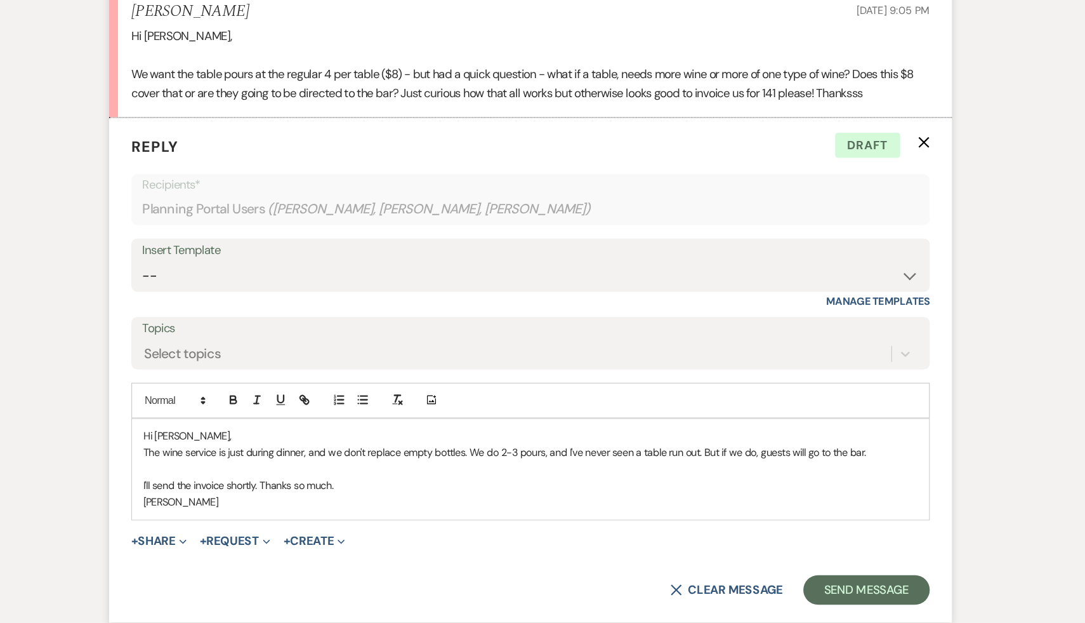
click at [541, 484] on p at bounding box center [542, 491] width 665 height 14
click at [733, 469] on p "The wine service is just during dinner, and we don't replace empty bottles. We …" at bounding box center [542, 476] width 665 height 14
click at [595, 563] on form "Reply X Saving draft... Recipients* Planning Portal Users ( Alex Fafoutis, Leno…" at bounding box center [543, 405] width 724 height 432
click at [836, 581] on button "Send Message" at bounding box center [831, 593] width 109 height 25
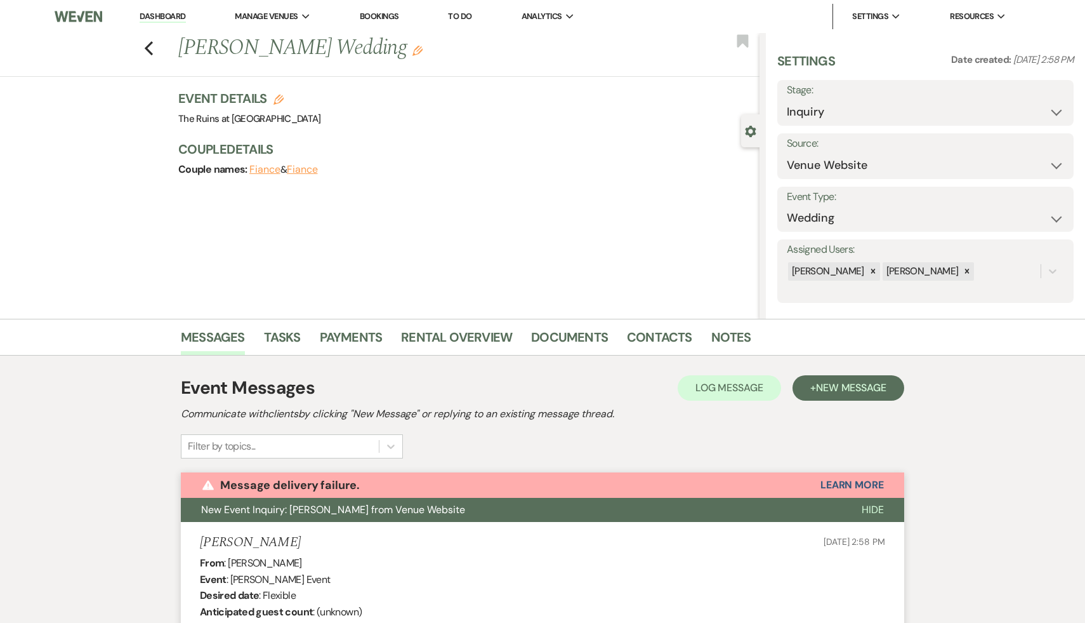
select select "5"
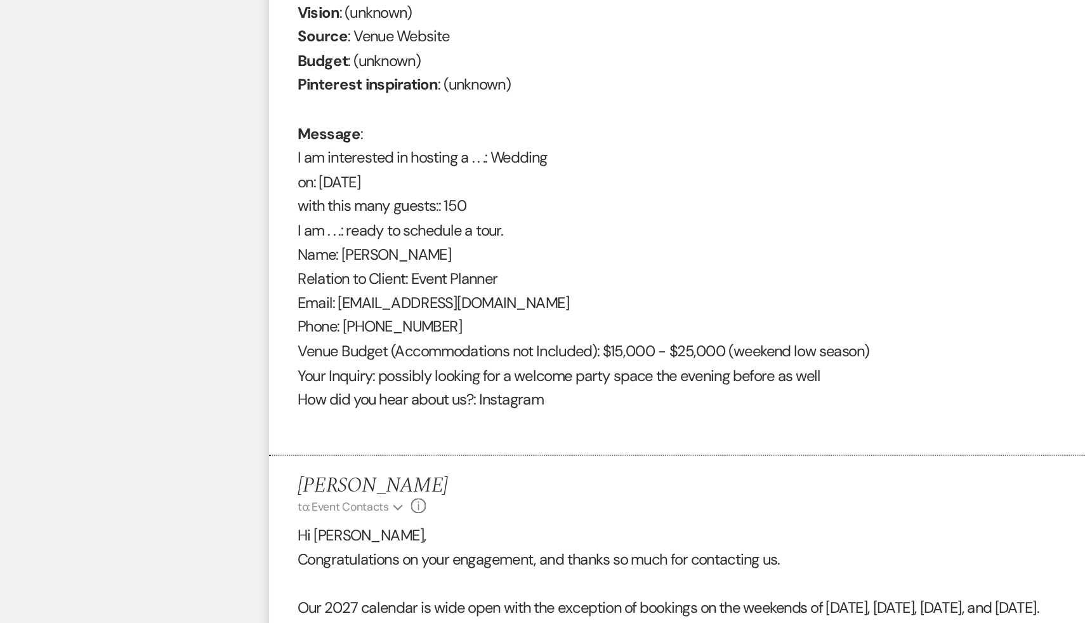
scroll to position [599, 0]
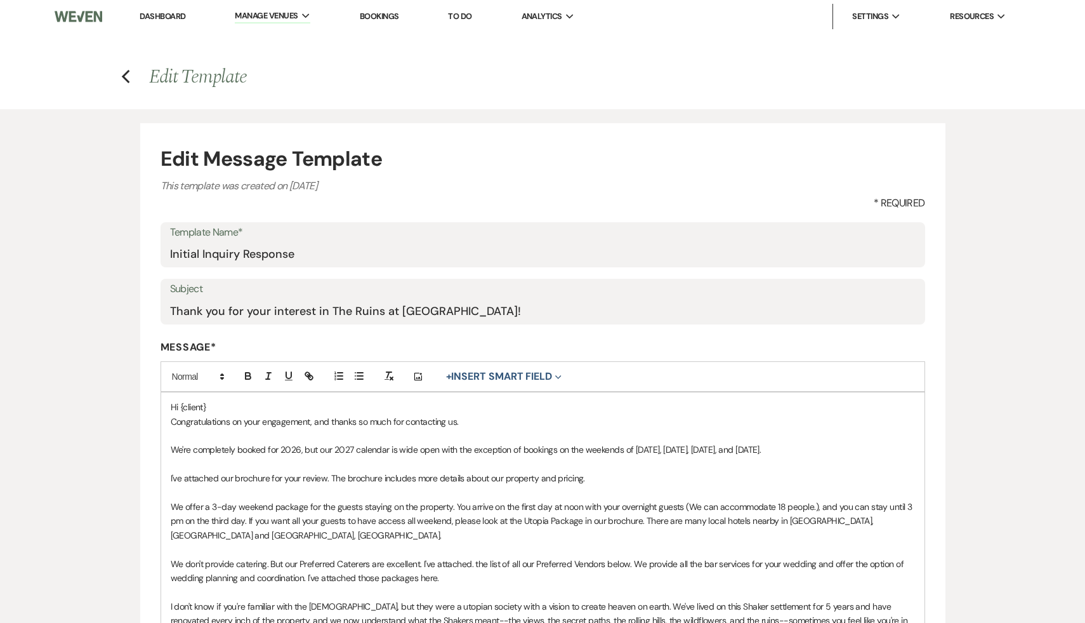
click at [151, 12] on link "Dashboard" at bounding box center [163, 16] width 46 height 11
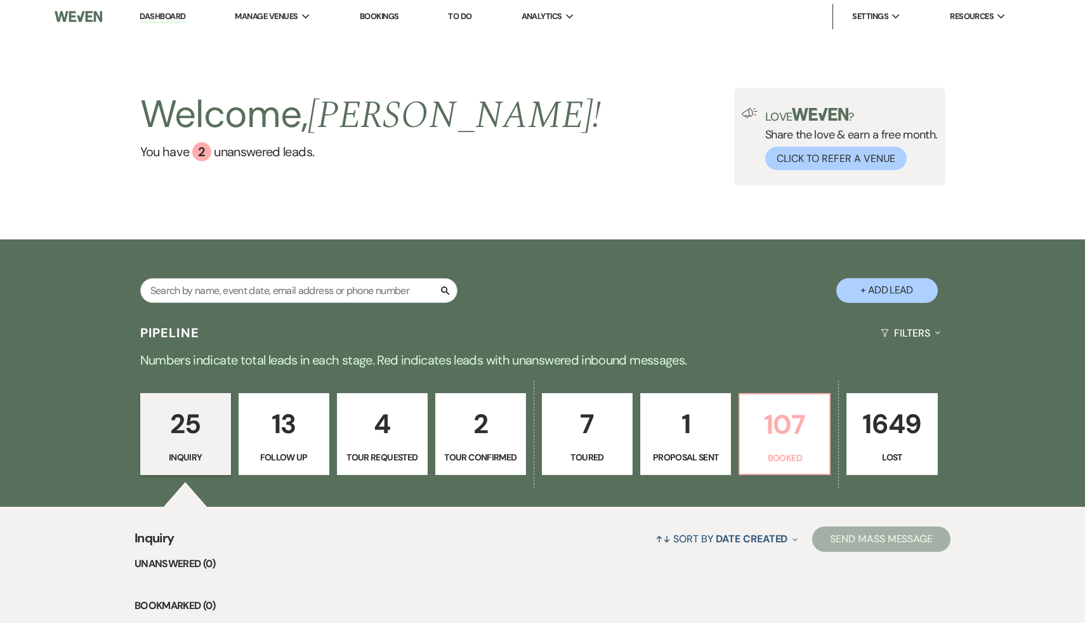
click at [789, 424] on p "107" at bounding box center [785, 424] width 74 height 43
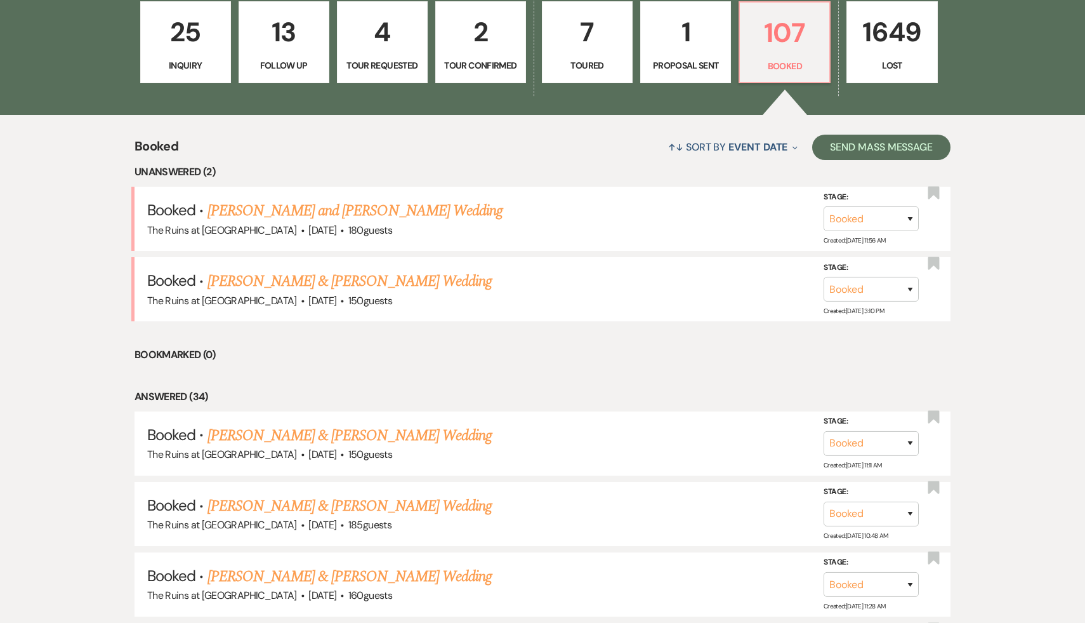
scroll to position [404, 0]
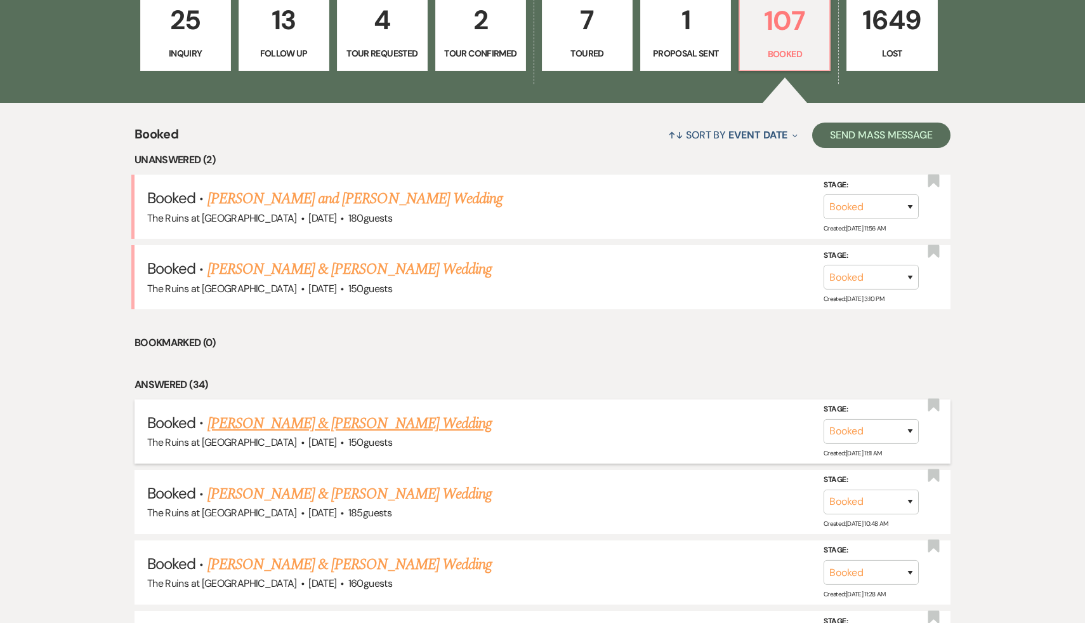
click at [355, 426] on link "[PERSON_NAME] & [PERSON_NAME] Wedding" at bounding box center [350, 423] width 284 height 23
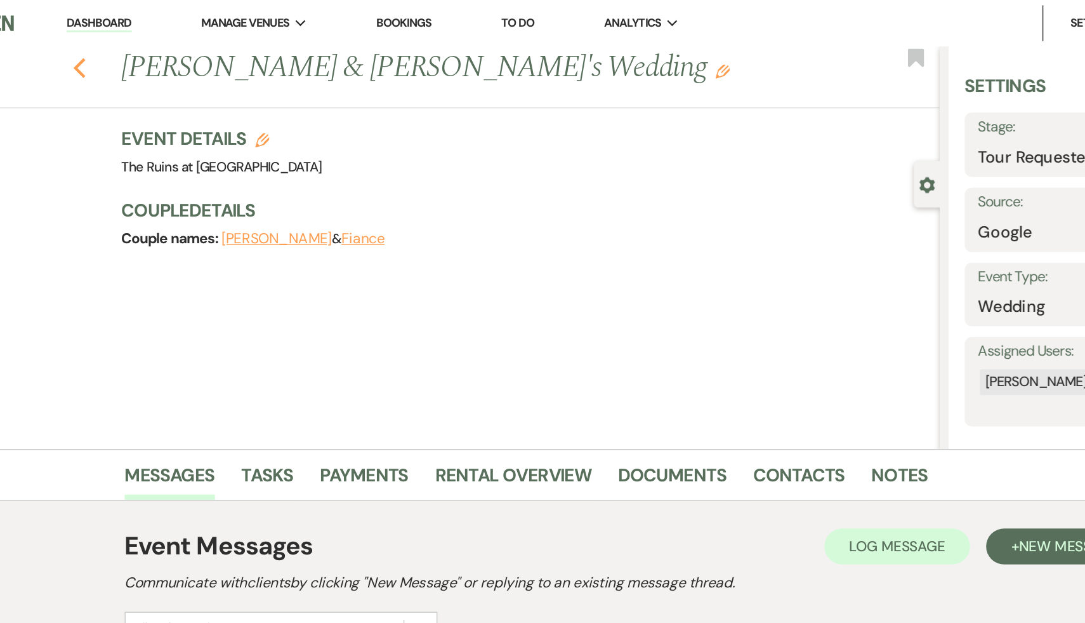
click at [145, 50] on icon "Previous" at bounding box center [149, 48] width 10 height 15
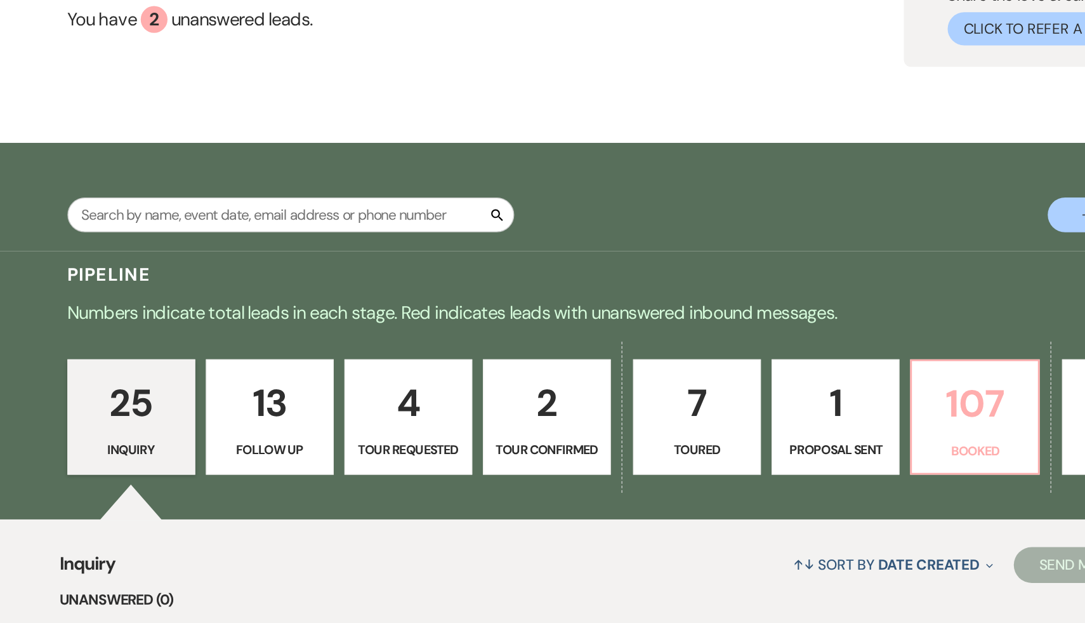
click at [757, 422] on p "107" at bounding box center [785, 424] width 74 height 43
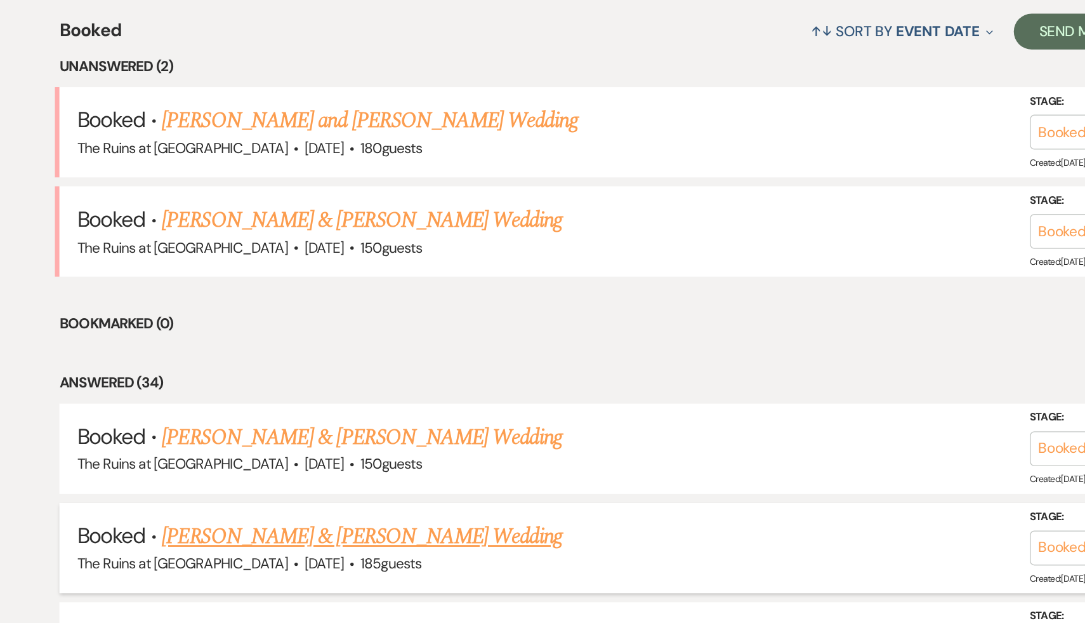
scroll to position [389, 0]
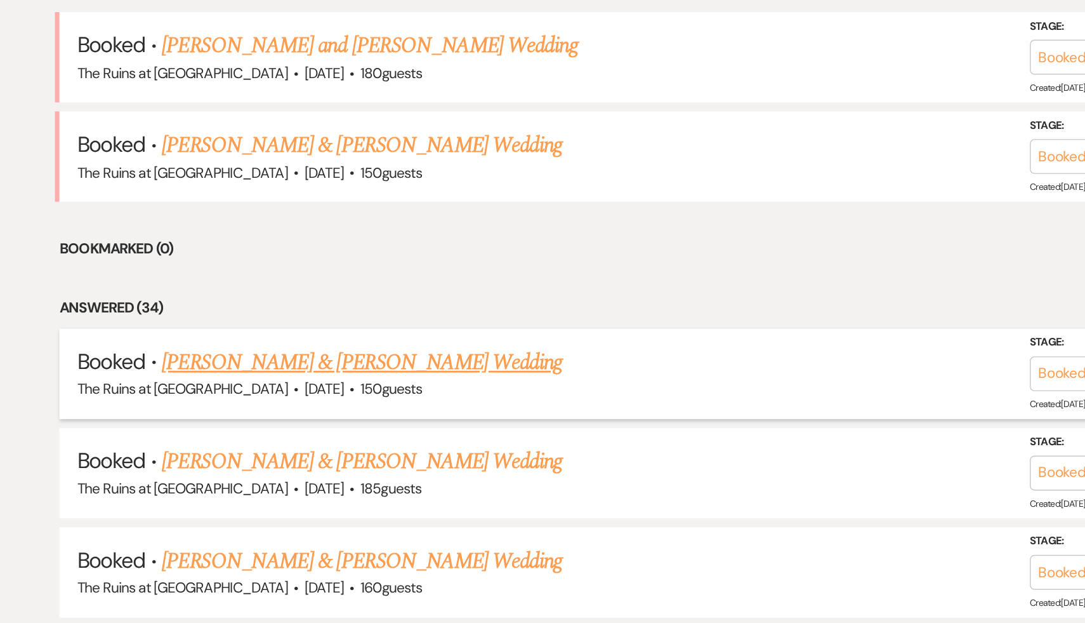
click at [404, 439] on link "Alex Fafoutis & Lenore Shickmanter's Wedding" at bounding box center [350, 438] width 284 height 23
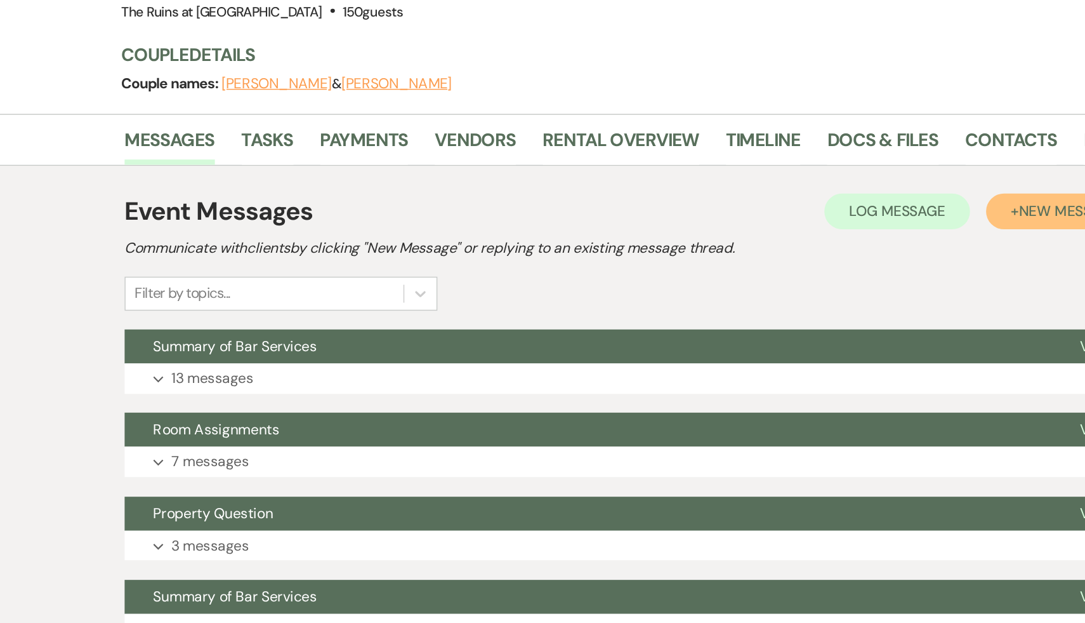
click at [841, 282] on span "New Message" at bounding box center [851, 277] width 70 height 13
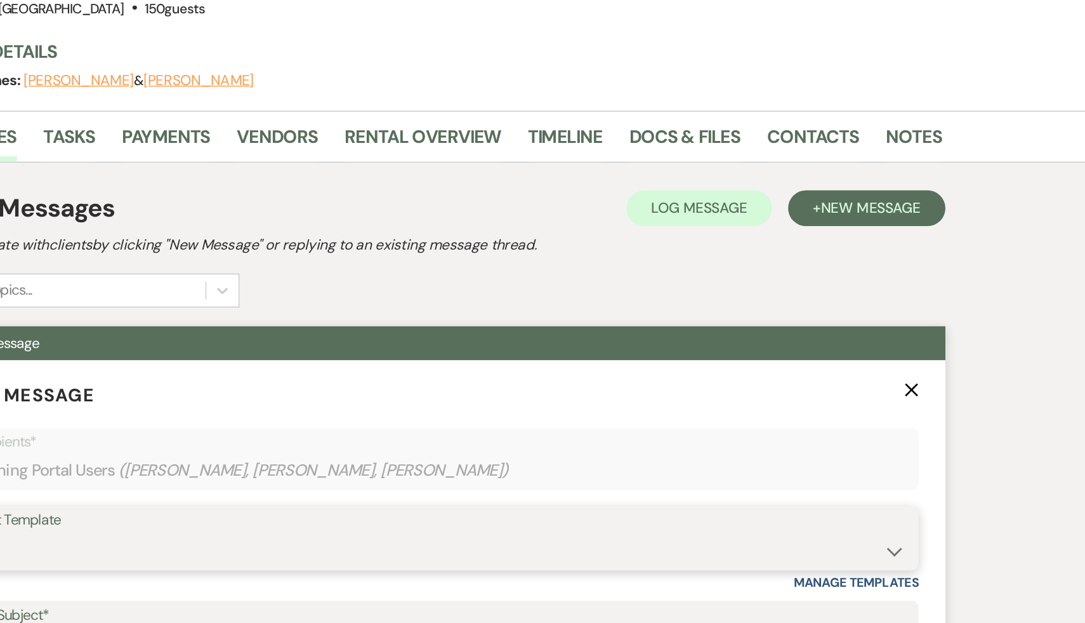
click at [866, 519] on select "-- Weven Planning Portal Introduction (Booked Events) Initial Inquiry Response …" at bounding box center [542, 521] width 666 height 25
select select "6065"
click at [209, 509] on select "-- Weven Planning Portal Introduction (Booked Events) Initial Inquiry Response …" at bounding box center [542, 521] width 666 height 25
type input "Final Bar Service Invoice"
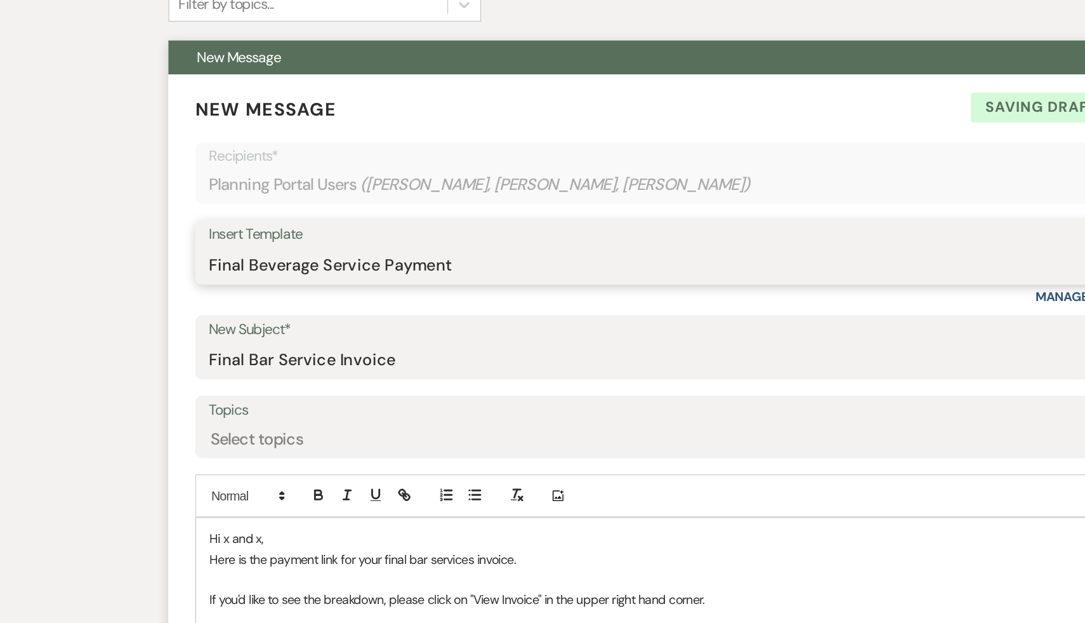
scroll to position [198, 0]
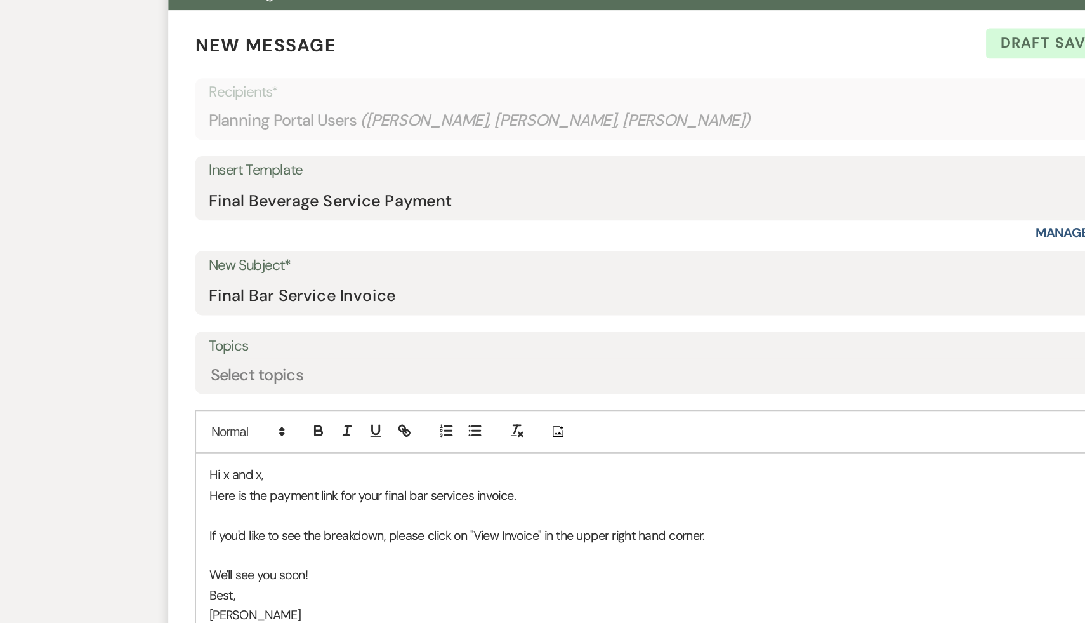
click at [255, 518] on p "Hi x and x," at bounding box center [542, 517] width 665 height 14
click at [484, 526] on p "Here is the payment link for your final bar services invoice." at bounding box center [542, 532] width 665 height 14
drag, startPoint x: 807, startPoint y: 527, endPoint x: 429, endPoint y: 531, distance: 377.7
click at [429, 531] on p "Here is the payment link for your final bar services invoice. https://customer.…" at bounding box center [542, 532] width 665 height 14
click at [348, 486] on icon "button" at bounding box center [350, 488] width 4 height 4
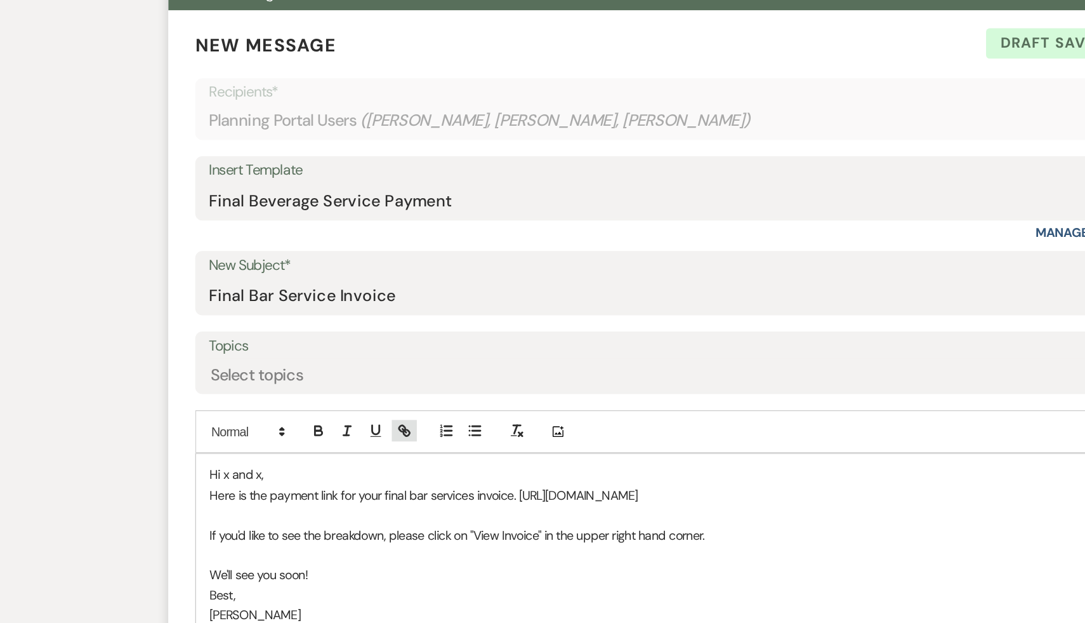
type input "https://customer.billergenie.com/MTc1NDc=/Invoices/DetailInfo/A50NAP6dz94n/yZ96…"
click at [692, 555] on link at bounding box center [685, 557] width 27 height 10
click at [686, 556] on p "If you'd like to see the breakdown, please click on "View Invoice" in the upper…" at bounding box center [542, 560] width 665 height 14
click at [281, 516] on p "Hi x and x," at bounding box center [542, 517] width 665 height 14
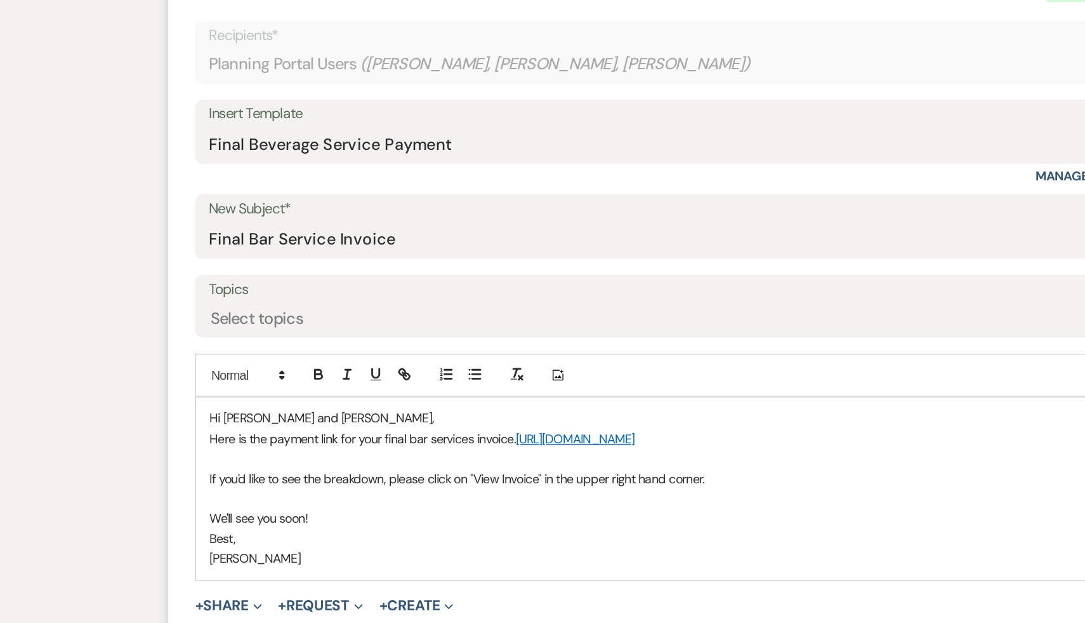
scroll to position [239, 0]
click at [321, 542] on p "We'll see you soon!" at bounding box center [542, 548] width 665 height 14
click at [283, 546] on p "We'll see you soon! The weather looks amazing" at bounding box center [542, 548] width 665 height 14
click at [330, 547] on p "We'll see you soon! The weather looks amazing" at bounding box center [542, 548] width 665 height 14
click at [434, 548] on p "We'll see you soon! The weather for Saturday looks amazing" at bounding box center [542, 548] width 665 height 14
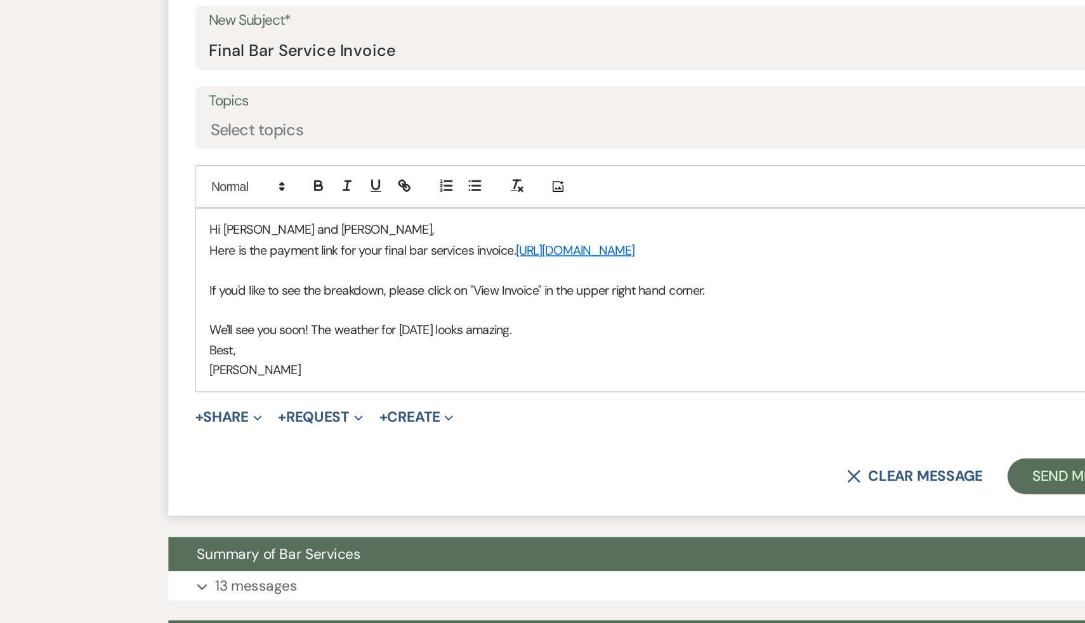
scroll to position [389, 0]
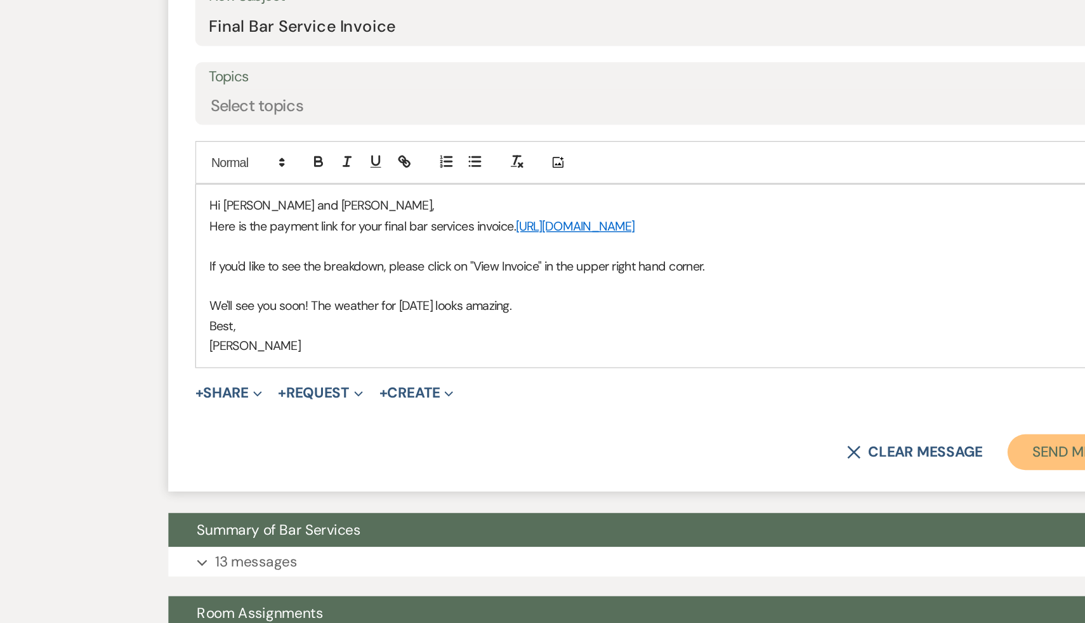
click at [821, 498] on button "Send Message" at bounding box center [831, 501] width 109 height 25
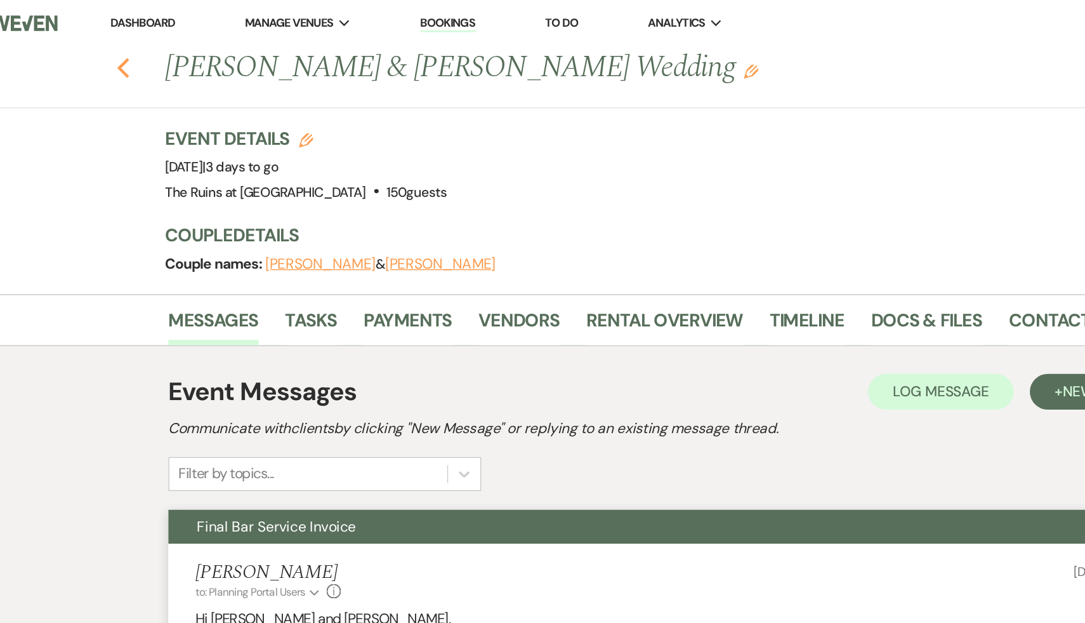
click at [149, 42] on icon "Previous" at bounding box center [149, 48] width 10 height 15
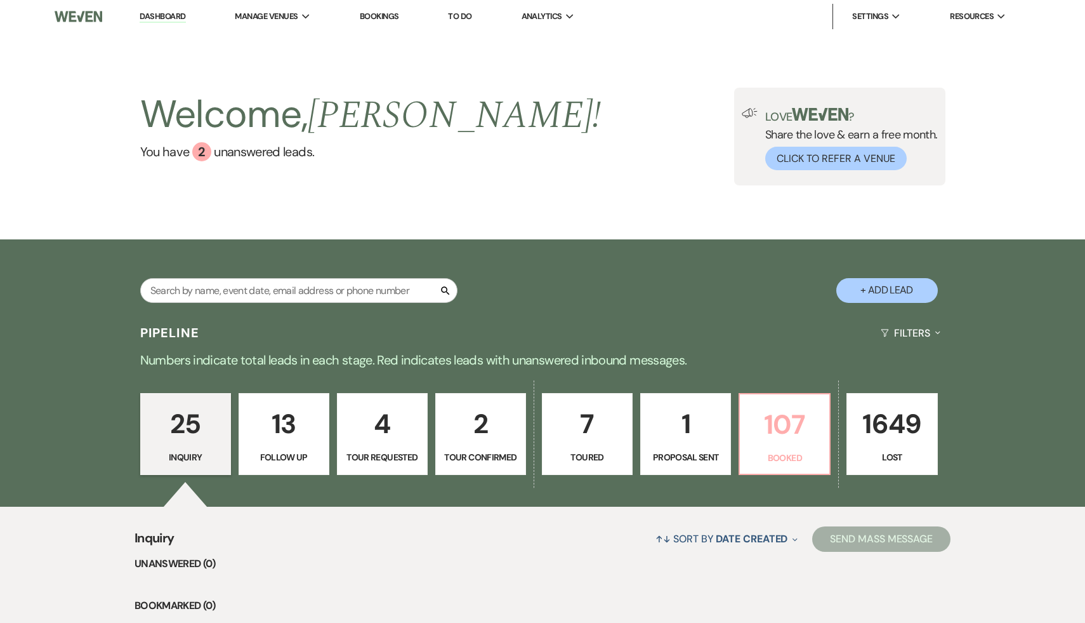
click at [806, 418] on p "107" at bounding box center [785, 424] width 74 height 43
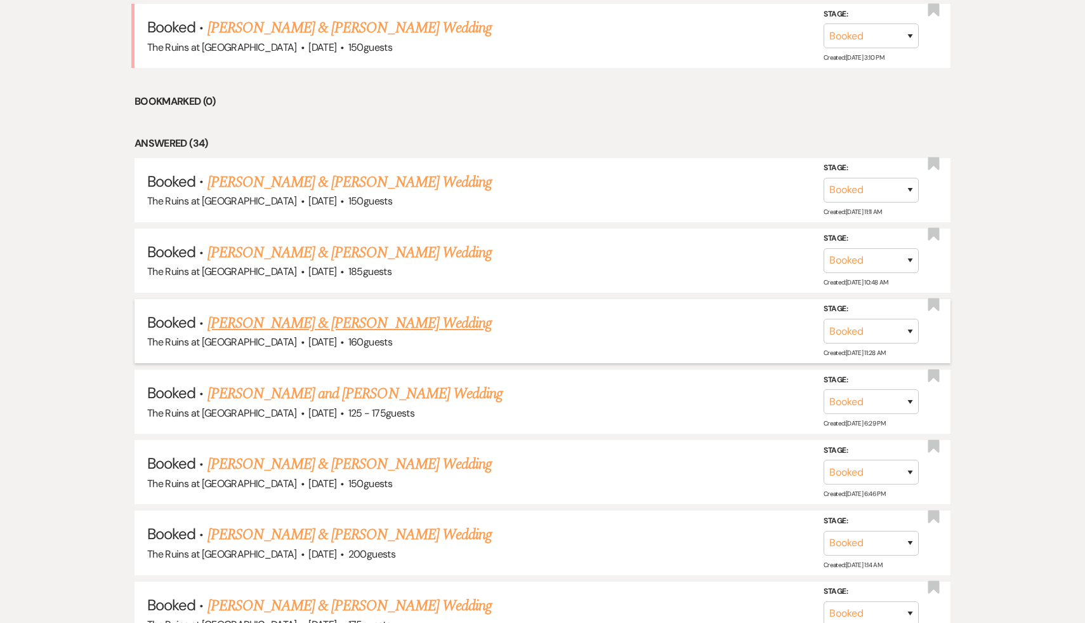
scroll to position [729, 0]
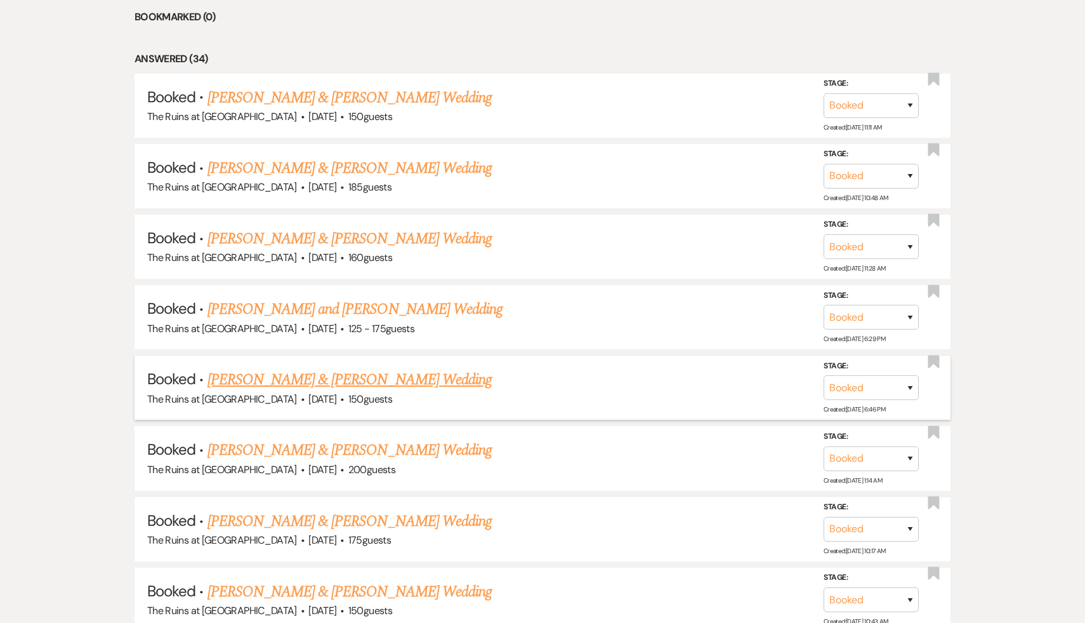
click at [360, 378] on link "[PERSON_NAME] & [PERSON_NAME] Wedding" at bounding box center [350, 379] width 284 height 23
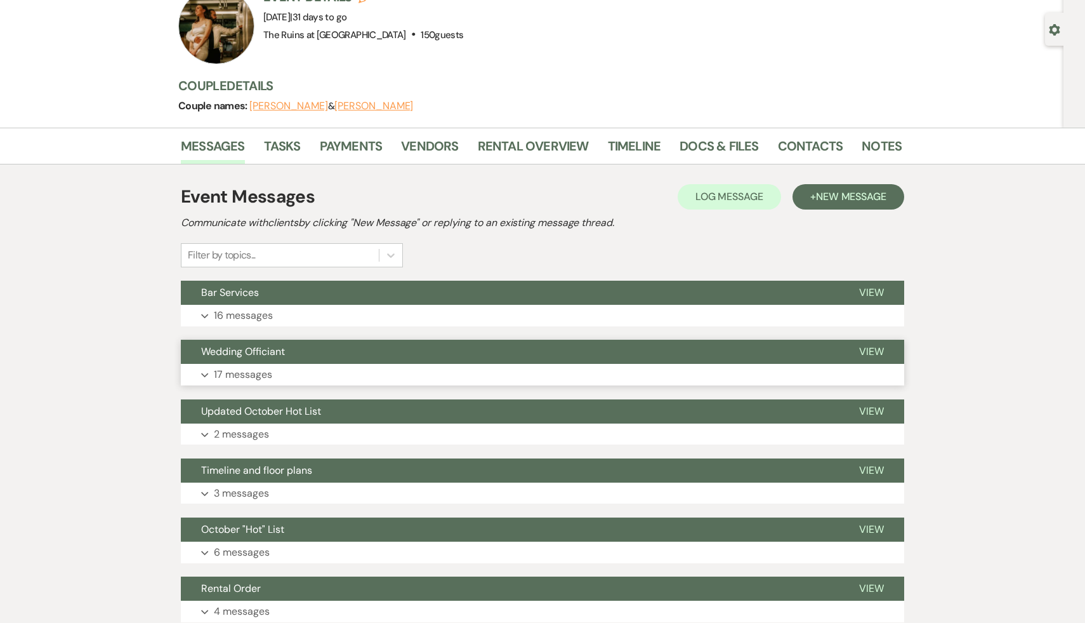
scroll to position [107, 0]
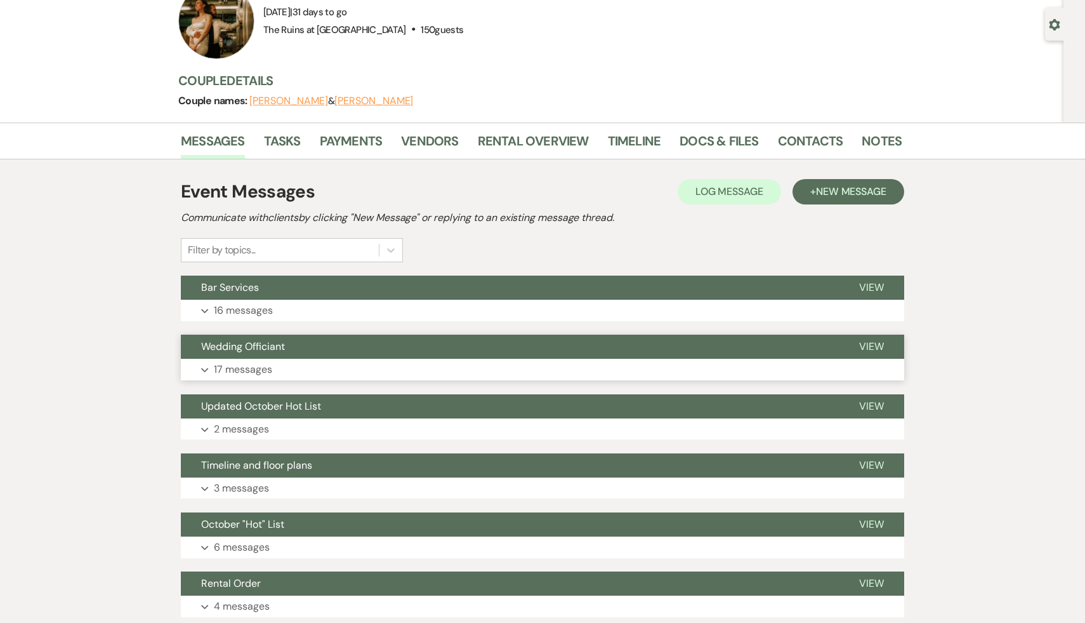
click at [242, 352] on span "Wedding Officiant" at bounding box center [243, 346] width 84 height 13
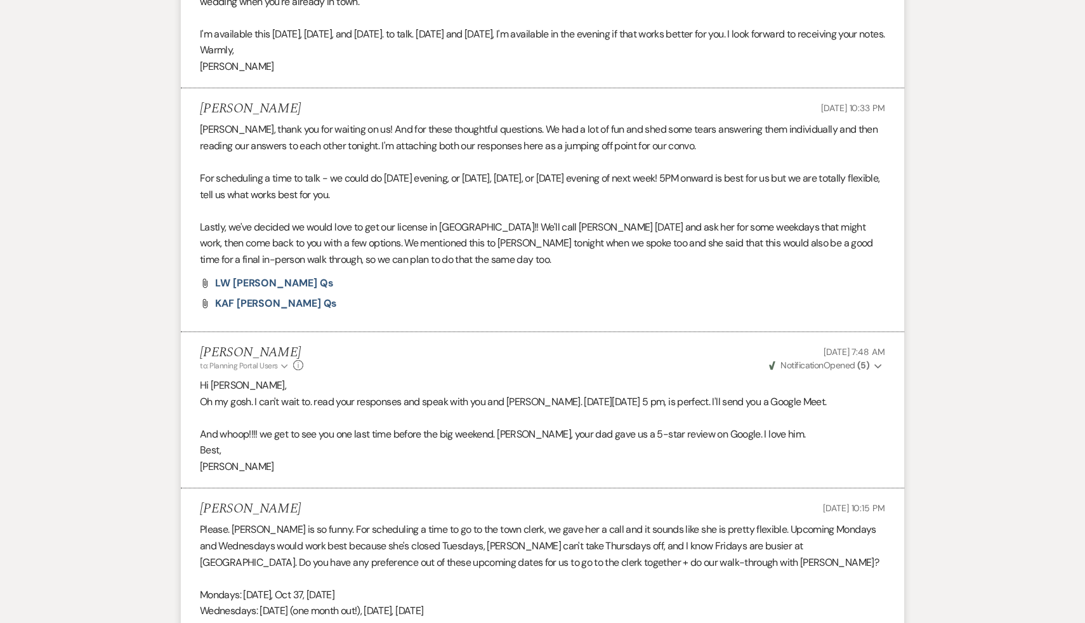
scroll to position [940, 0]
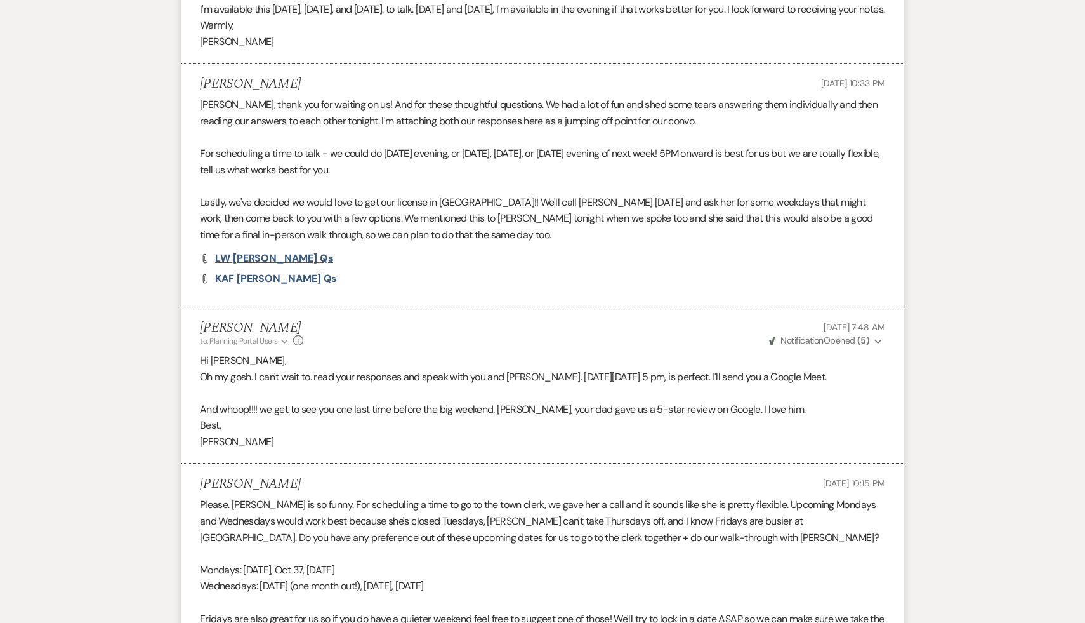
click at [242, 265] on span "LW [PERSON_NAME] qs" at bounding box center [274, 257] width 118 height 13
click at [258, 285] on span "KAF [PERSON_NAME] qs" at bounding box center [276, 278] width 122 height 13
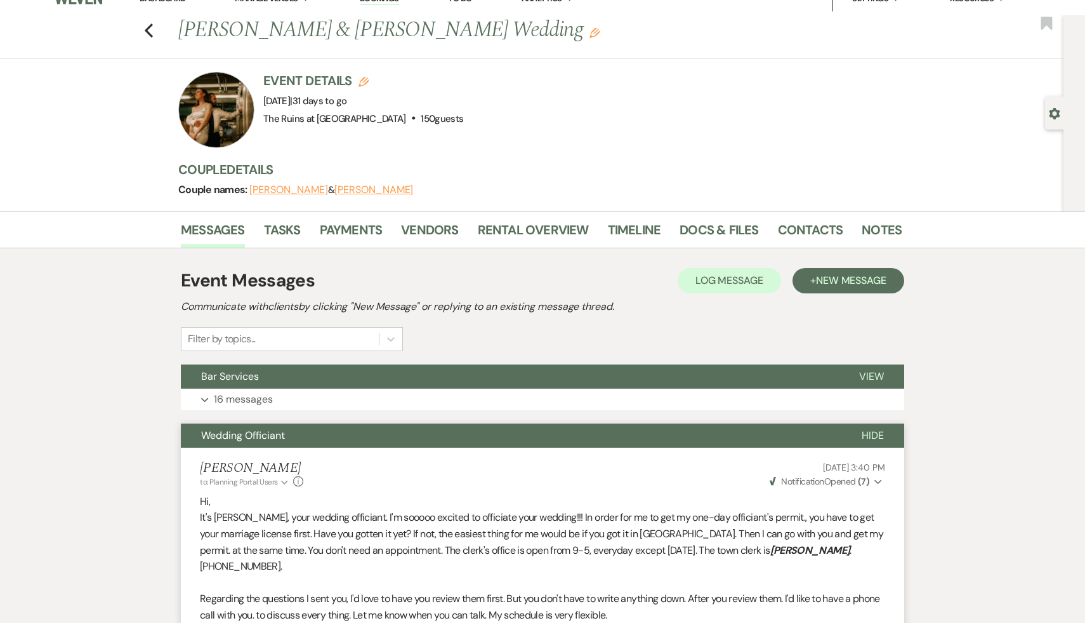
scroll to position [0, 0]
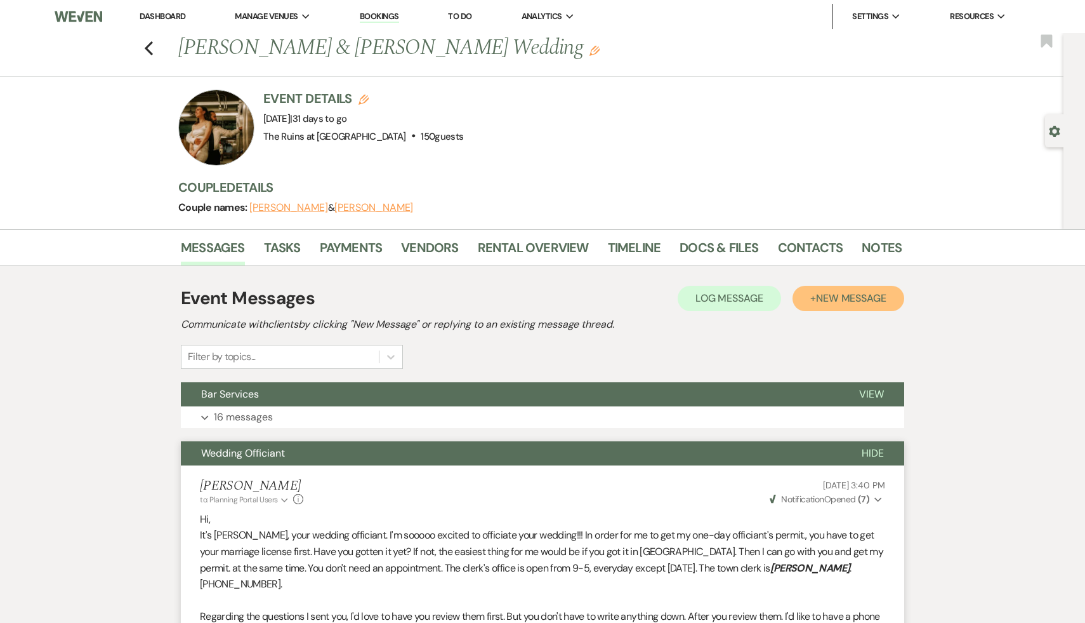
click at [868, 299] on span "New Message" at bounding box center [851, 297] width 70 height 13
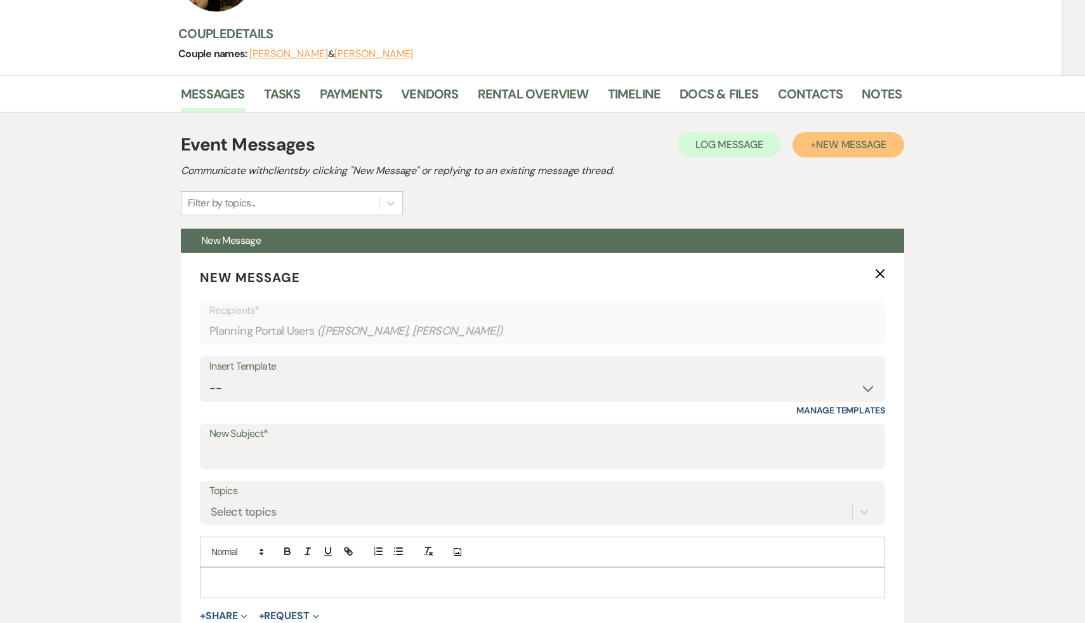
scroll to position [218, 0]
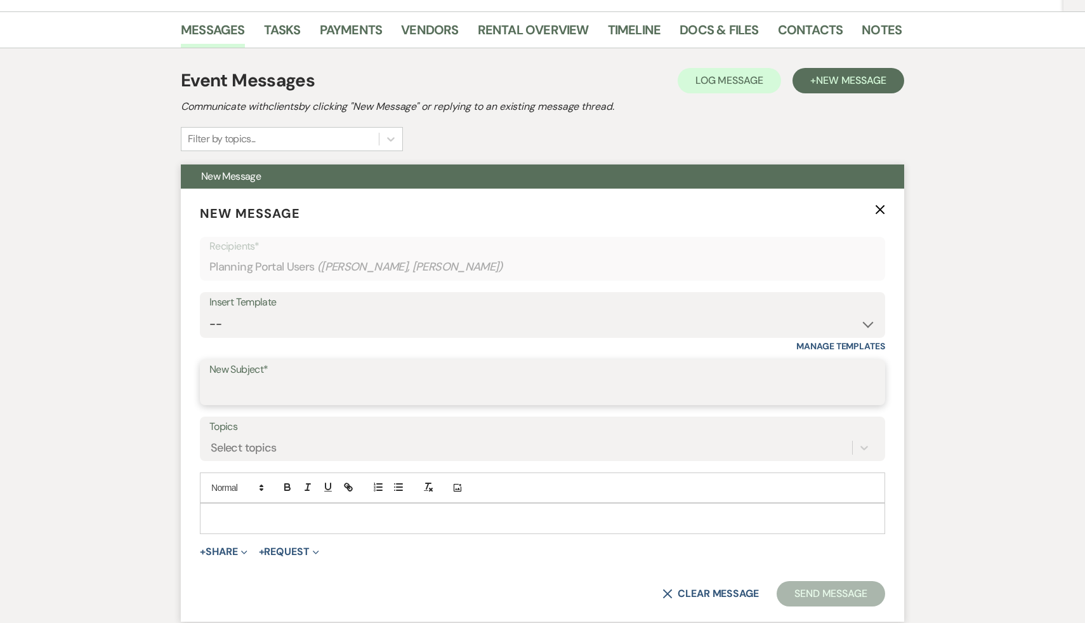
click at [394, 388] on input "New Subject*" at bounding box center [542, 391] width 666 height 25
type input "Time change"
click at [330, 515] on p at bounding box center [542, 518] width 665 height 14
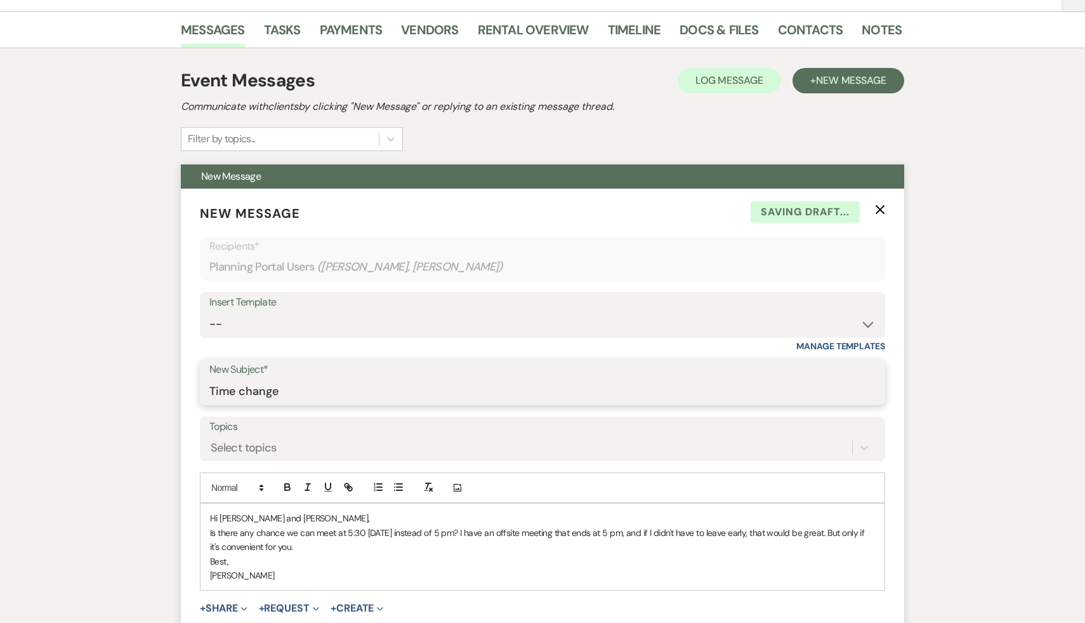
click at [293, 394] on input "Time change" at bounding box center [542, 391] width 666 height 25
type input "Time change?"
click at [367, 543] on p "Is there any chance we can meet at 5:30 [DATE] instead of 5 pm? I have an offsi…" at bounding box center [542, 540] width 665 height 29
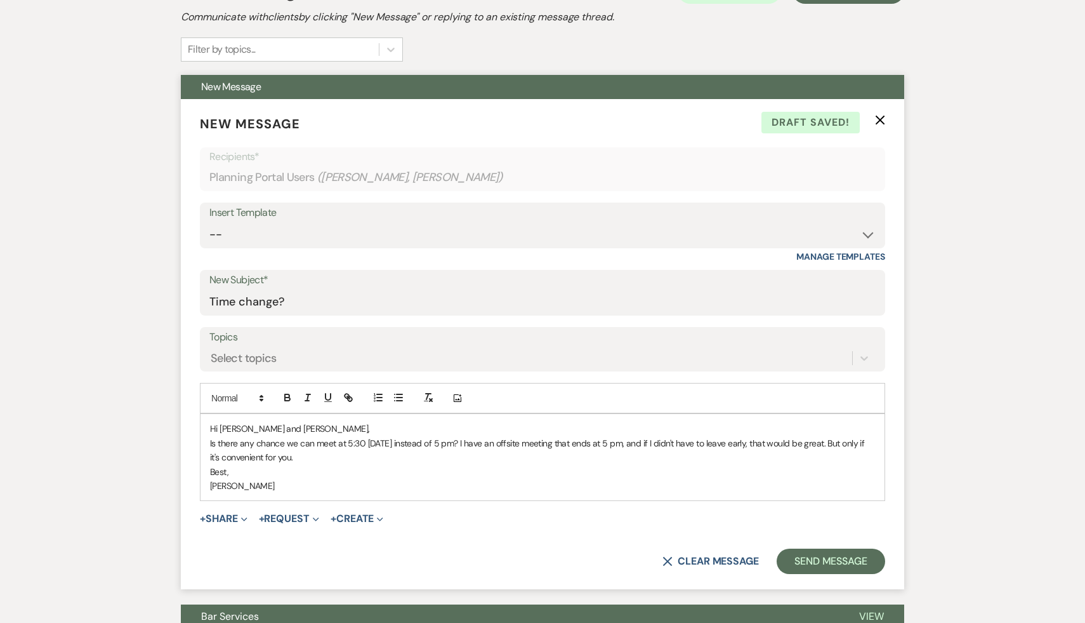
scroll to position [333, 0]
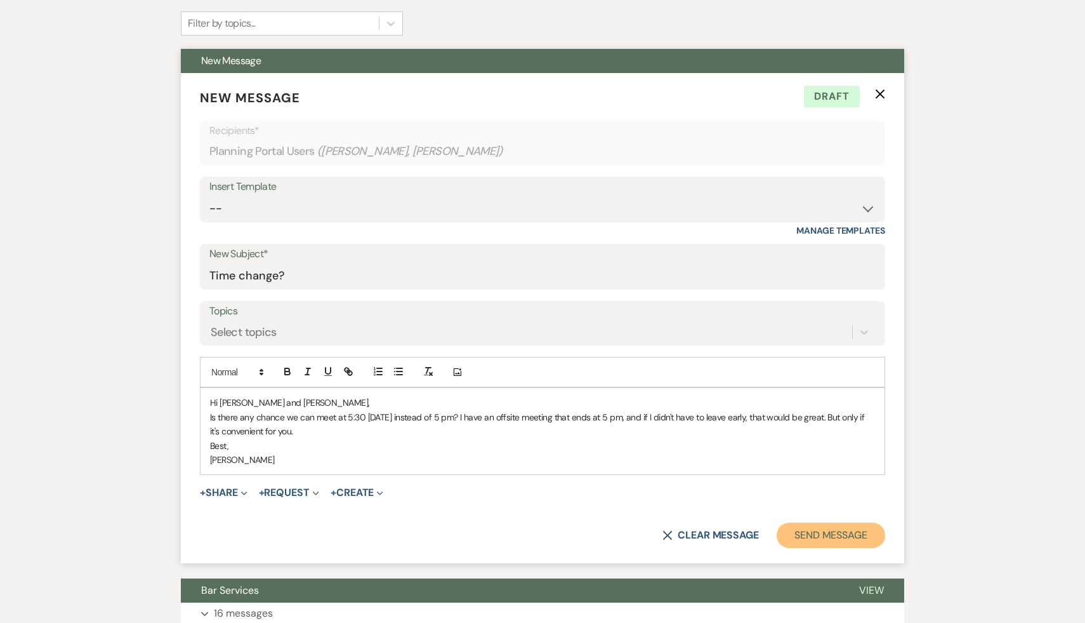
click at [851, 534] on button "Send Message" at bounding box center [831, 534] width 109 height 25
